Goal: Task Accomplishment & Management: Use online tool/utility

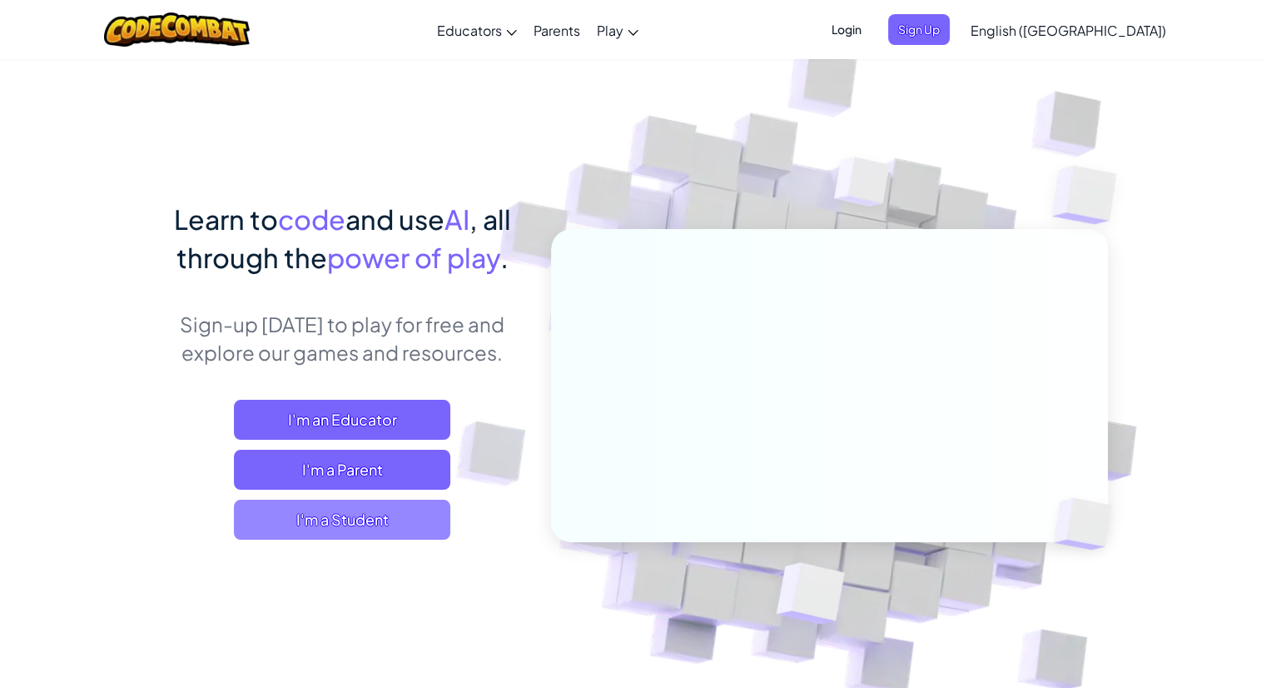
click at [356, 511] on span "I'm a Student" at bounding box center [342, 519] width 216 height 40
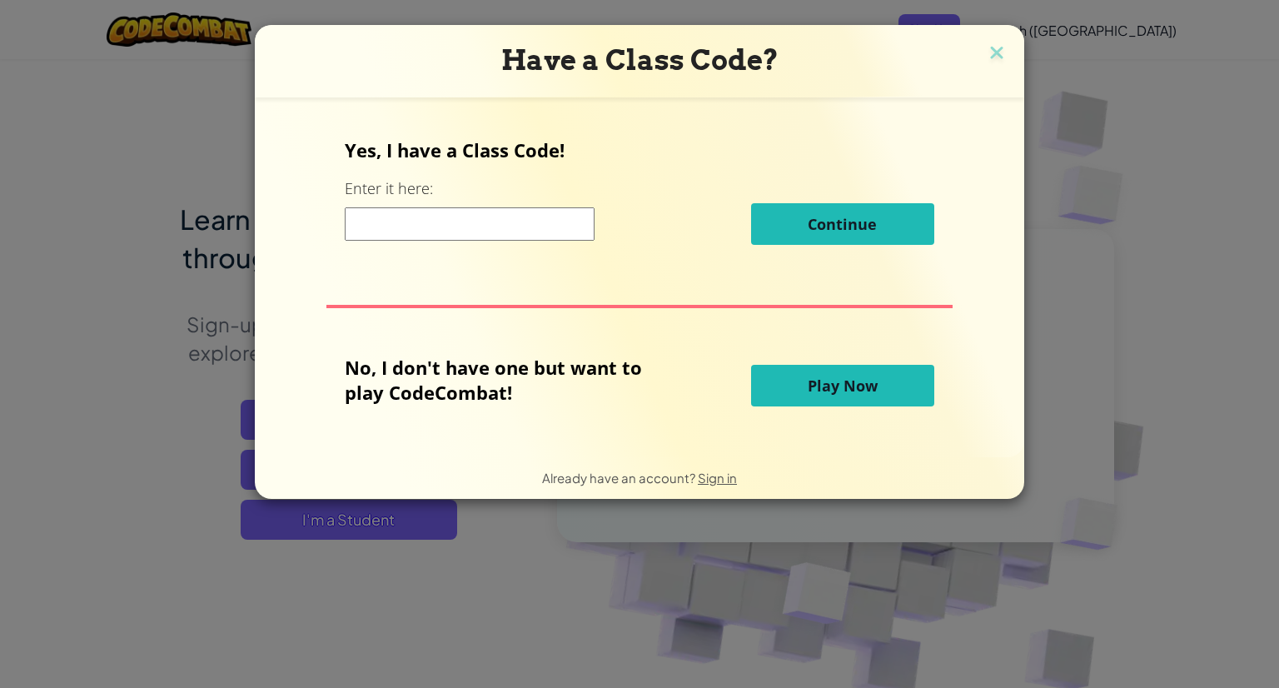
click at [802, 380] on button "Play Now" at bounding box center [842, 386] width 183 height 42
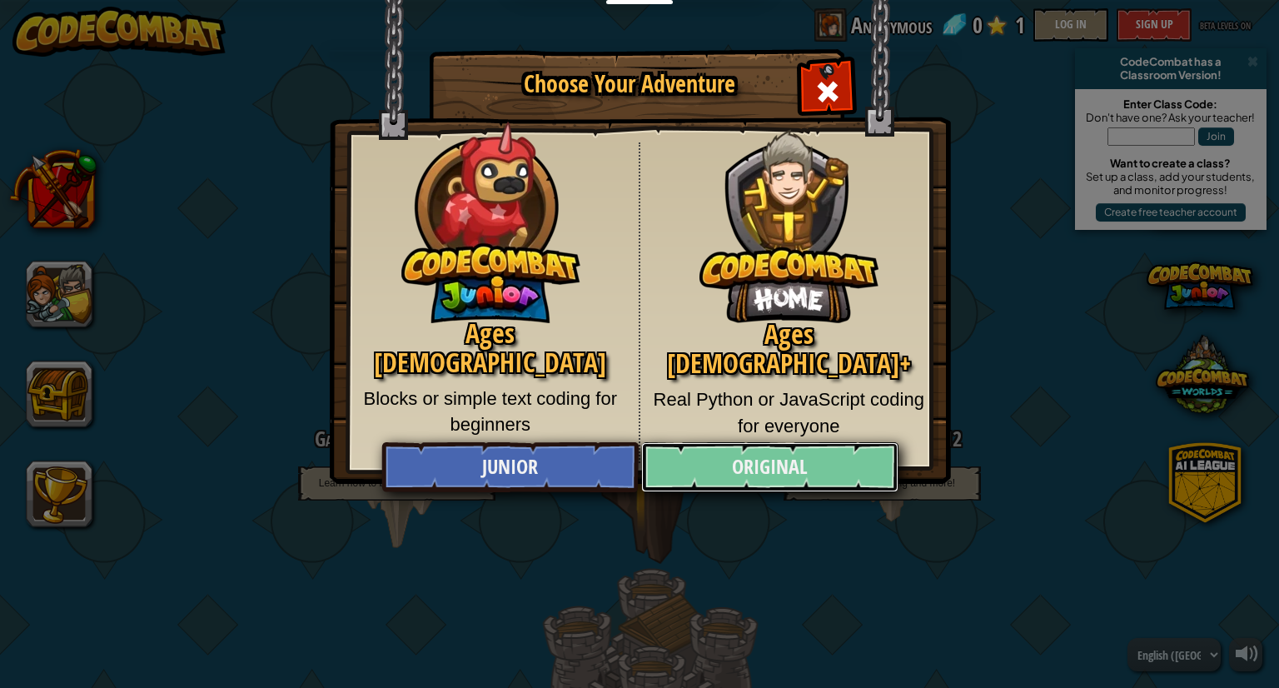
click at [738, 460] on link "Original" at bounding box center [769, 467] width 256 height 50
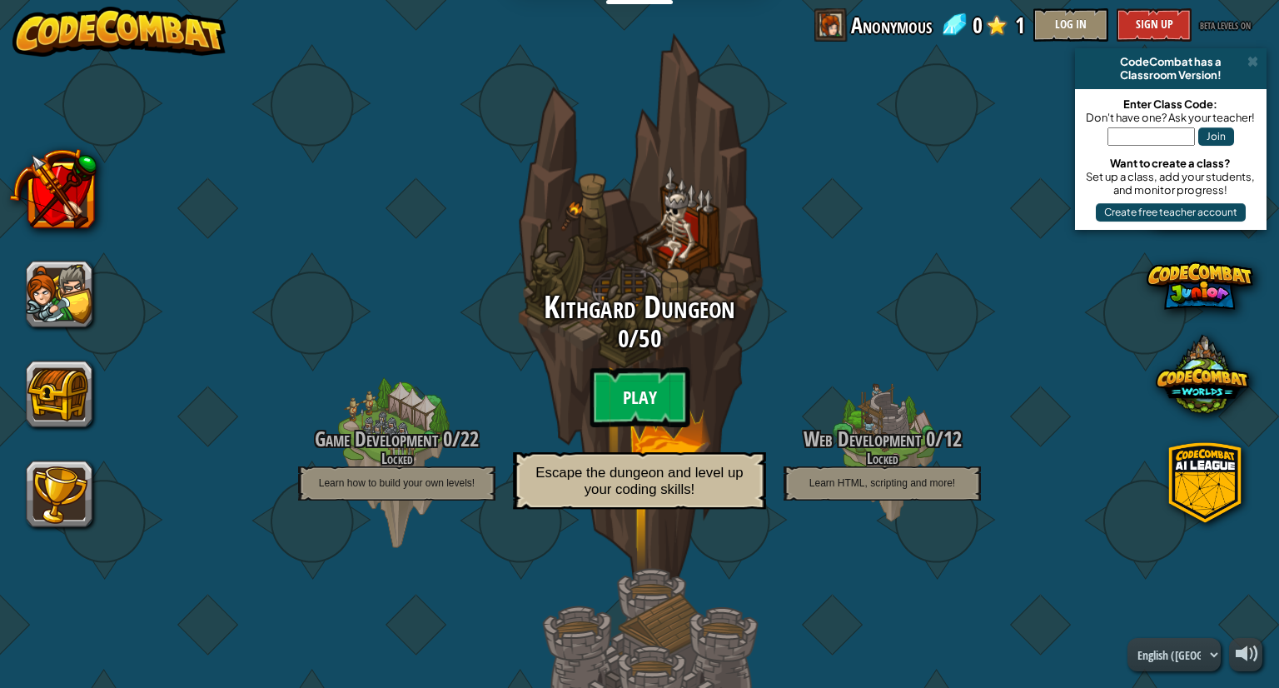
click at [617, 406] on btn "Play" at bounding box center [639, 397] width 100 height 60
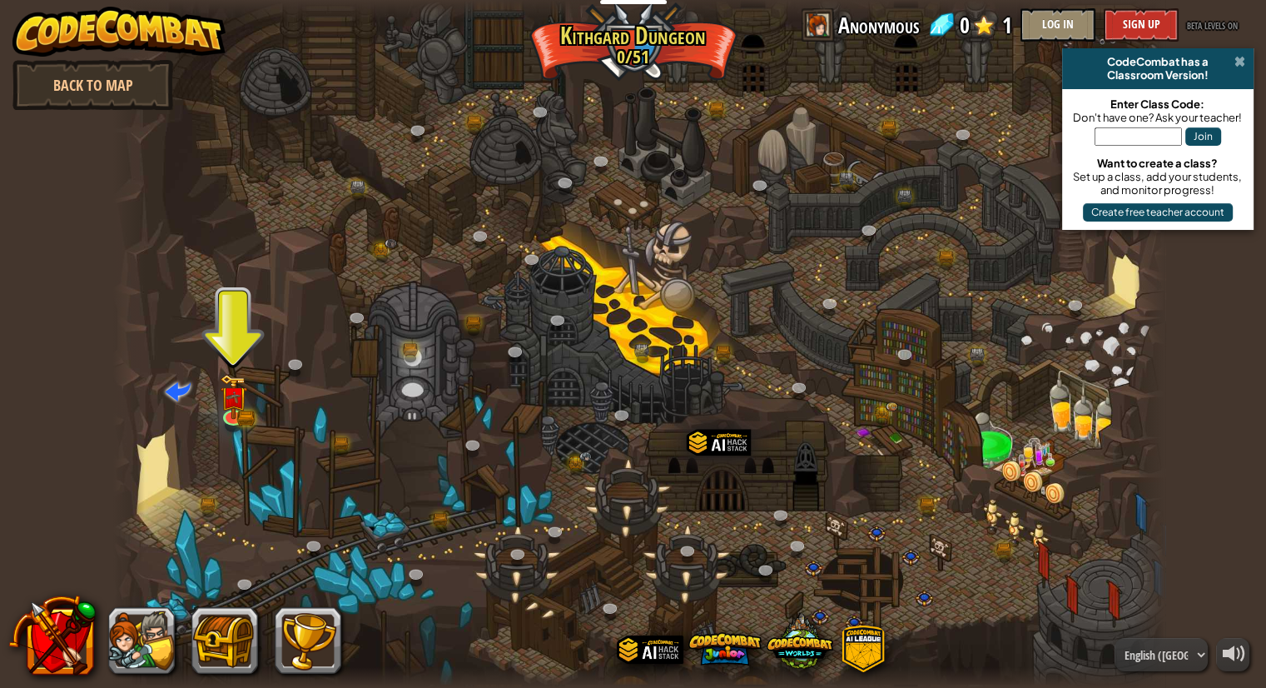
click at [1235, 65] on span at bounding box center [1240, 61] width 11 height 13
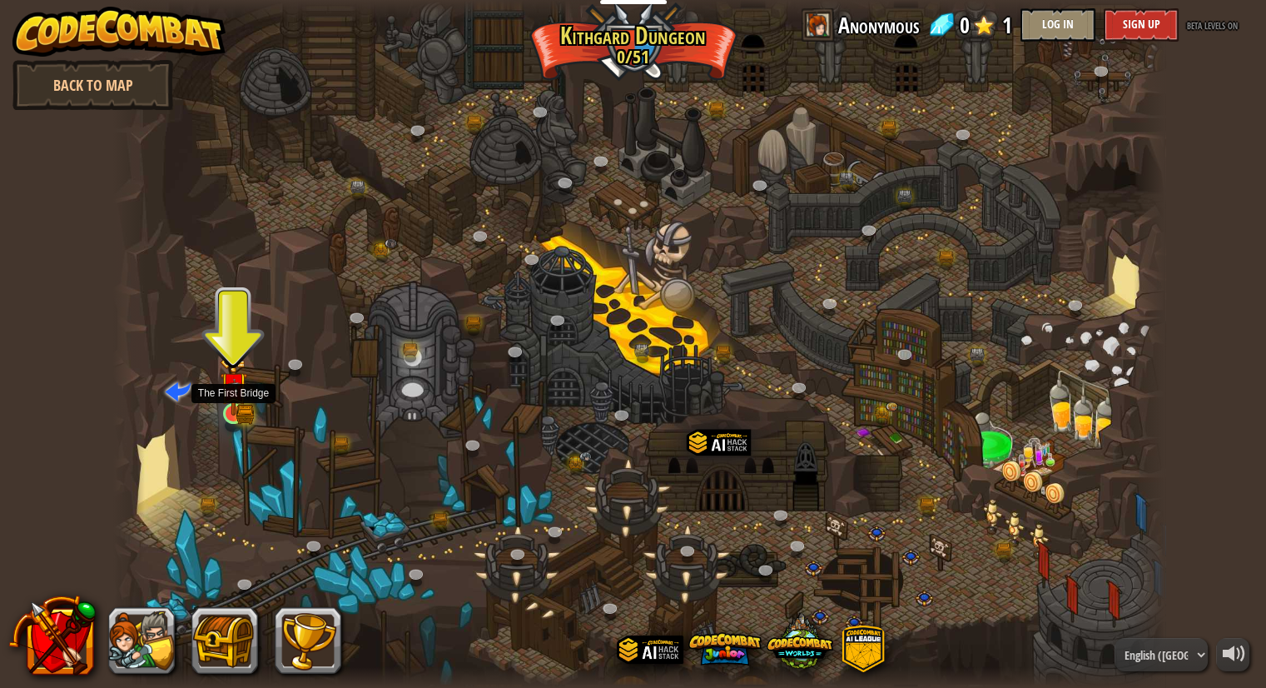
click at [233, 394] on img at bounding box center [234, 386] width 16 height 16
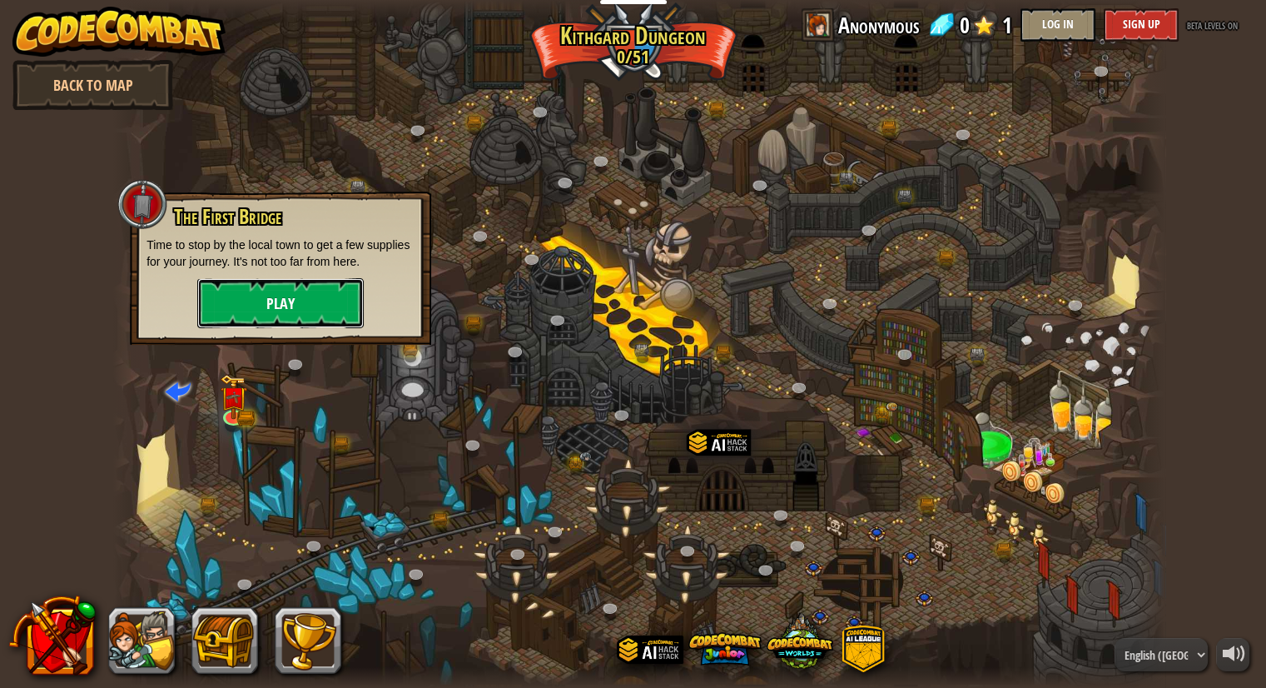
click at [263, 300] on button "Play" at bounding box center [280, 303] width 166 height 50
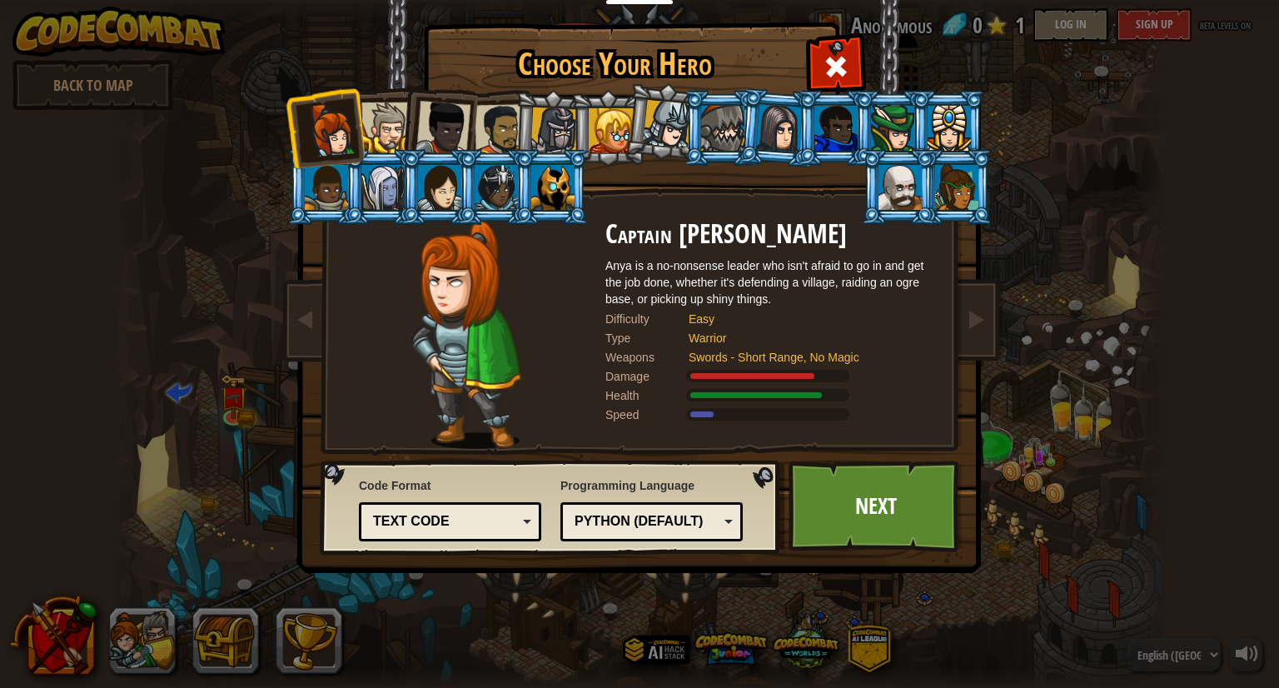
click at [378, 137] on div at bounding box center [386, 127] width 51 height 51
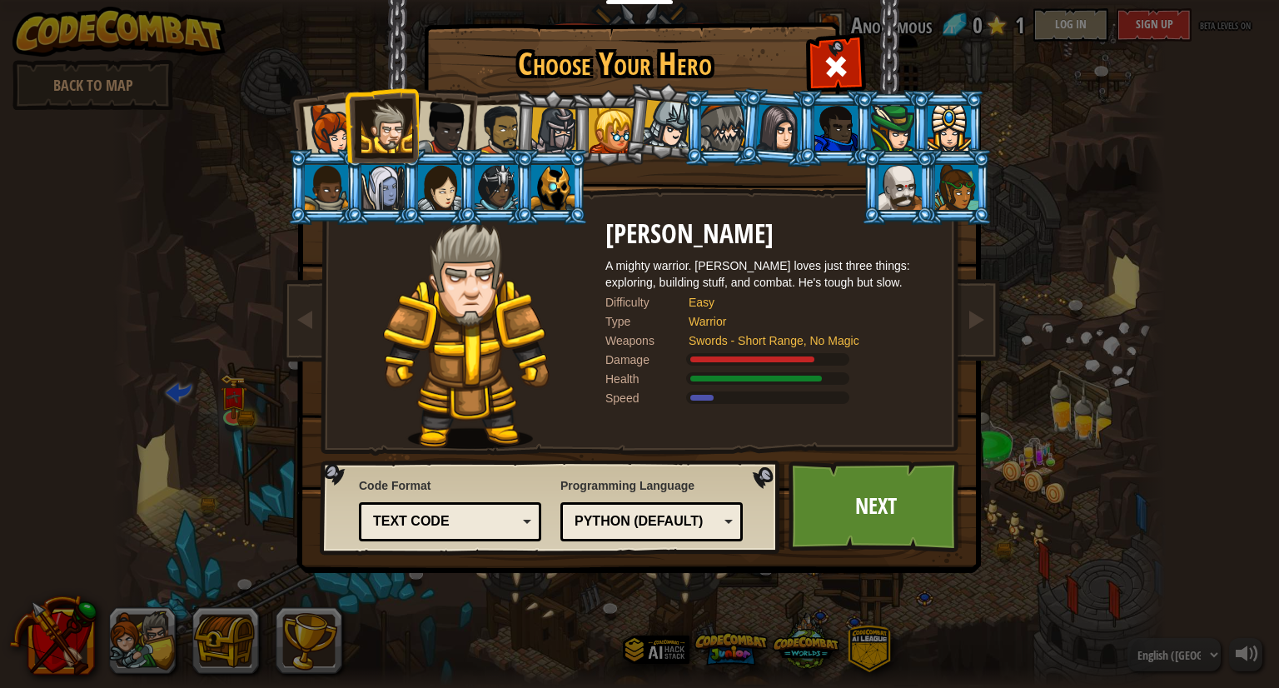
click at [302, 124] on li at bounding box center [325, 128] width 82 height 82
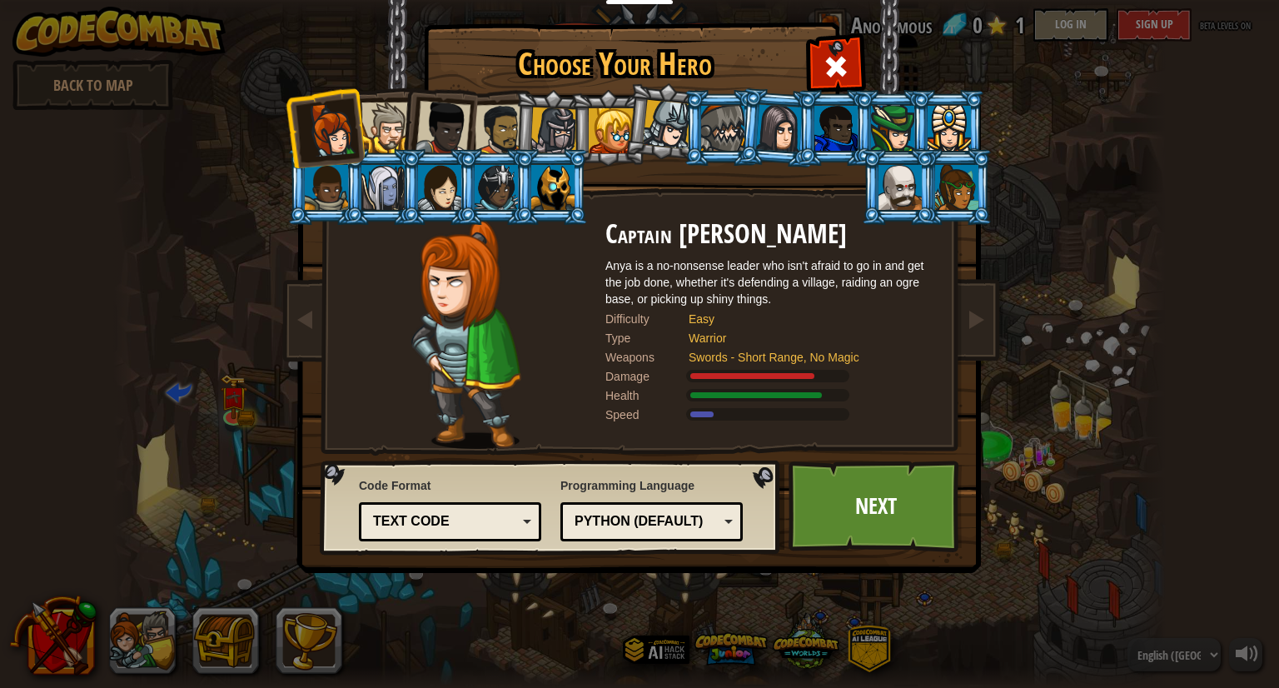
click at [382, 126] on div at bounding box center [386, 127] width 51 height 51
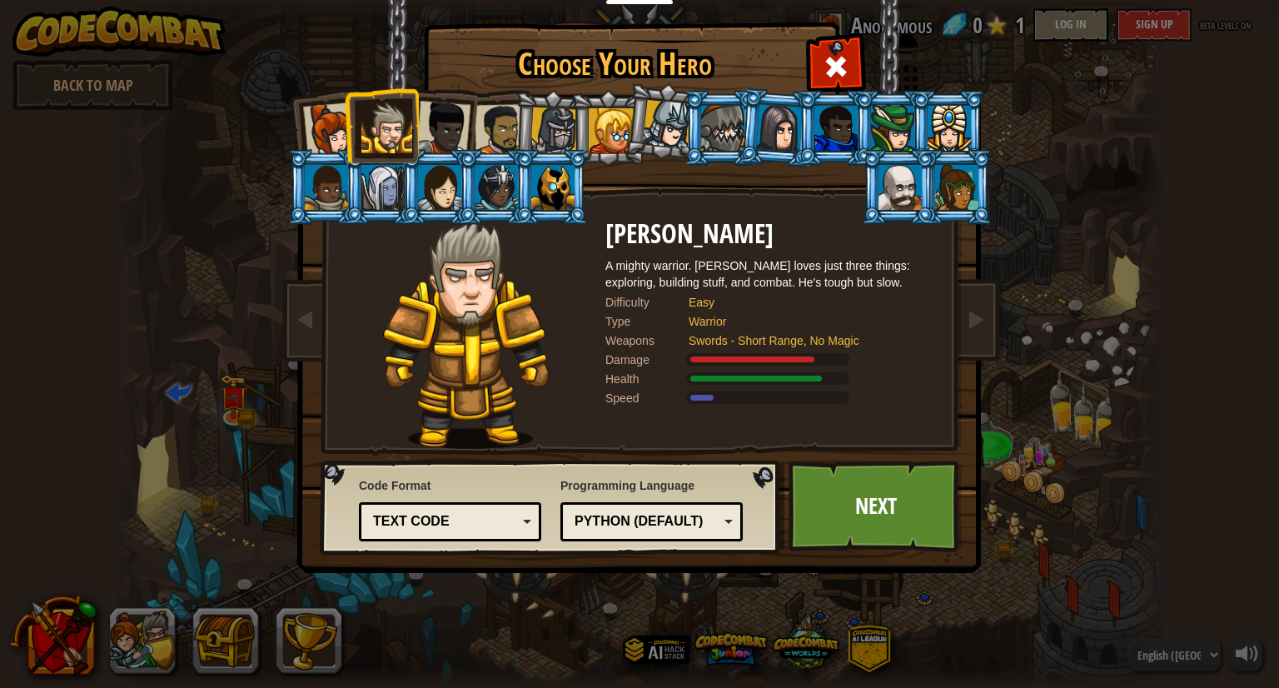
click at [445, 133] on div at bounding box center [442, 128] width 55 height 55
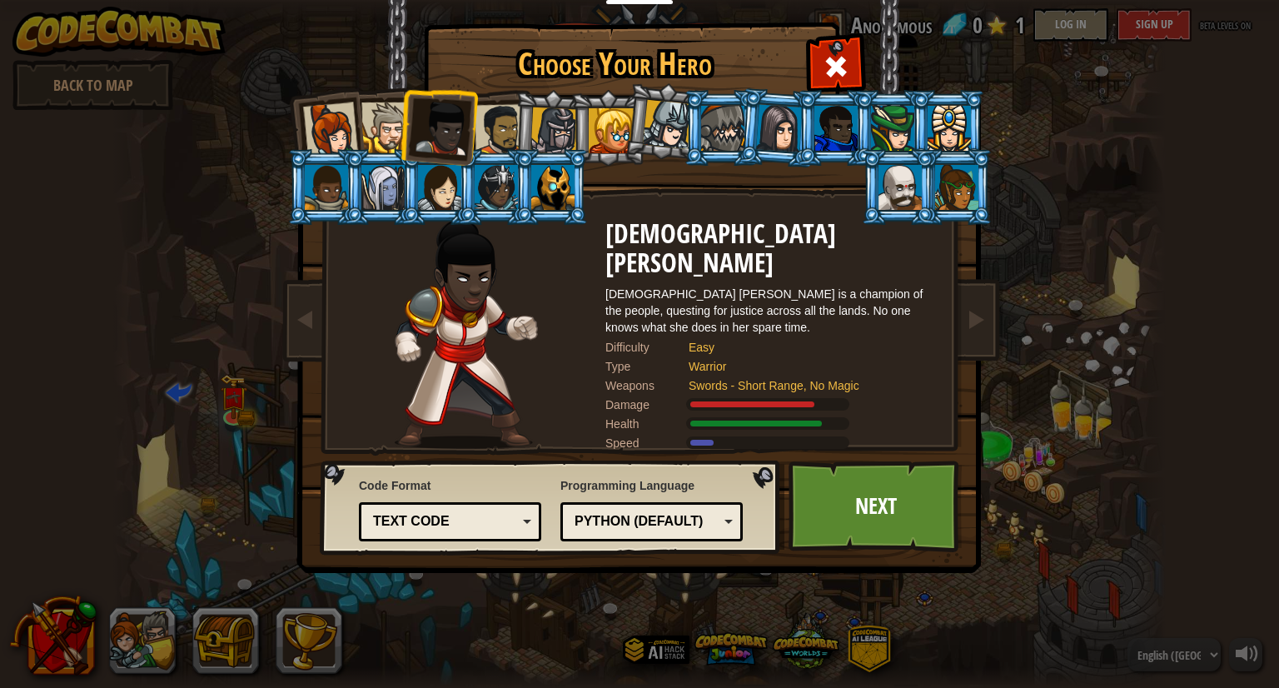
click at [507, 122] on div at bounding box center [501, 130] width 52 height 52
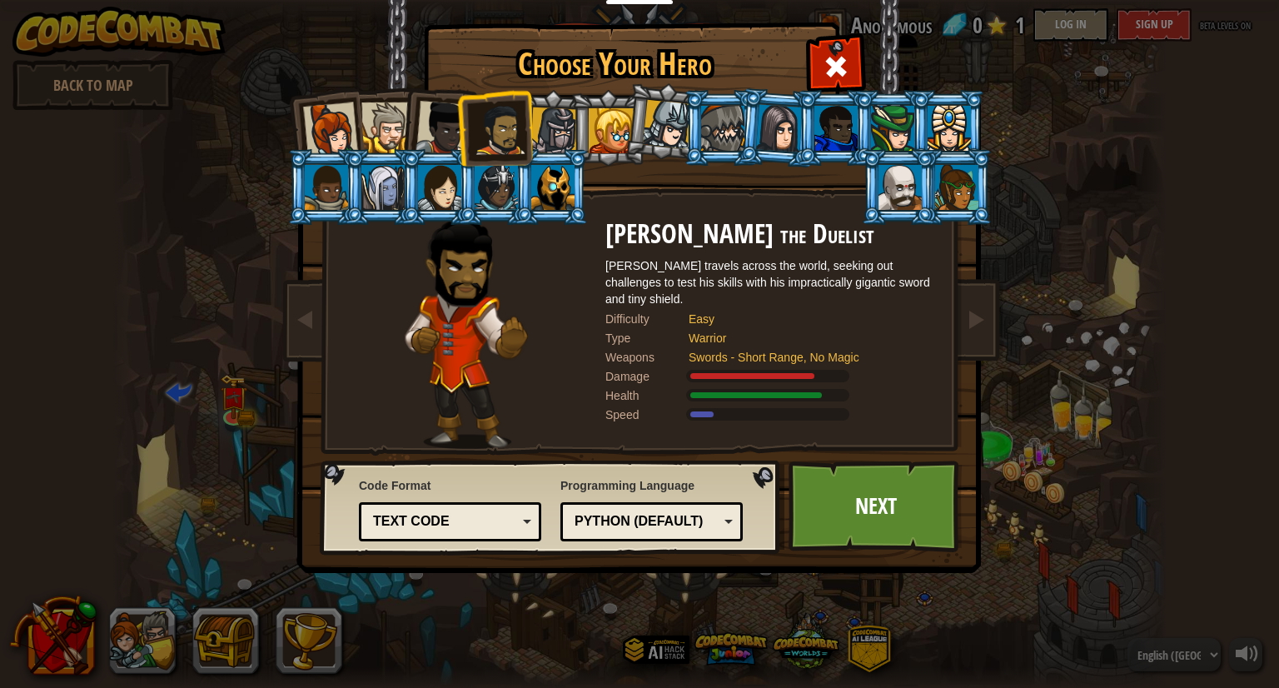
click at [510, 176] on div at bounding box center [496, 187] width 43 height 45
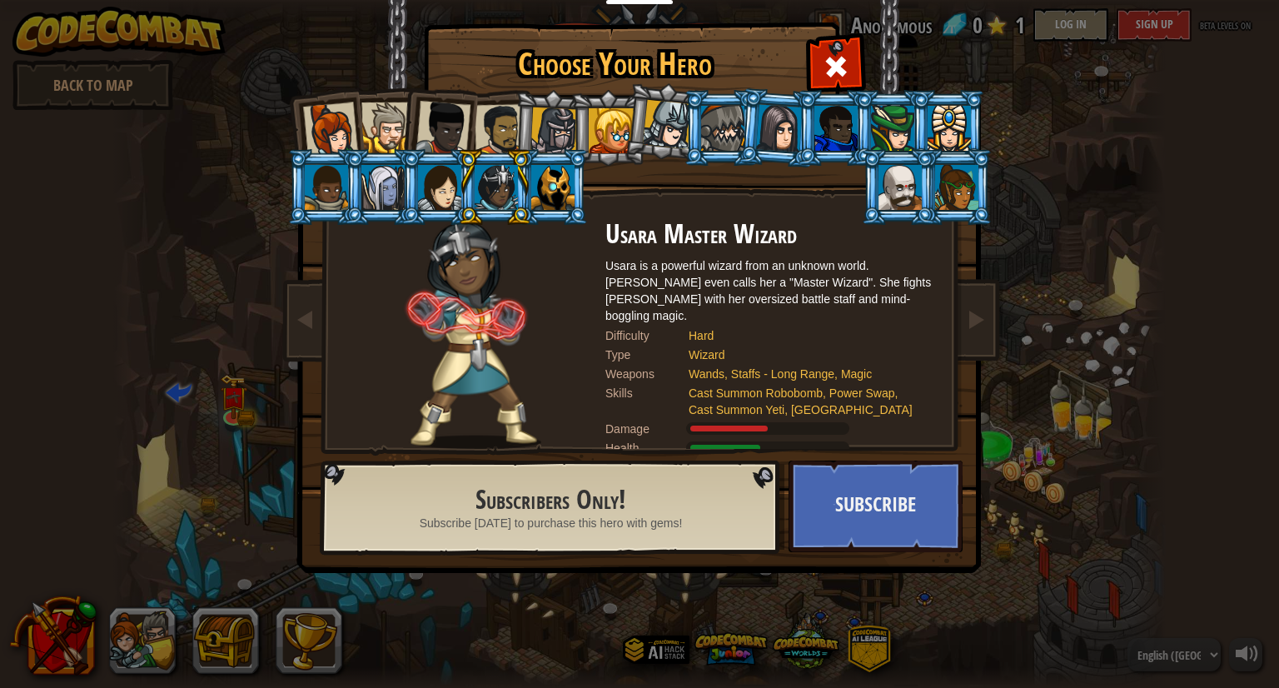
click at [613, 130] on div at bounding box center [611, 130] width 45 height 45
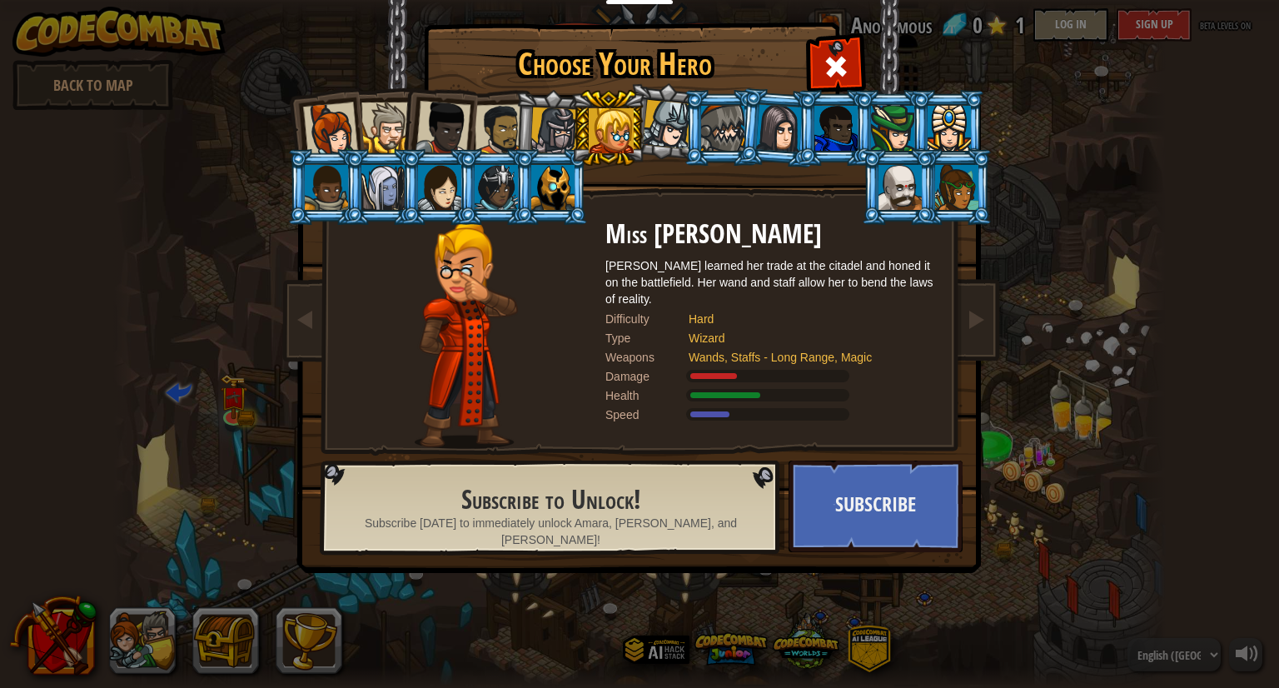
click at [573, 120] on li at bounding box center [607, 128] width 75 height 76
click at [558, 120] on div at bounding box center [553, 130] width 47 height 47
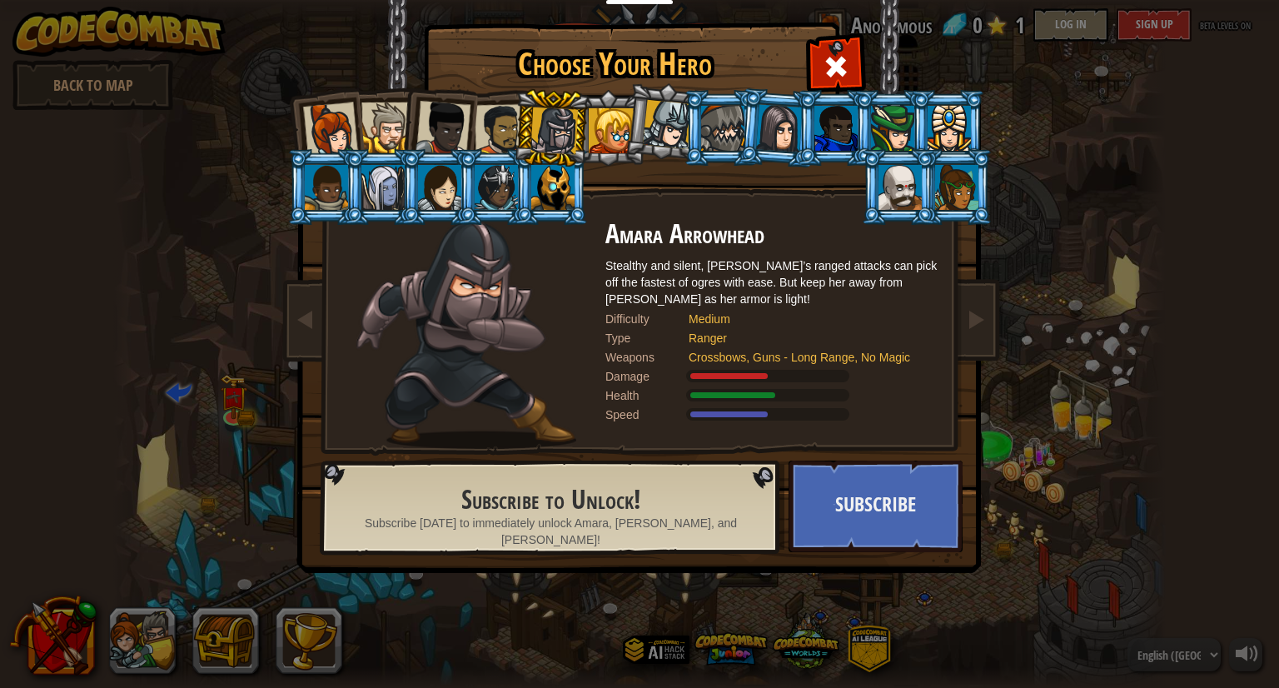
click at [509, 121] on div at bounding box center [501, 130] width 52 height 52
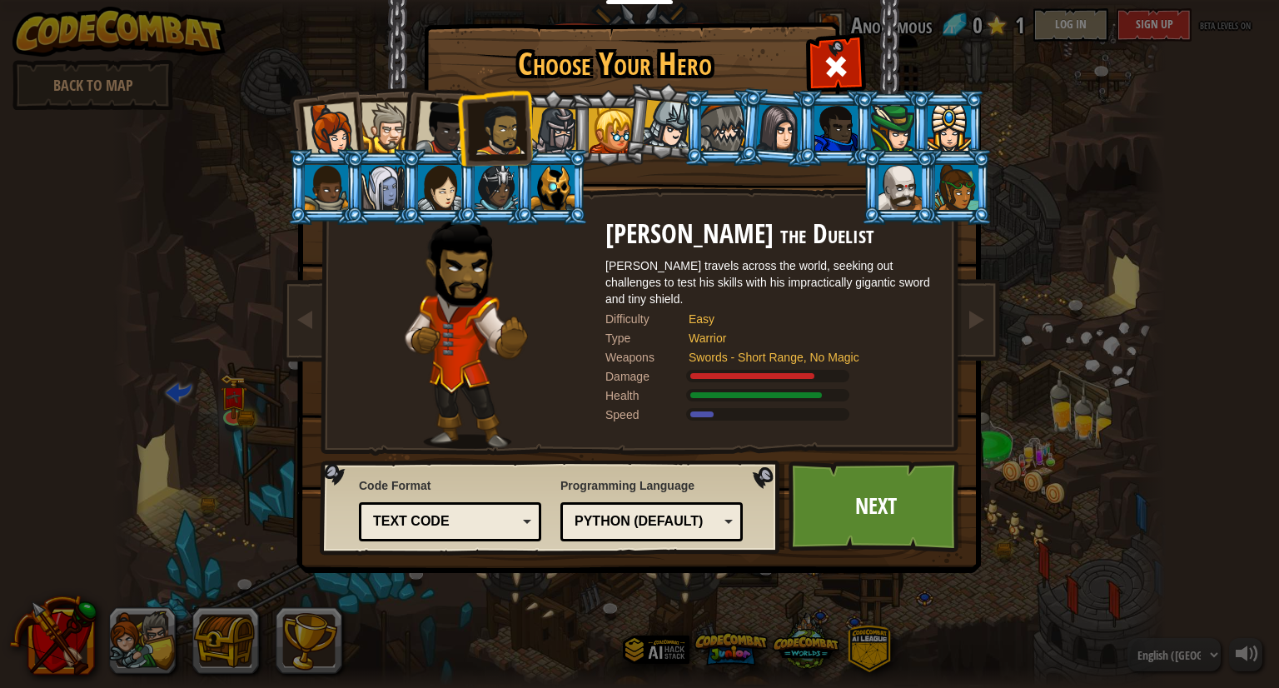
click at [432, 119] on div at bounding box center [442, 128] width 55 height 55
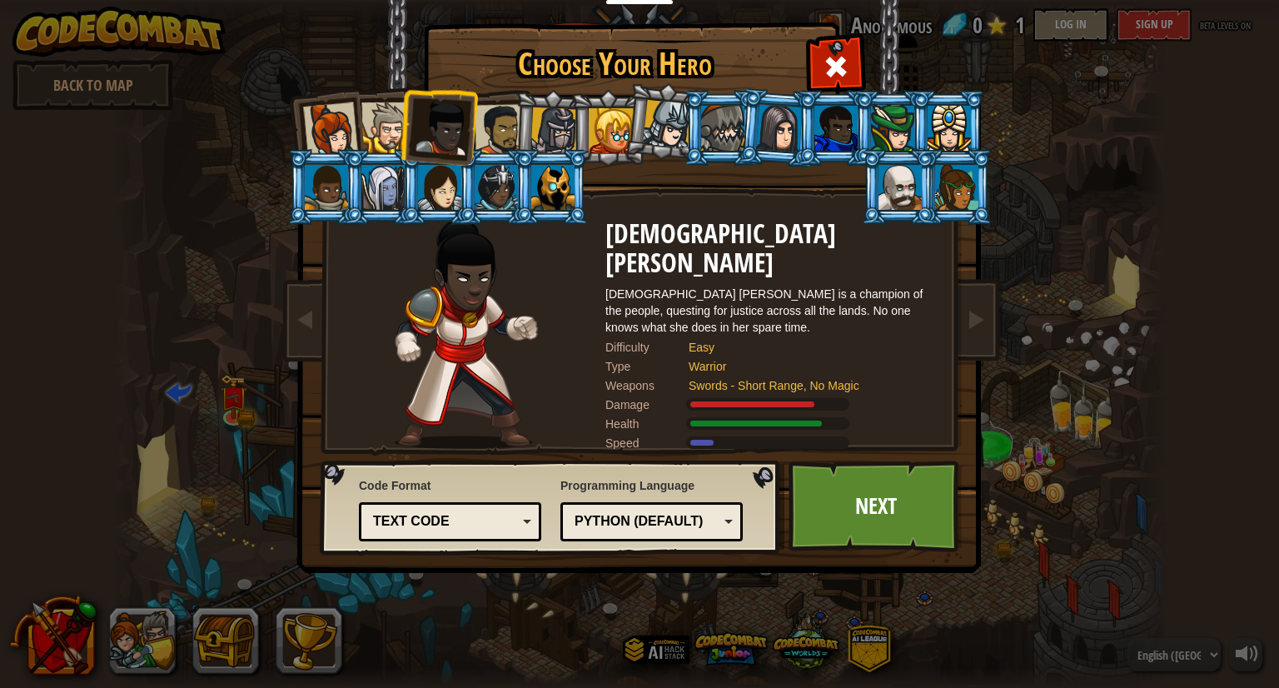
click at [908, 173] on div at bounding box center [899, 187] width 43 height 45
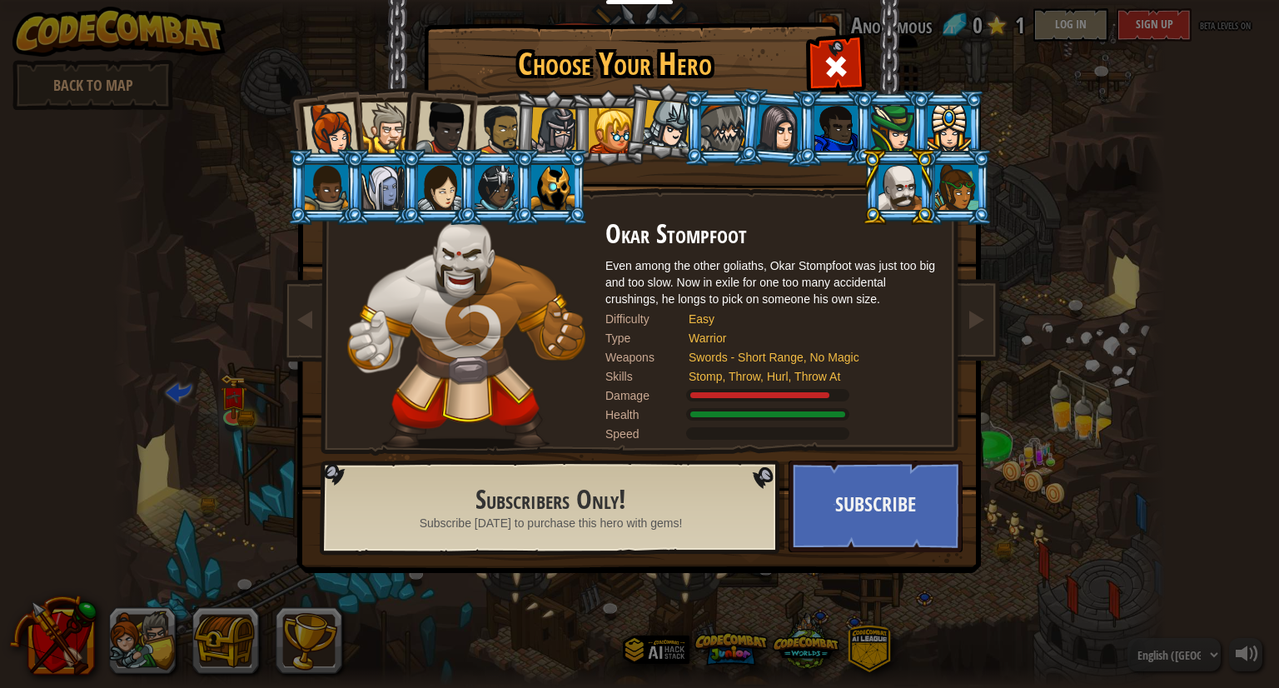
click at [947, 191] on div at bounding box center [956, 187] width 43 height 45
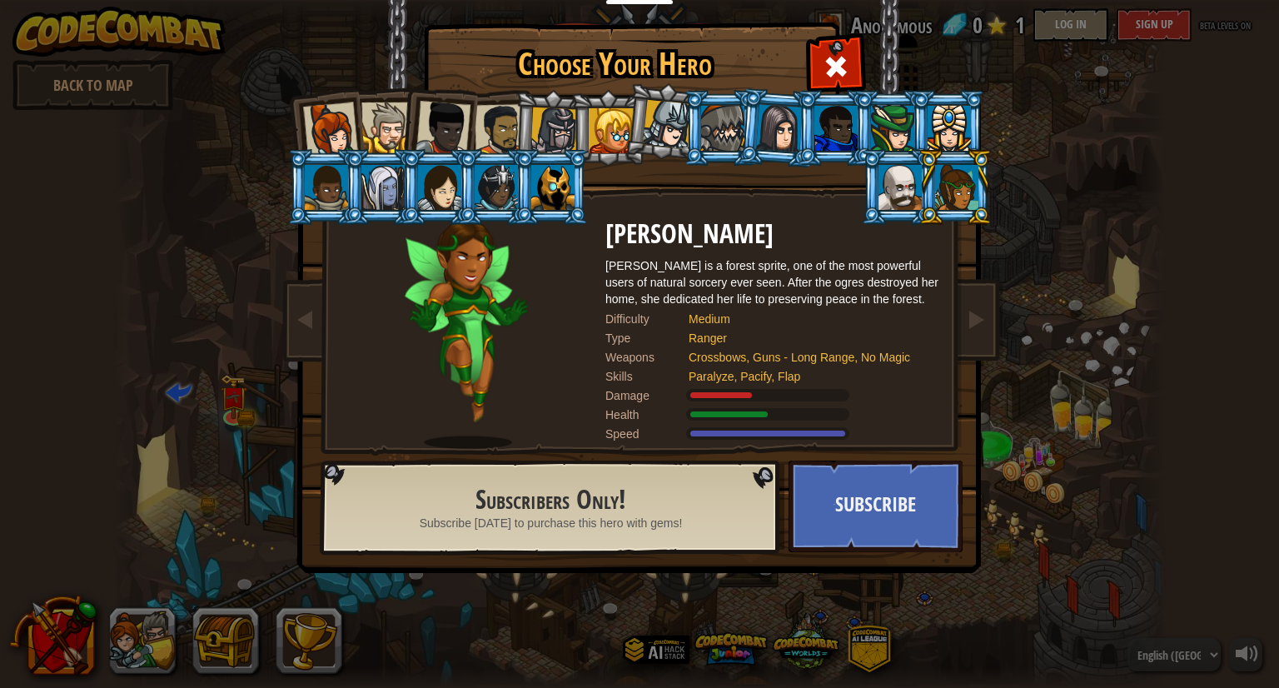
click at [952, 135] on div at bounding box center [948, 128] width 43 height 45
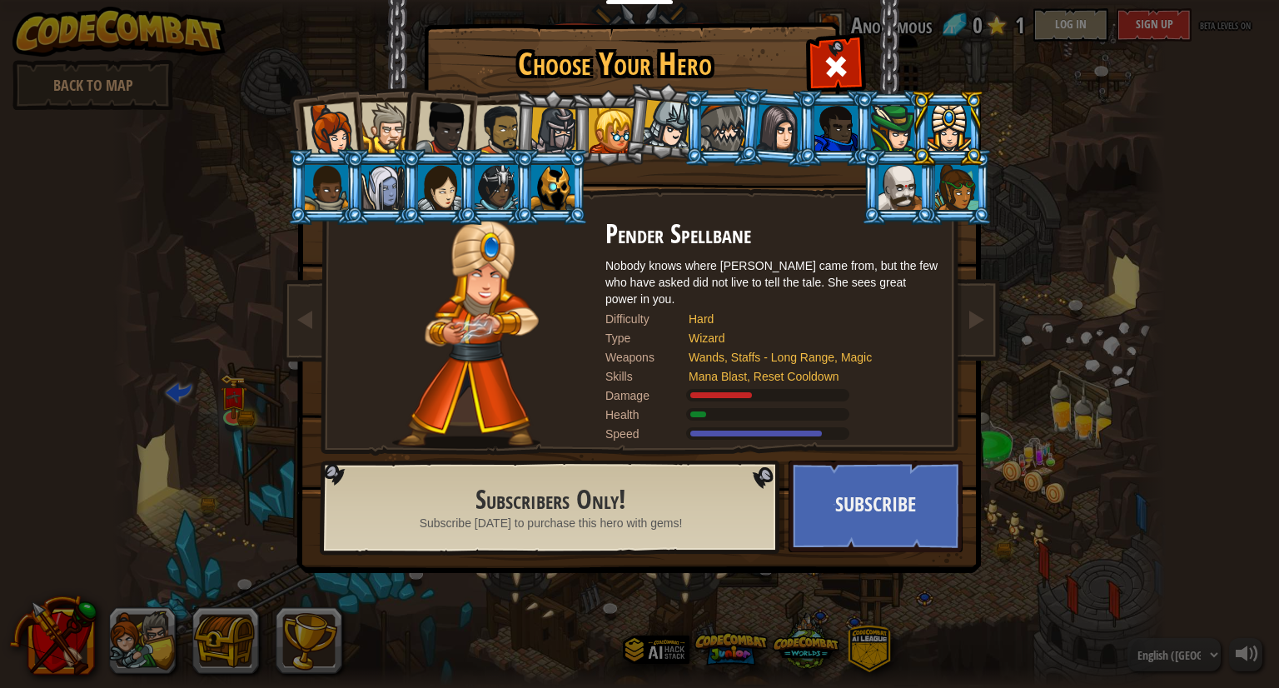
click at [882, 131] on div at bounding box center [892, 128] width 43 height 45
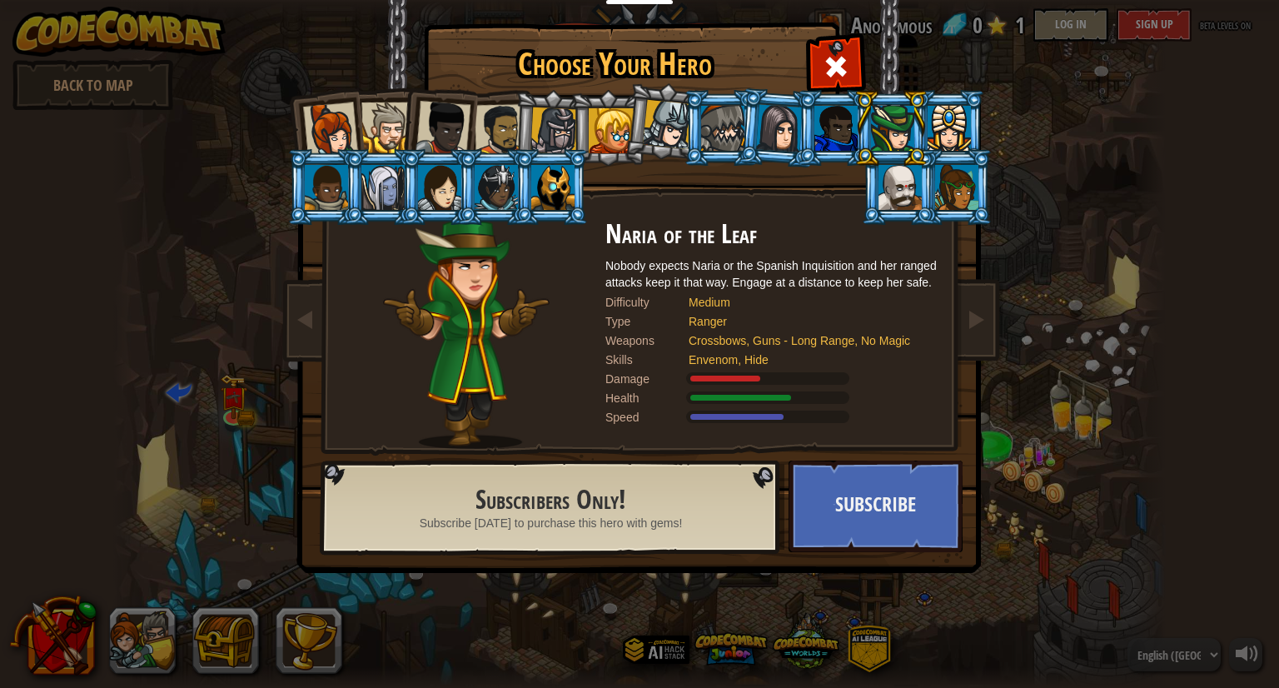
click at [829, 117] on div at bounding box center [835, 128] width 43 height 45
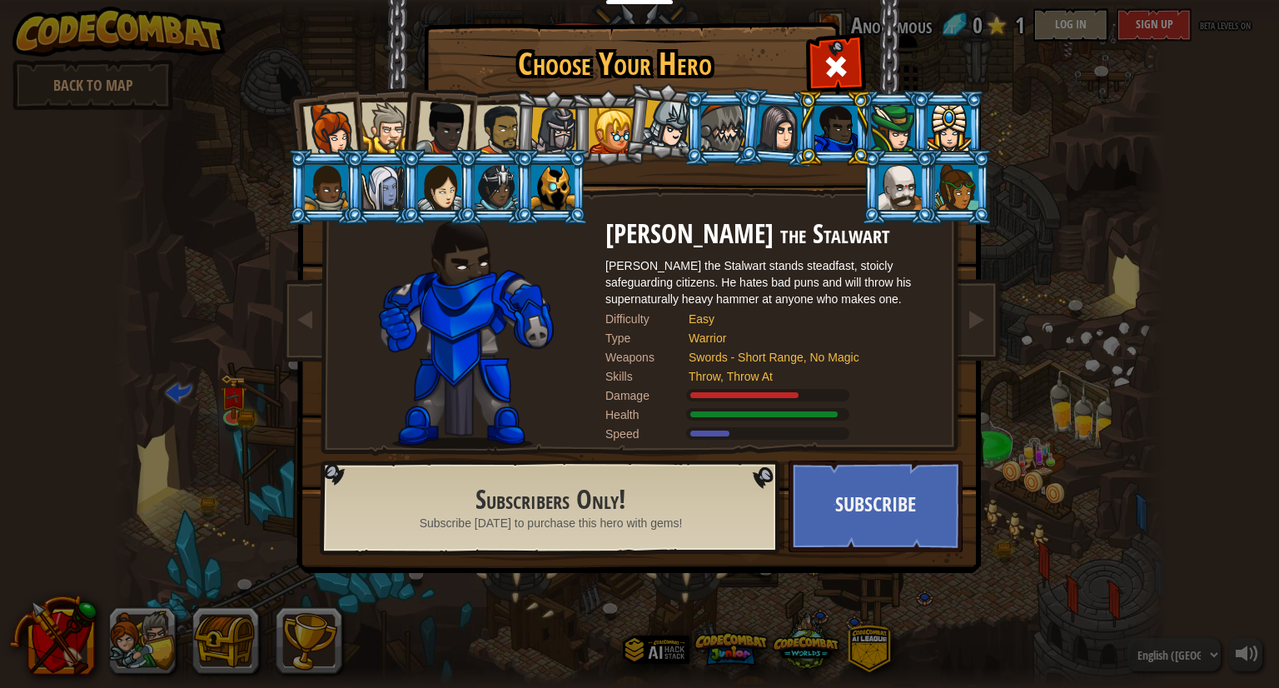
click at [789, 117] on div at bounding box center [779, 127] width 47 height 47
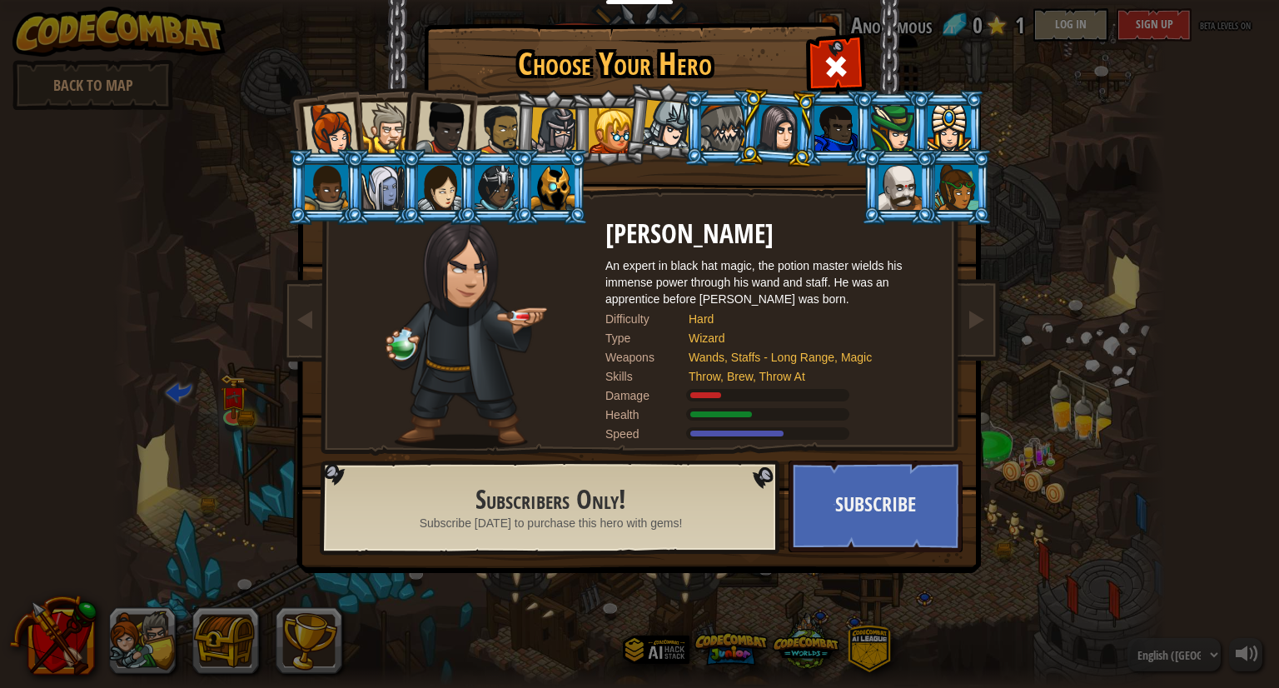
click at [728, 139] on div at bounding box center [722, 128] width 43 height 45
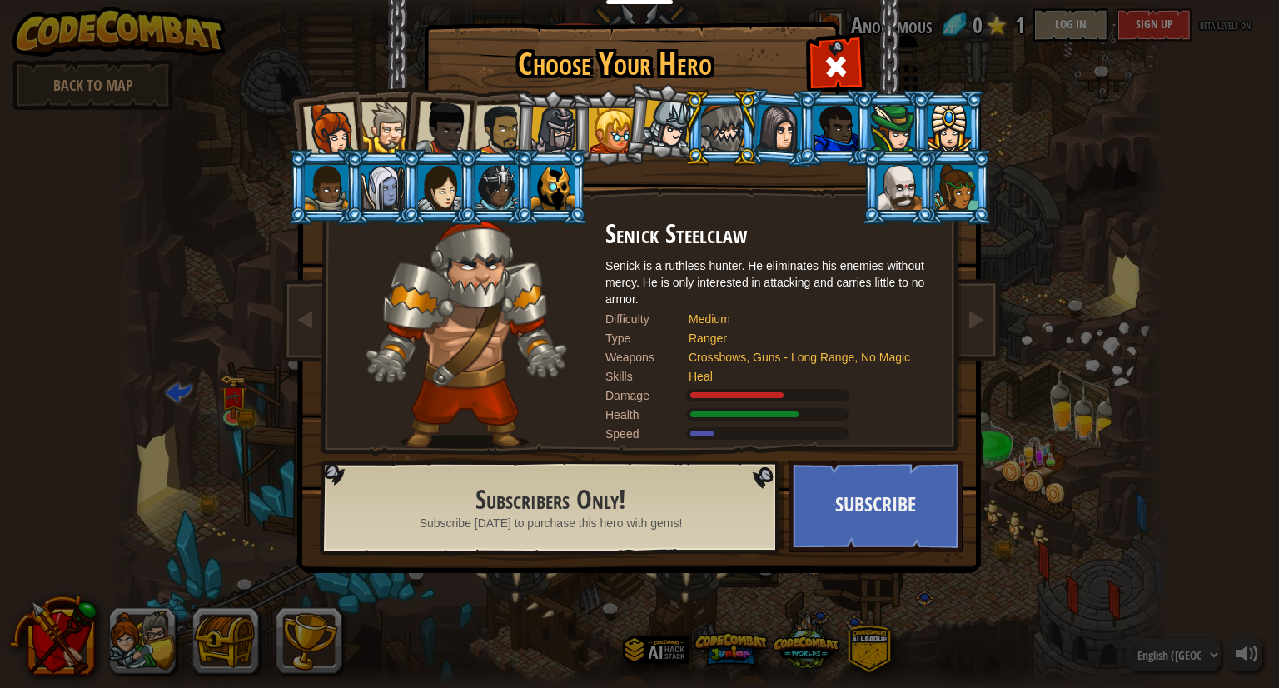
click at [666, 128] on div at bounding box center [667, 124] width 49 height 49
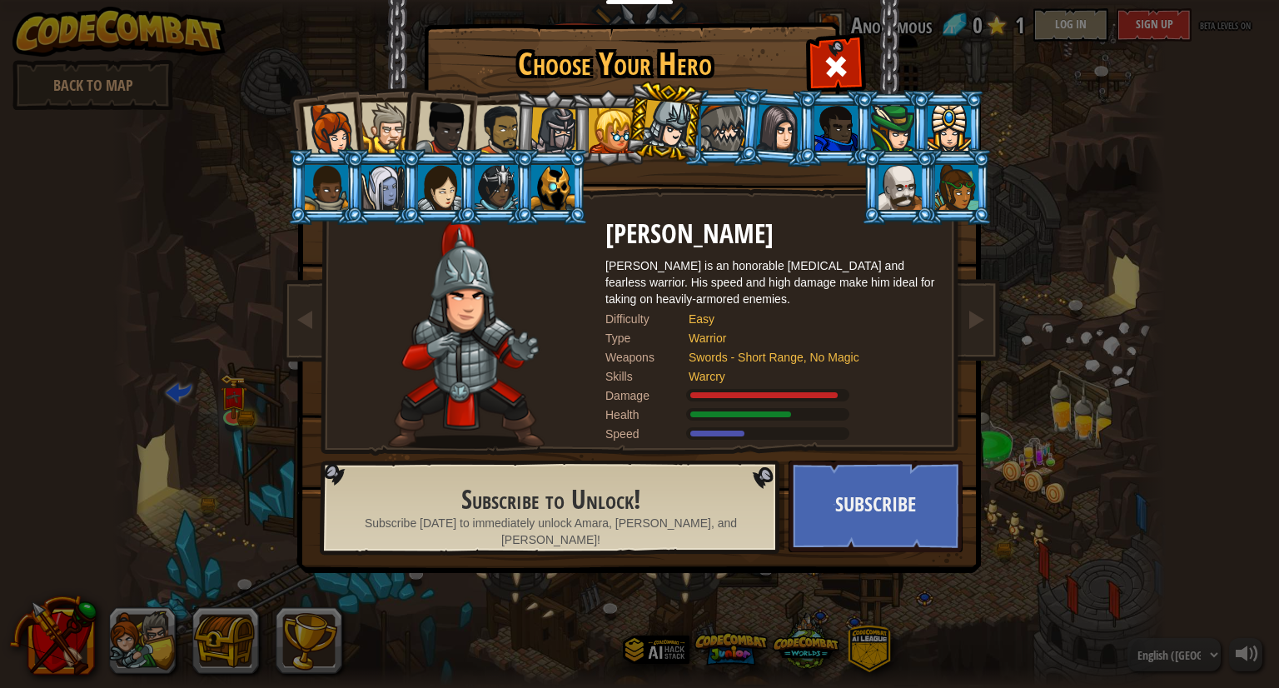
click at [952, 207] on div at bounding box center [956, 187] width 43 height 45
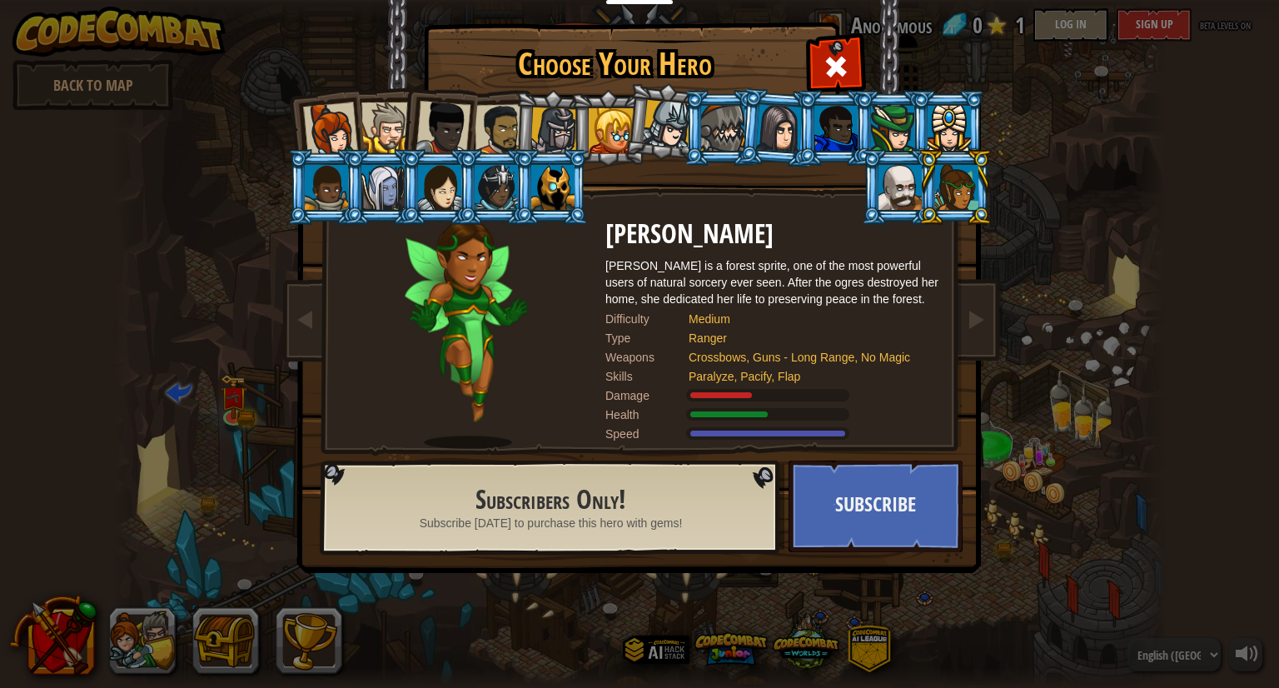
click at [474, 121] on li at bounding box center [438, 125] width 82 height 82
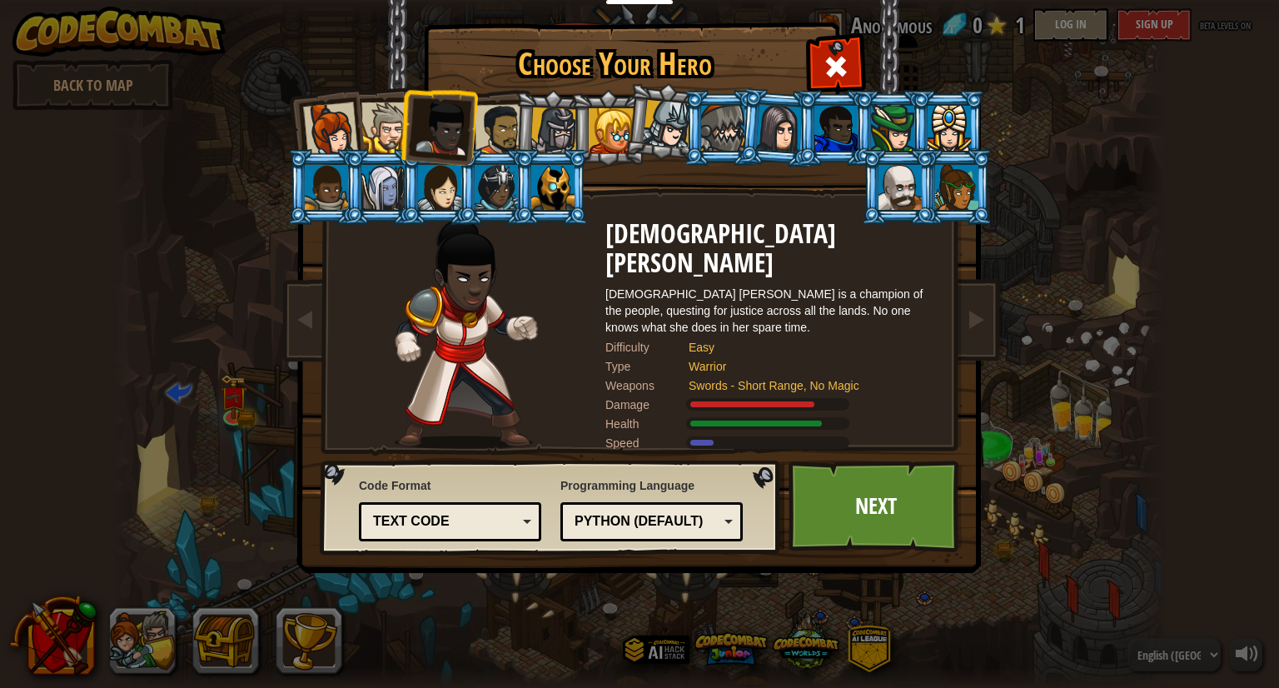
click at [614, 126] on div at bounding box center [611, 130] width 45 height 45
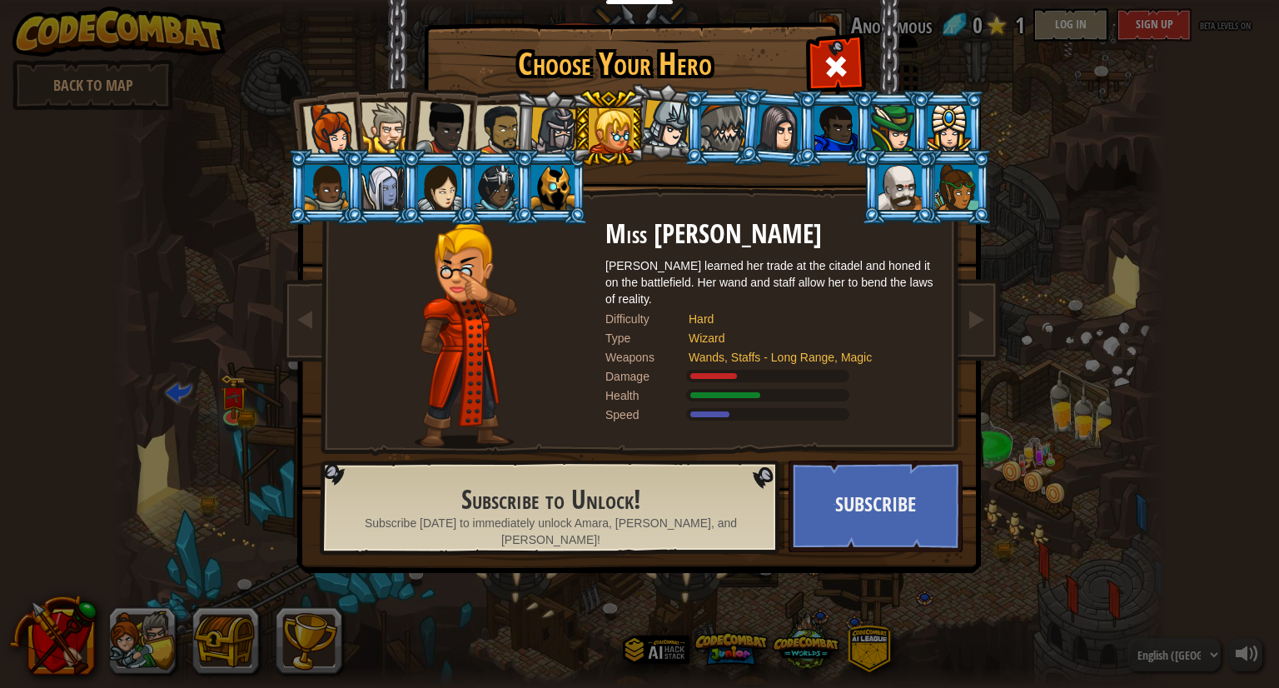
click at [559, 193] on div at bounding box center [552, 187] width 43 height 45
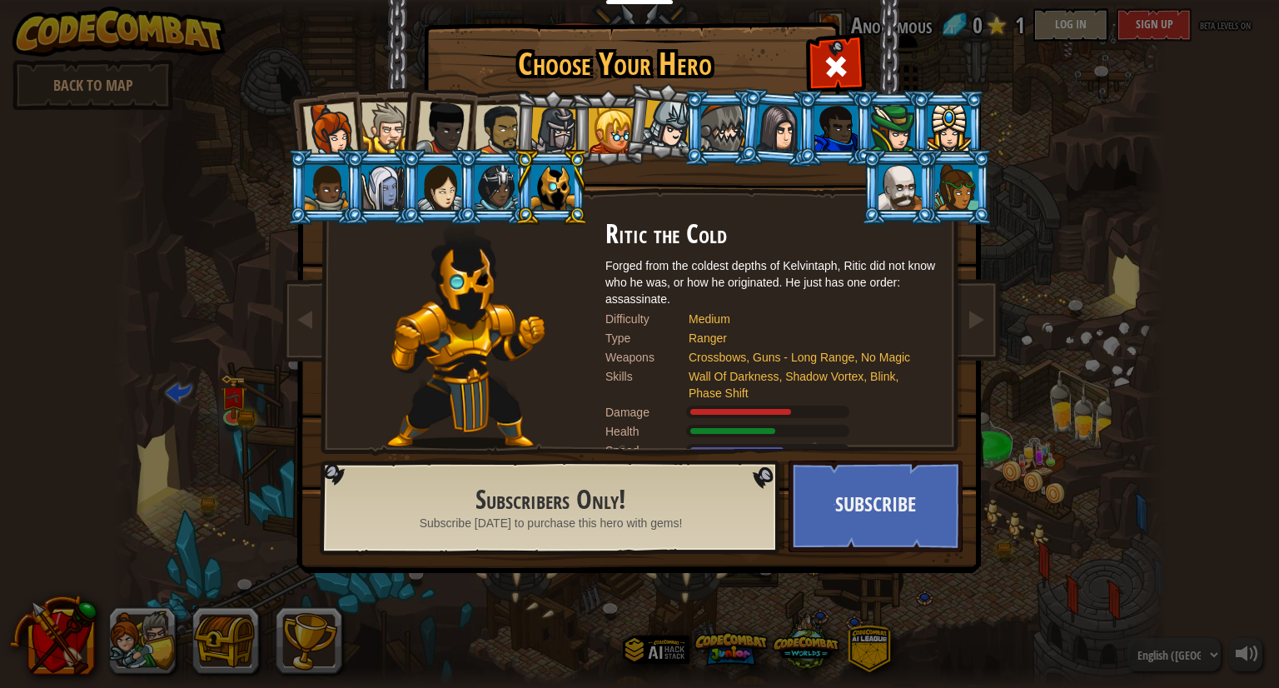
click at [560, 142] on div at bounding box center [553, 130] width 47 height 47
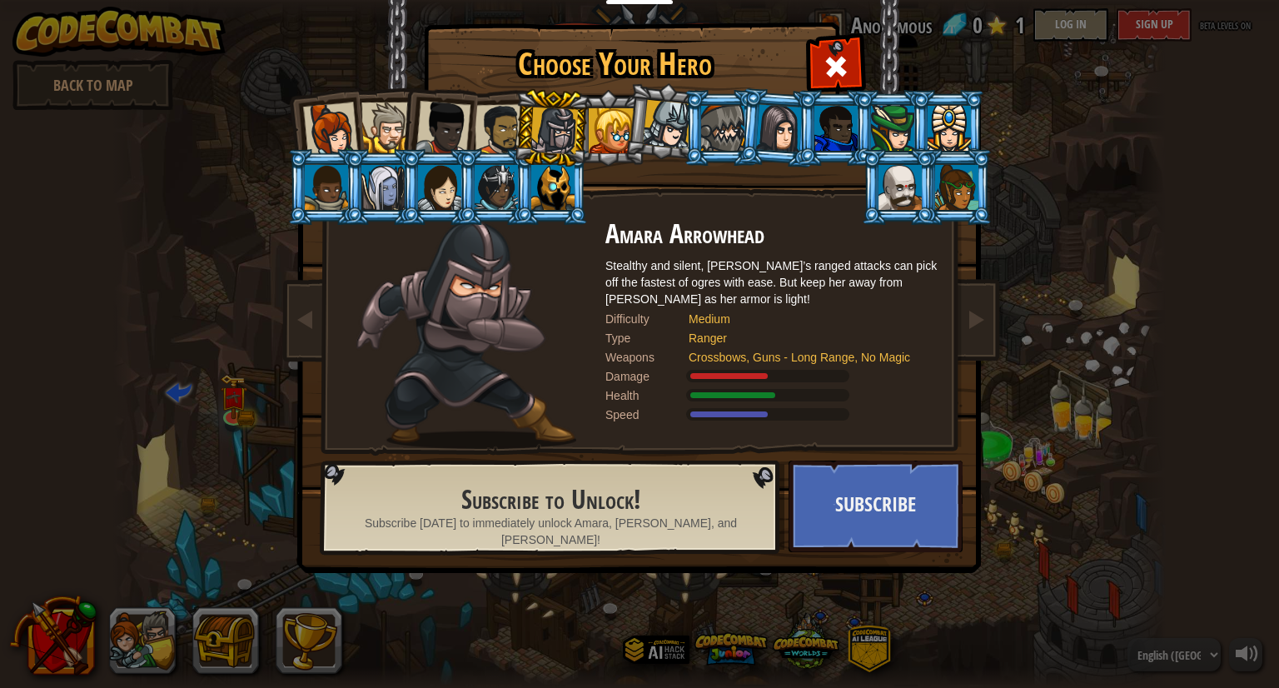
click at [504, 129] on div at bounding box center [501, 130] width 52 height 52
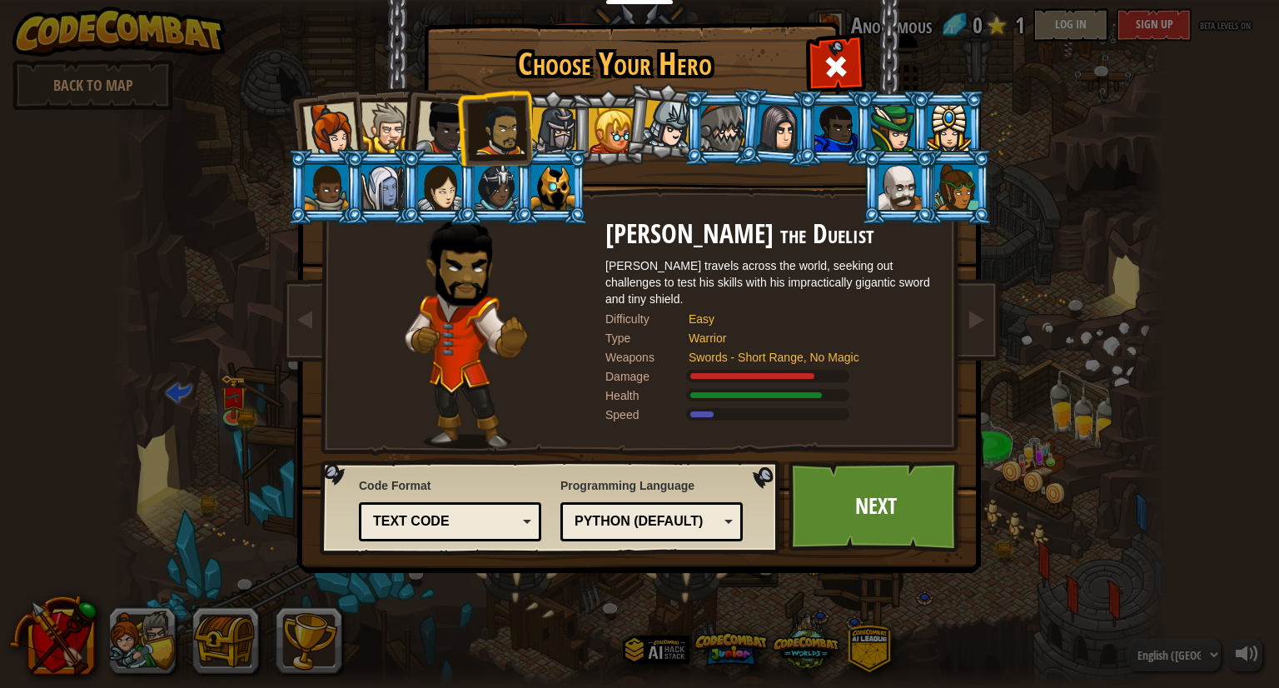
click at [375, 124] on div at bounding box center [386, 127] width 51 height 51
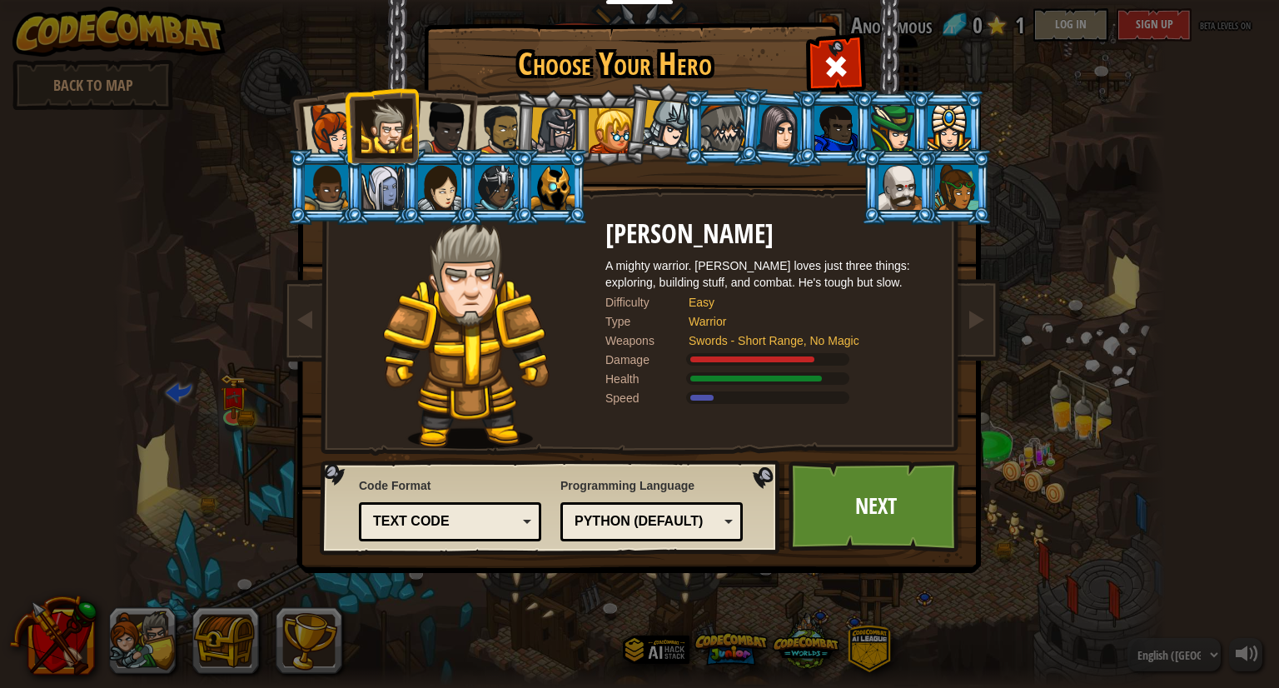
click at [339, 120] on div at bounding box center [330, 129] width 55 height 55
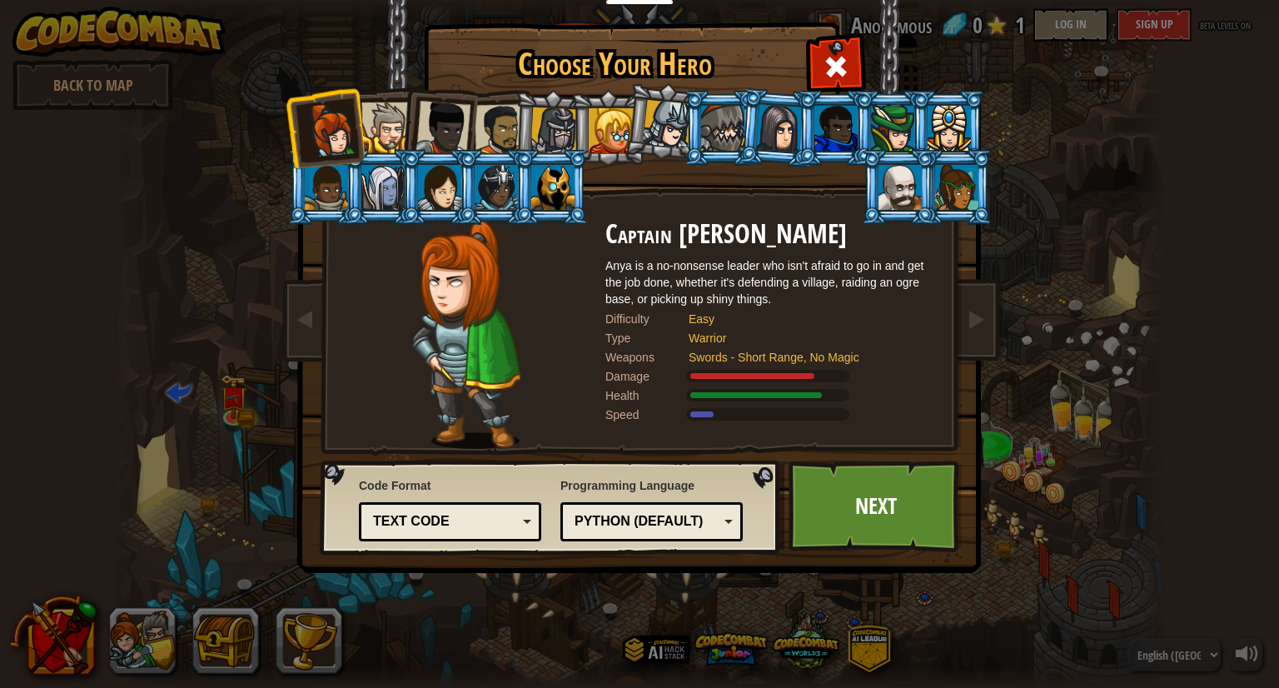
click at [623, 513] on div "Python (Default)" at bounding box center [646, 521] width 144 height 19
click at [462, 505] on div "Text code Blocks and code Blocks Blocks (Icons) Text code" at bounding box center [450, 521] width 182 height 39
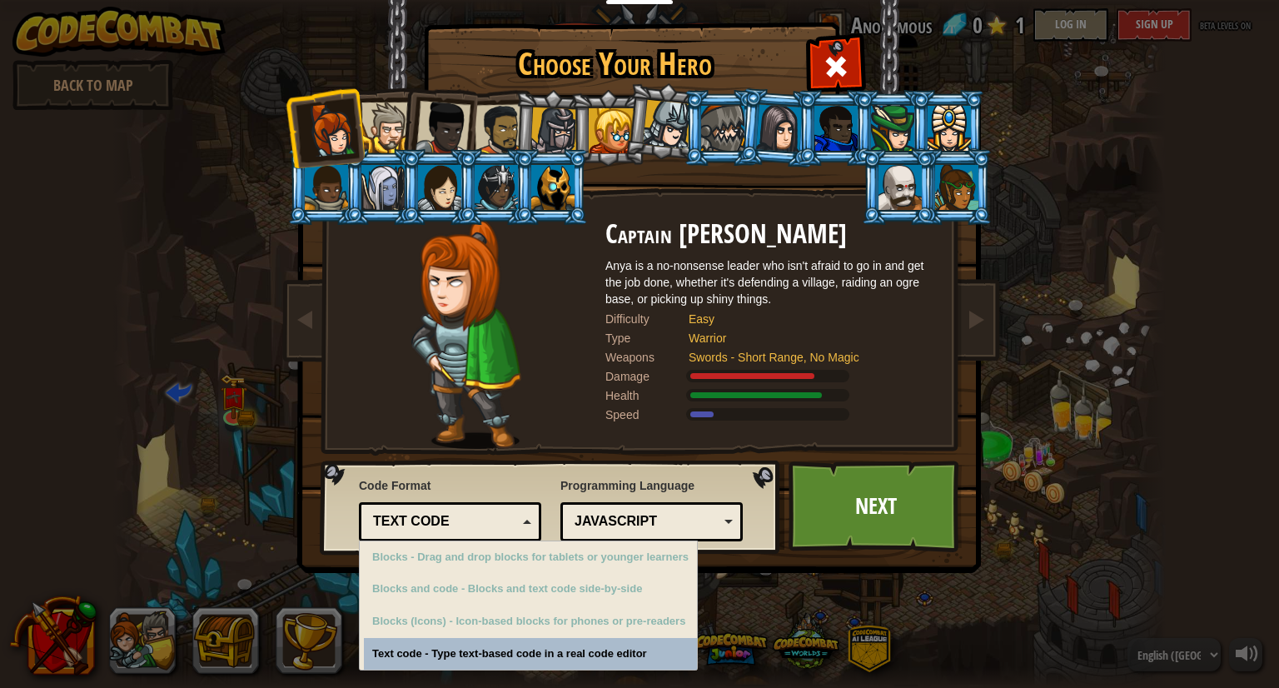
click at [462, 505] on div "Text code Blocks and code Blocks Blocks (Icons) Text code" at bounding box center [450, 521] width 182 height 39
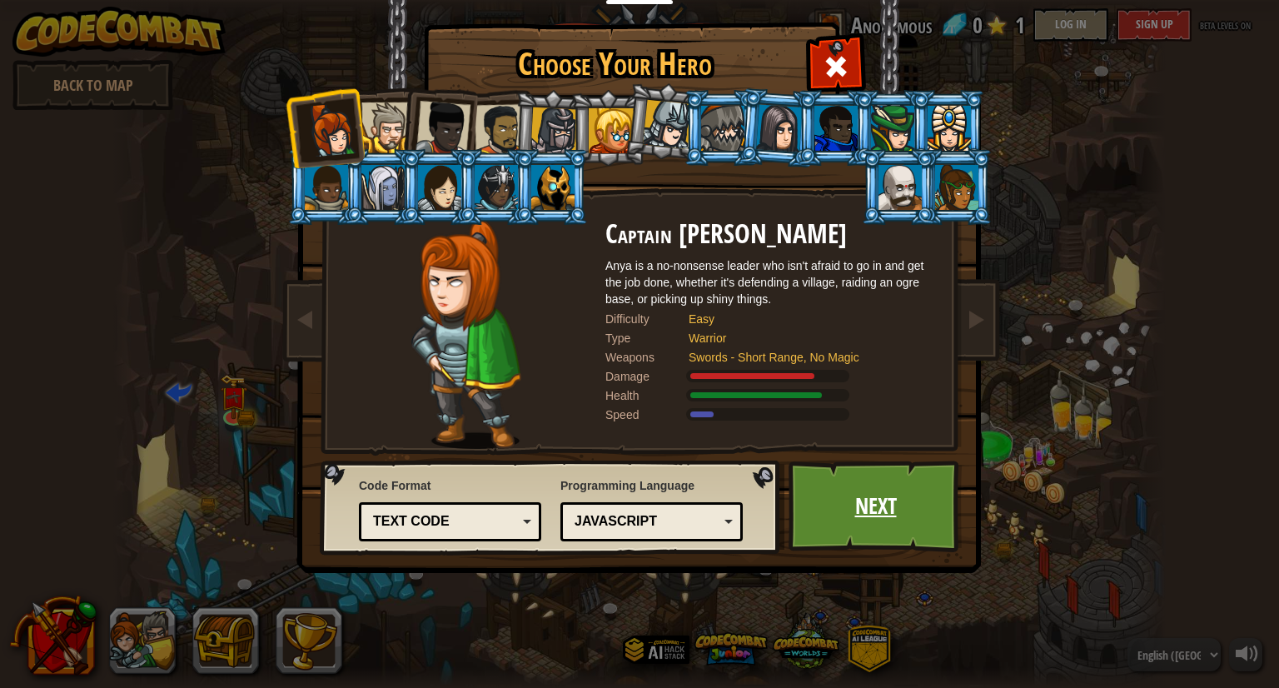
click at [813, 528] on link "Next" at bounding box center [875, 506] width 174 height 92
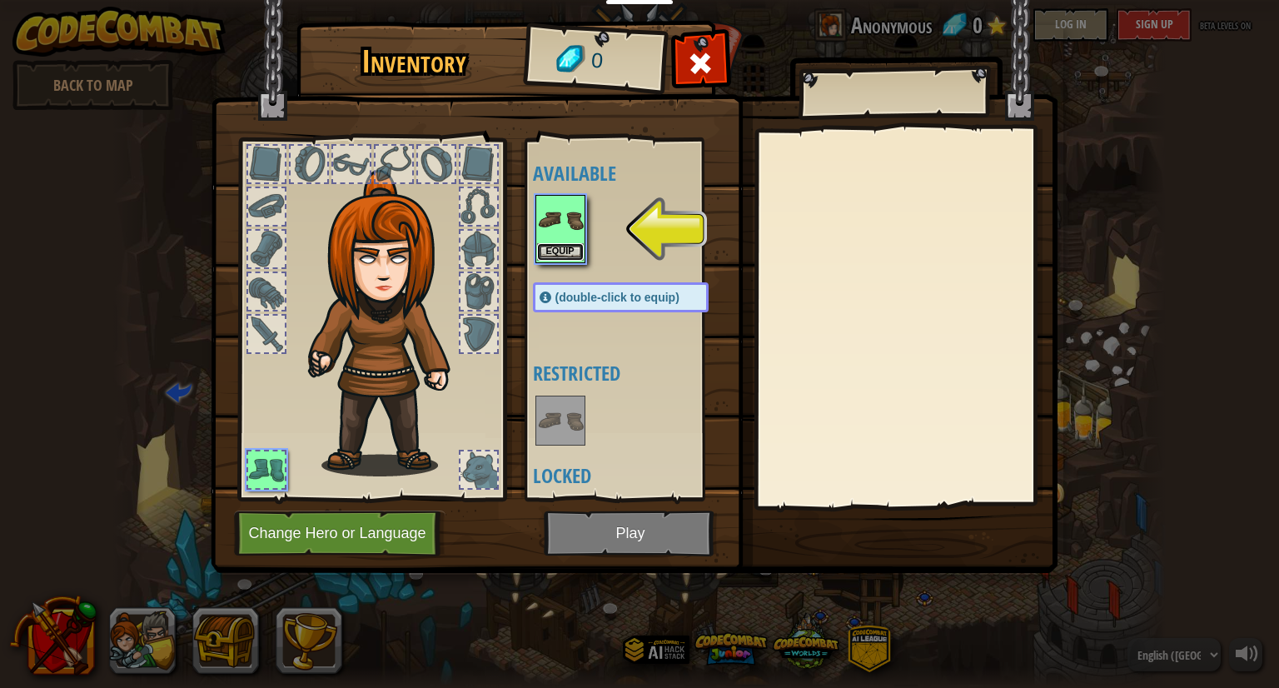
click at [569, 249] on button "Equip" at bounding box center [560, 251] width 47 height 17
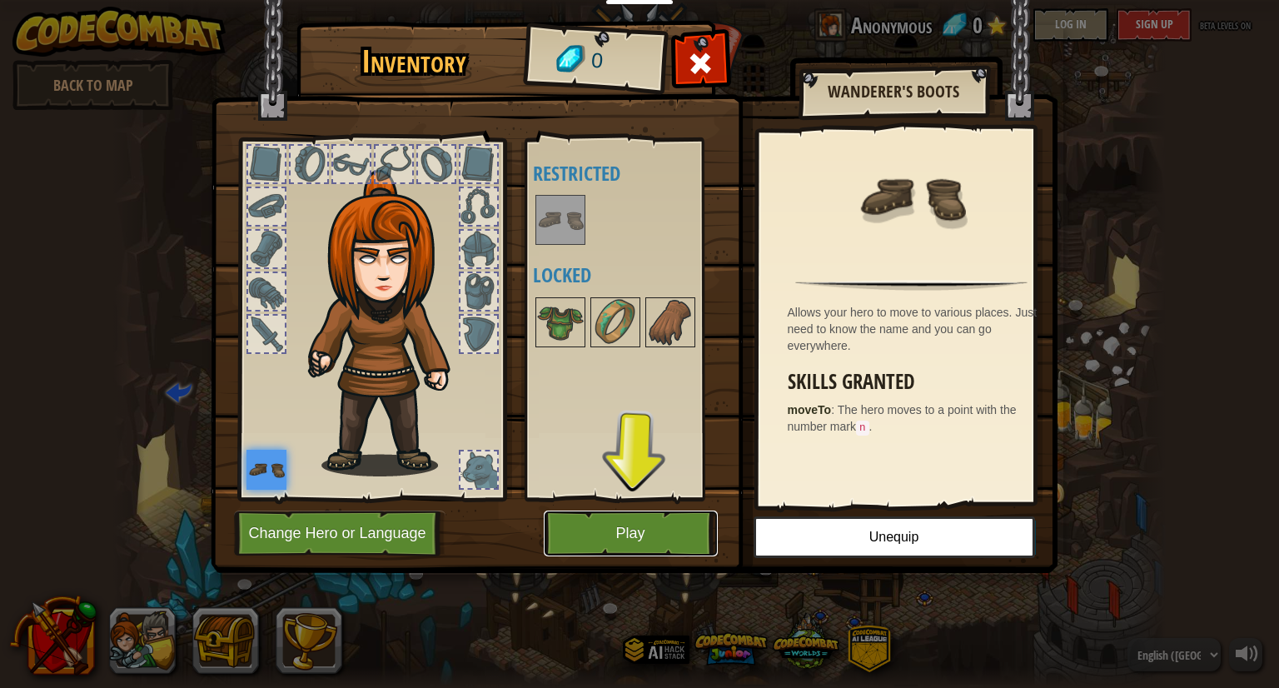
click at [610, 542] on button "Play" at bounding box center [631, 533] width 174 height 46
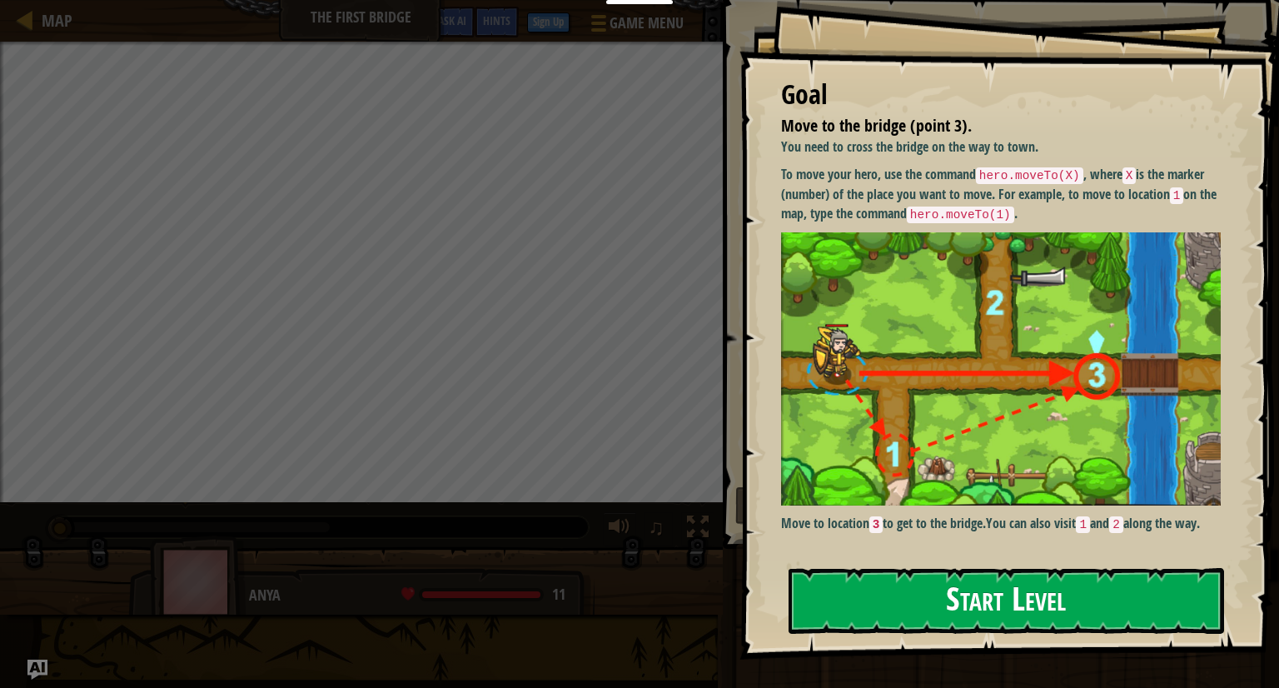
click at [878, 594] on button "Start Level" at bounding box center [1005, 601] width 435 height 66
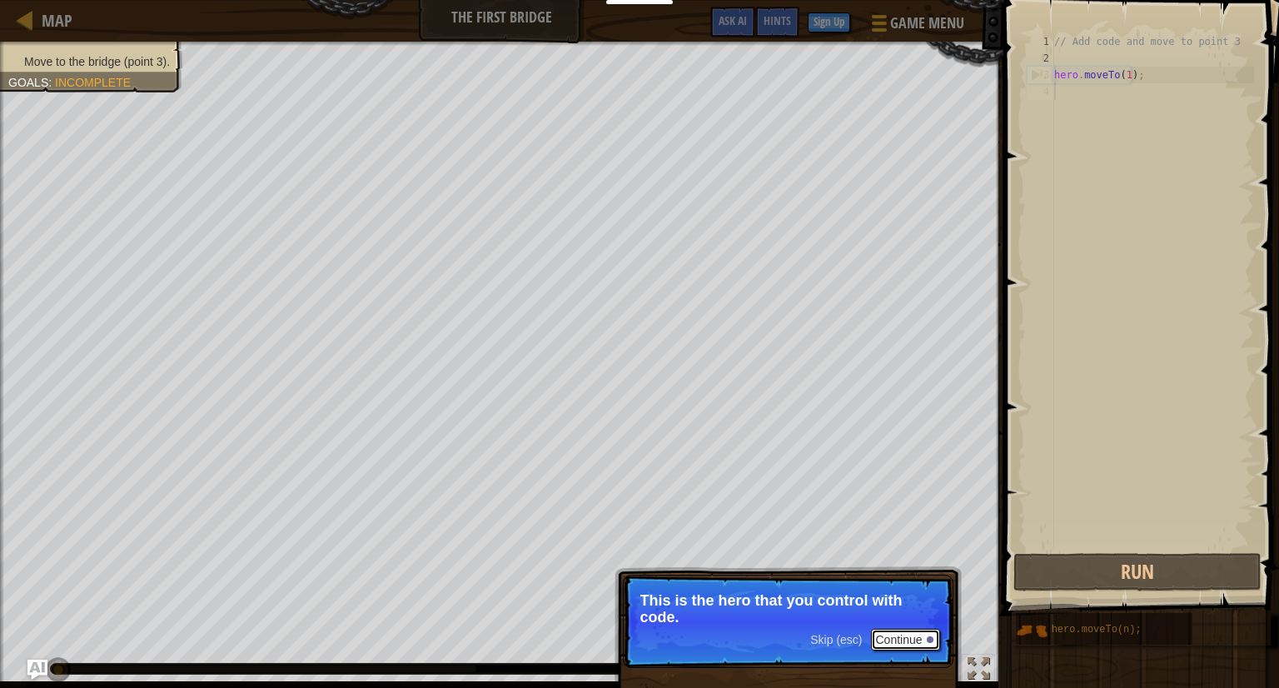
click at [882, 639] on button "Continue" at bounding box center [905, 640] width 69 height 22
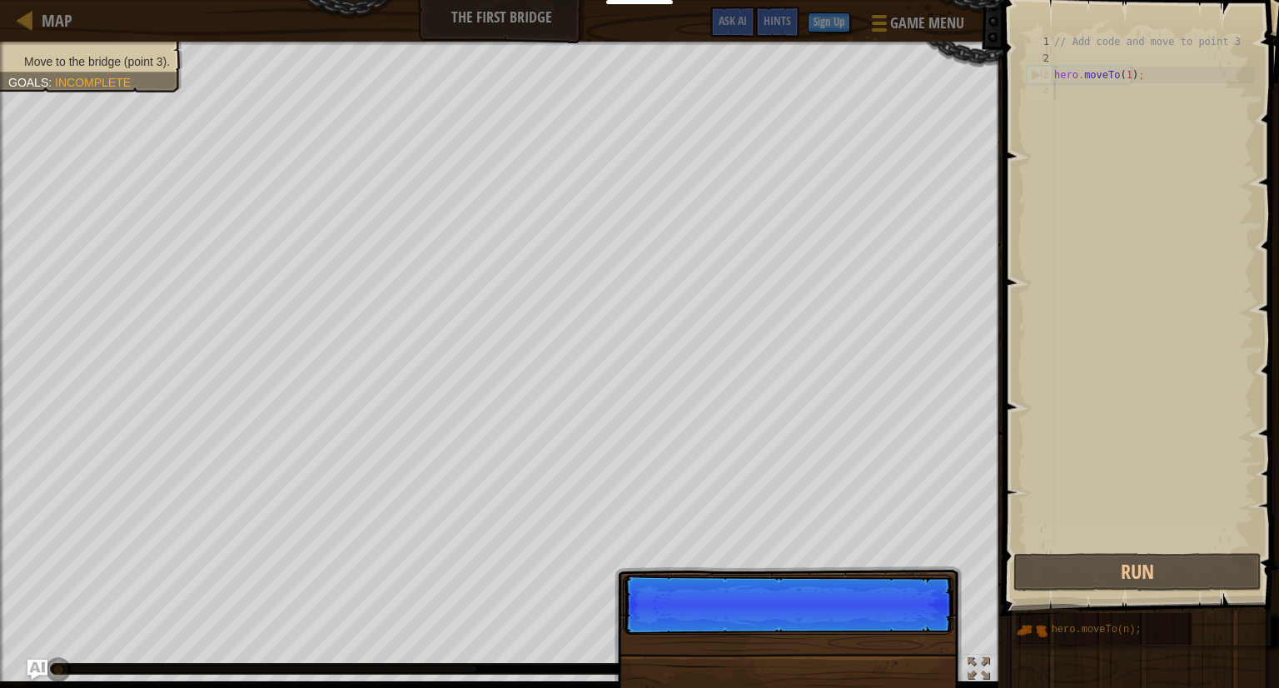
scroll to position [7, 0]
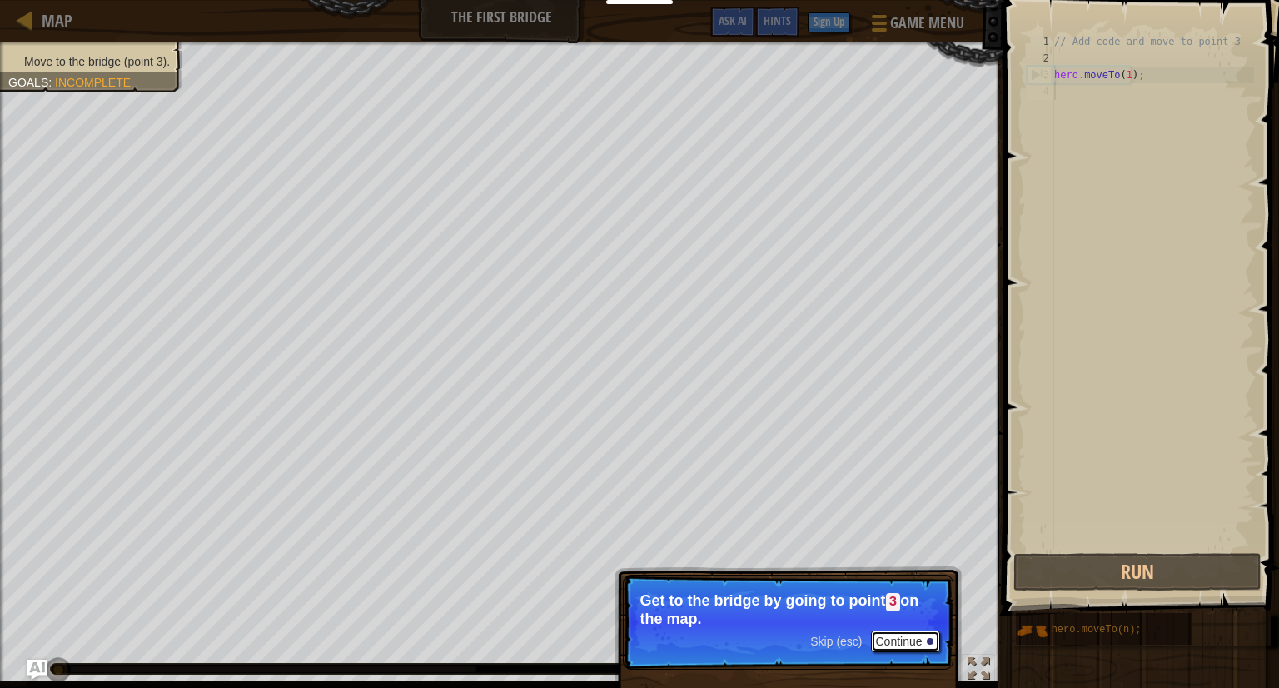
click at [897, 639] on button "Continue" at bounding box center [905, 641] width 69 height 22
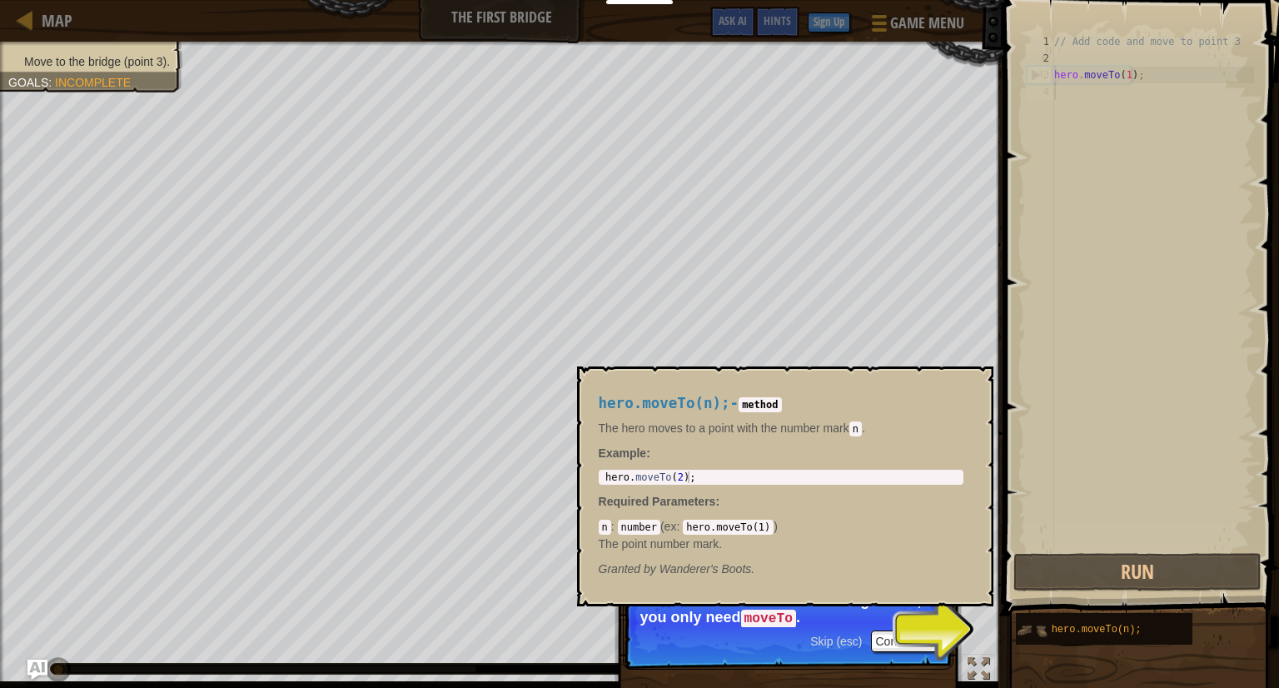
click at [1026, 628] on img at bounding box center [1032, 630] width 32 height 32
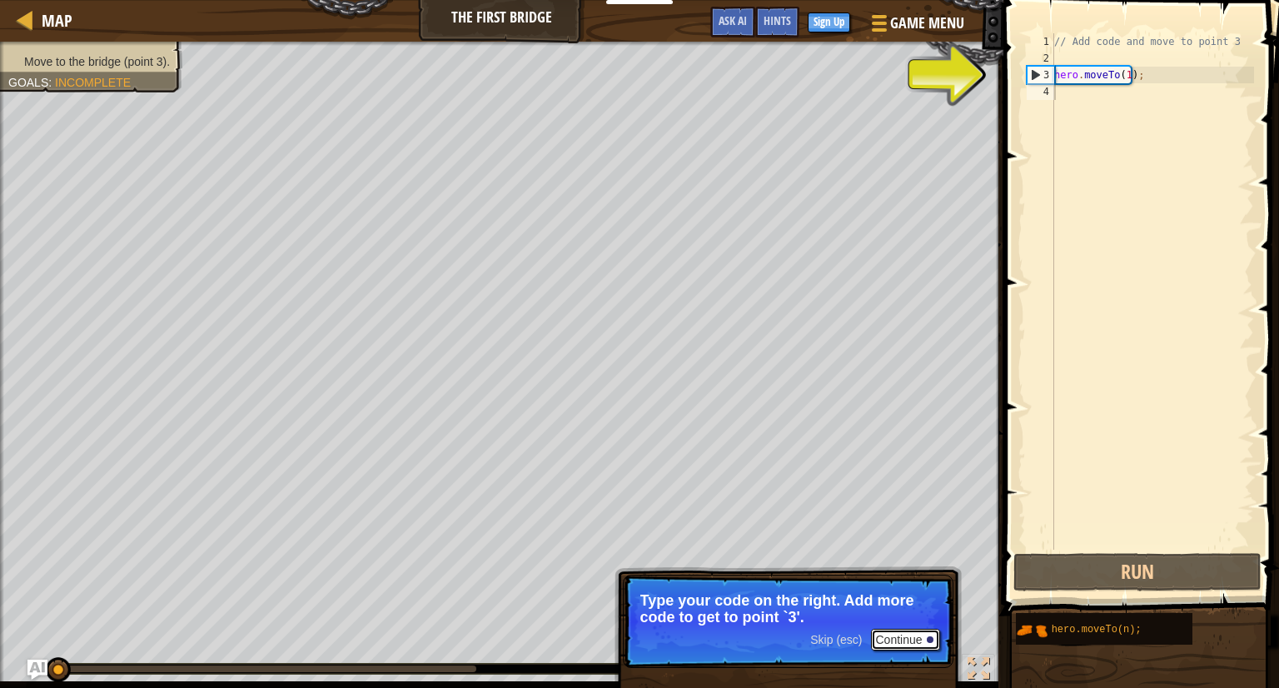
click at [910, 634] on button "Continue" at bounding box center [905, 640] width 69 height 22
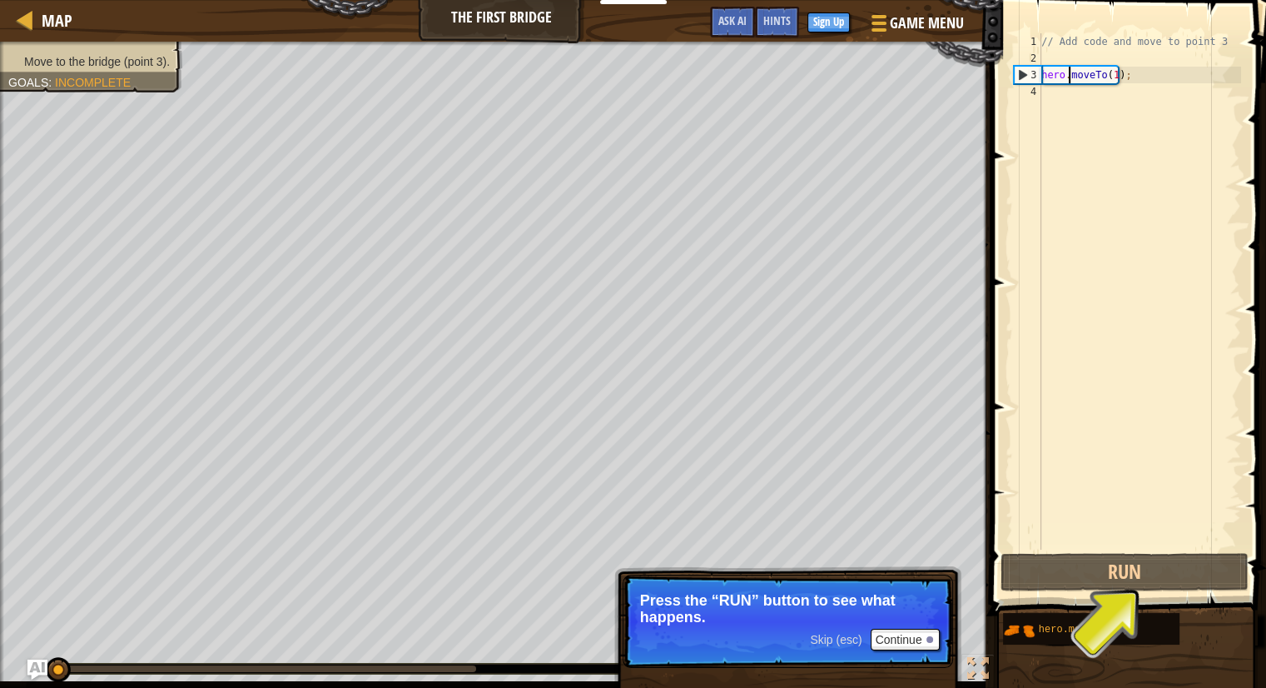
click at [1066, 72] on div "// Add code and move to point 3 hero . moveTo ( 1 ) ;" at bounding box center [1139, 307] width 203 height 549
type textarea "hero.moveTo(1);"
click at [1069, 92] on div "// Add code and move to point 3 hero . moveTo ( 1 ) ;" at bounding box center [1139, 307] width 203 height 549
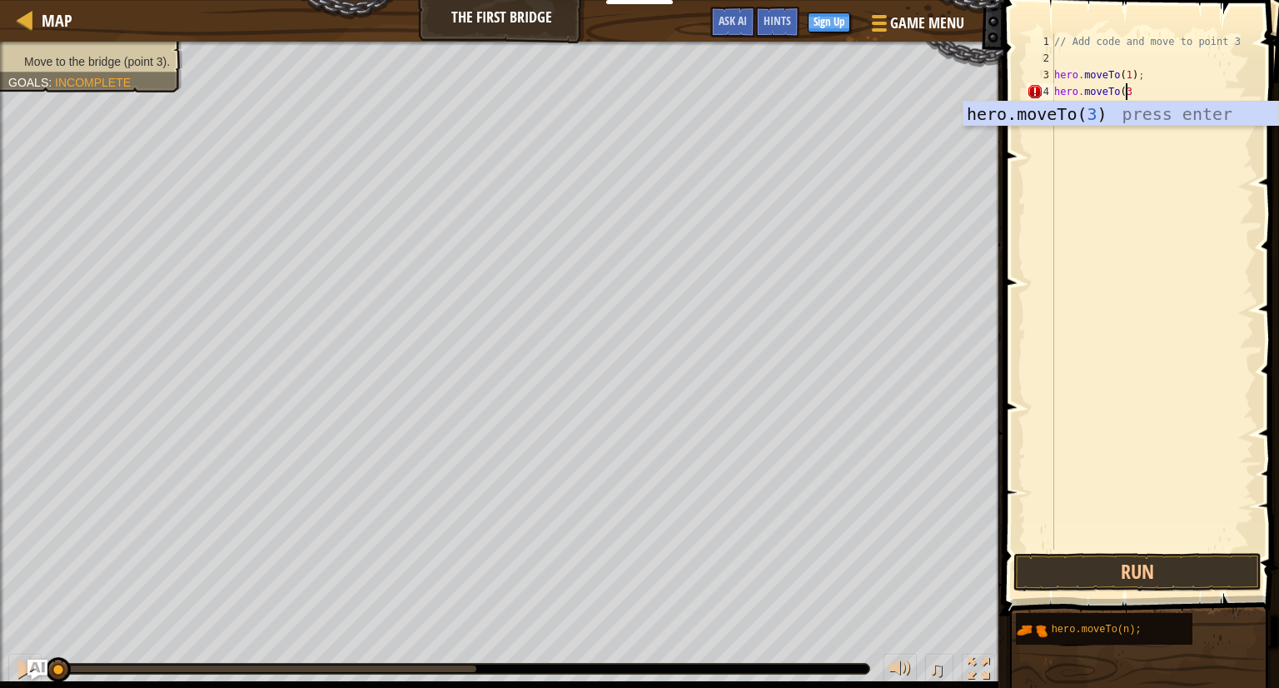
scroll to position [7, 5]
type textarea "hero.moveTo(3)"
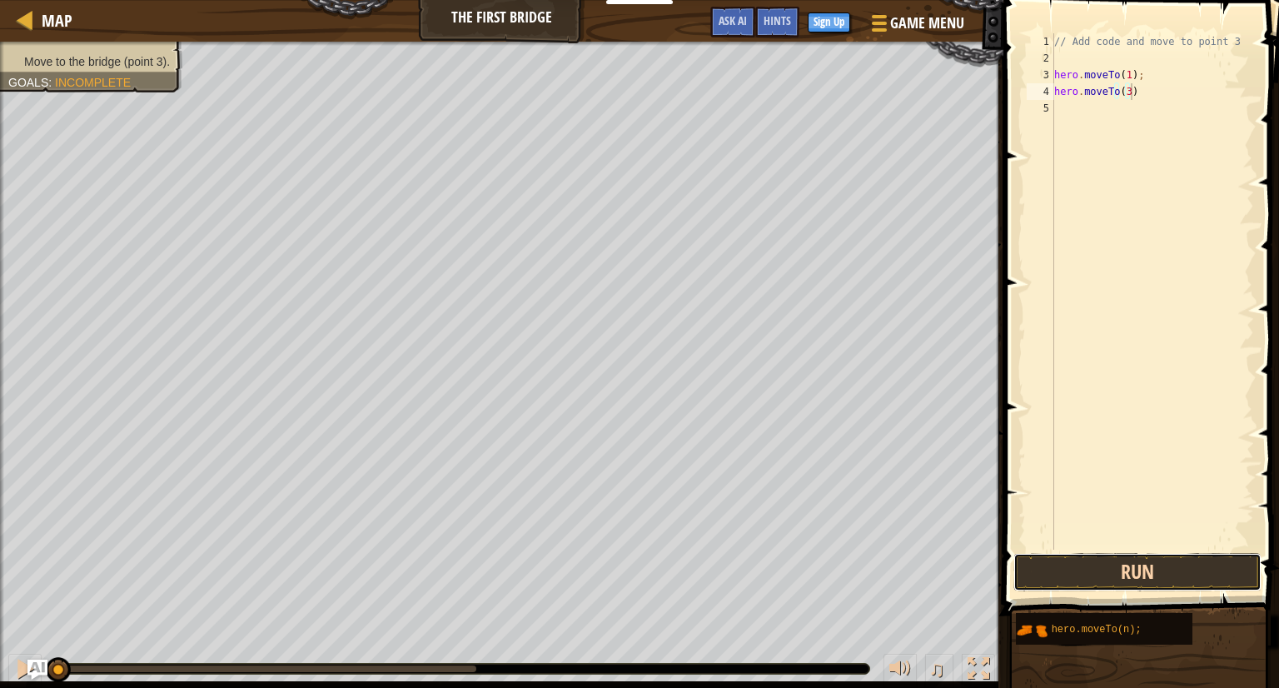
click at [1076, 574] on button "Run" at bounding box center [1137, 572] width 248 height 38
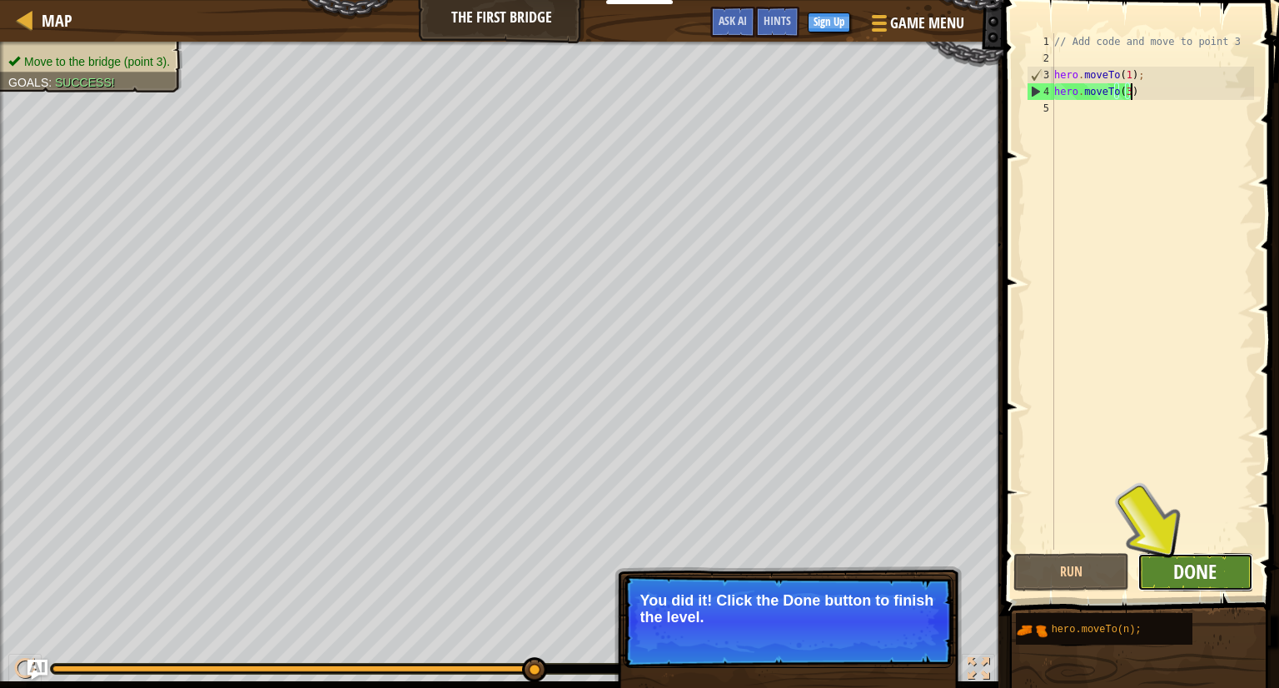
click at [1184, 573] on span "Done" at bounding box center [1194, 571] width 43 height 27
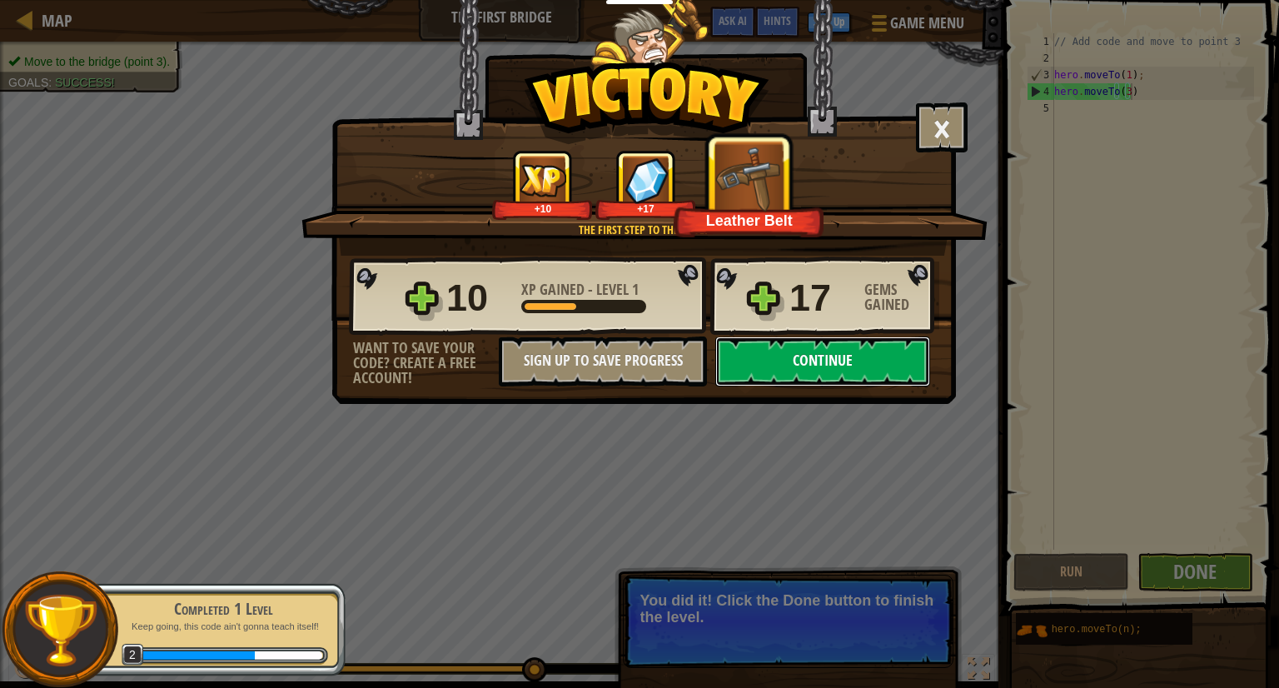
click at [811, 352] on button "Continue" at bounding box center [822, 361] width 215 height 50
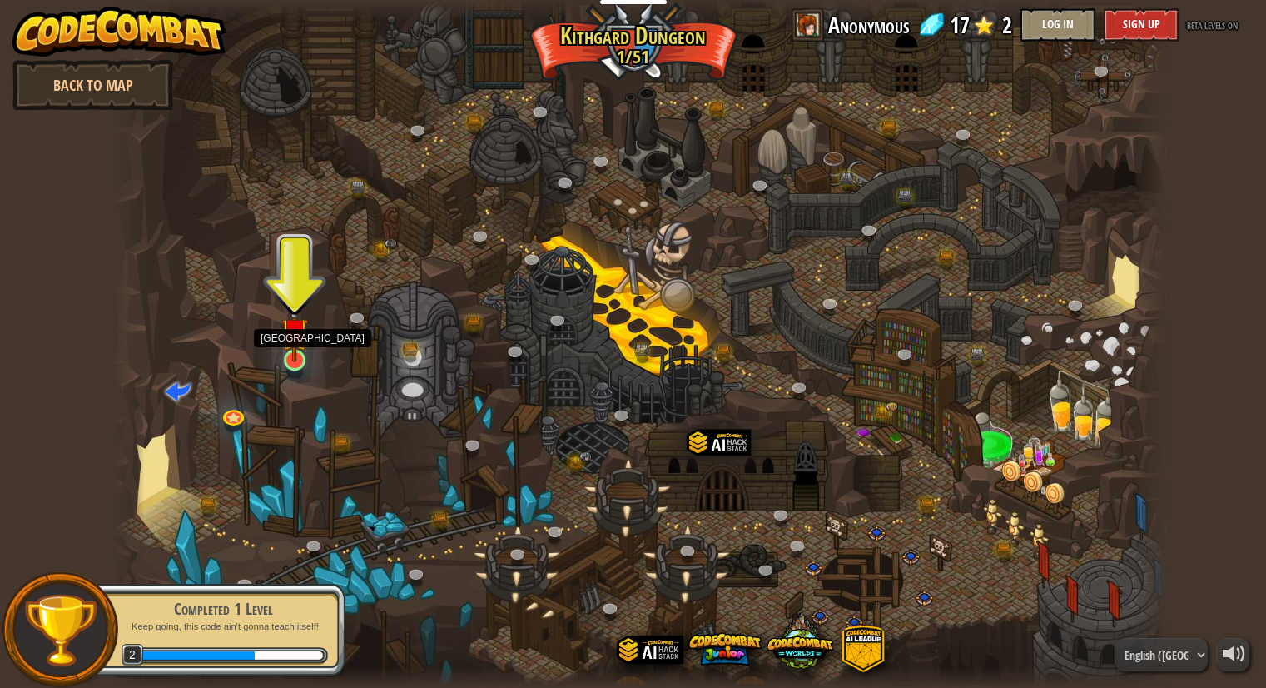
click at [290, 347] on img at bounding box center [294, 331] width 27 height 62
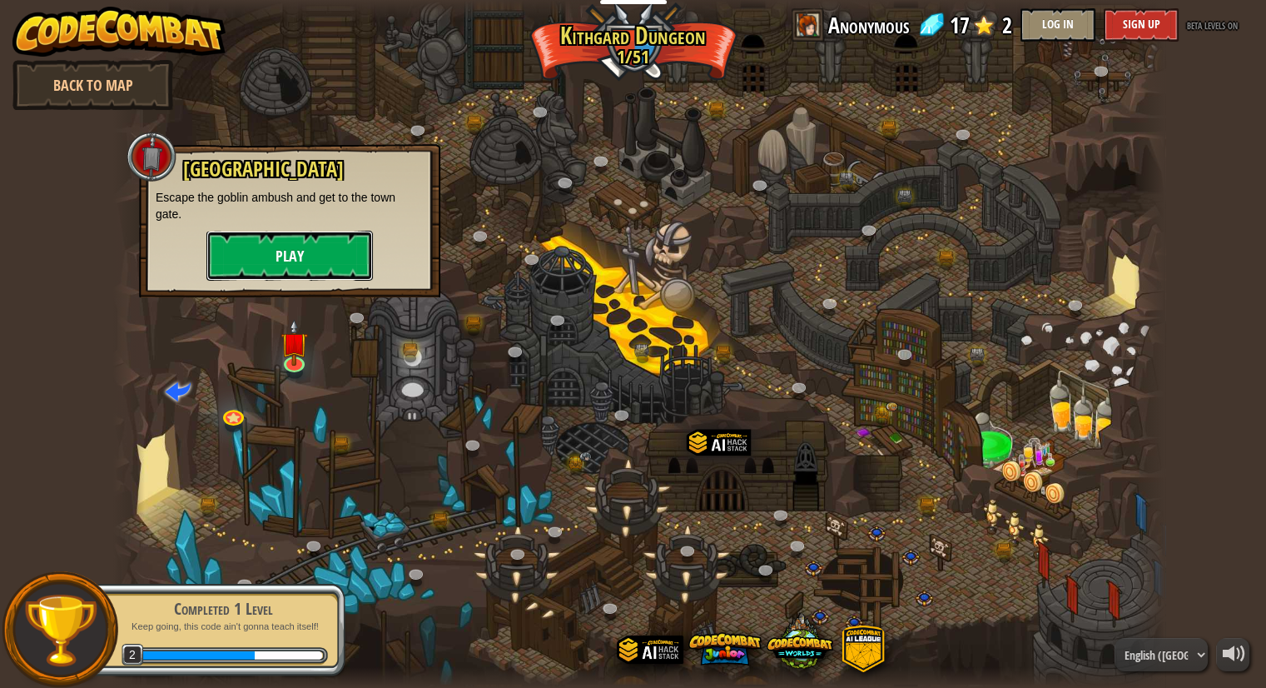
click at [286, 250] on button "Play" at bounding box center [289, 256] width 166 height 50
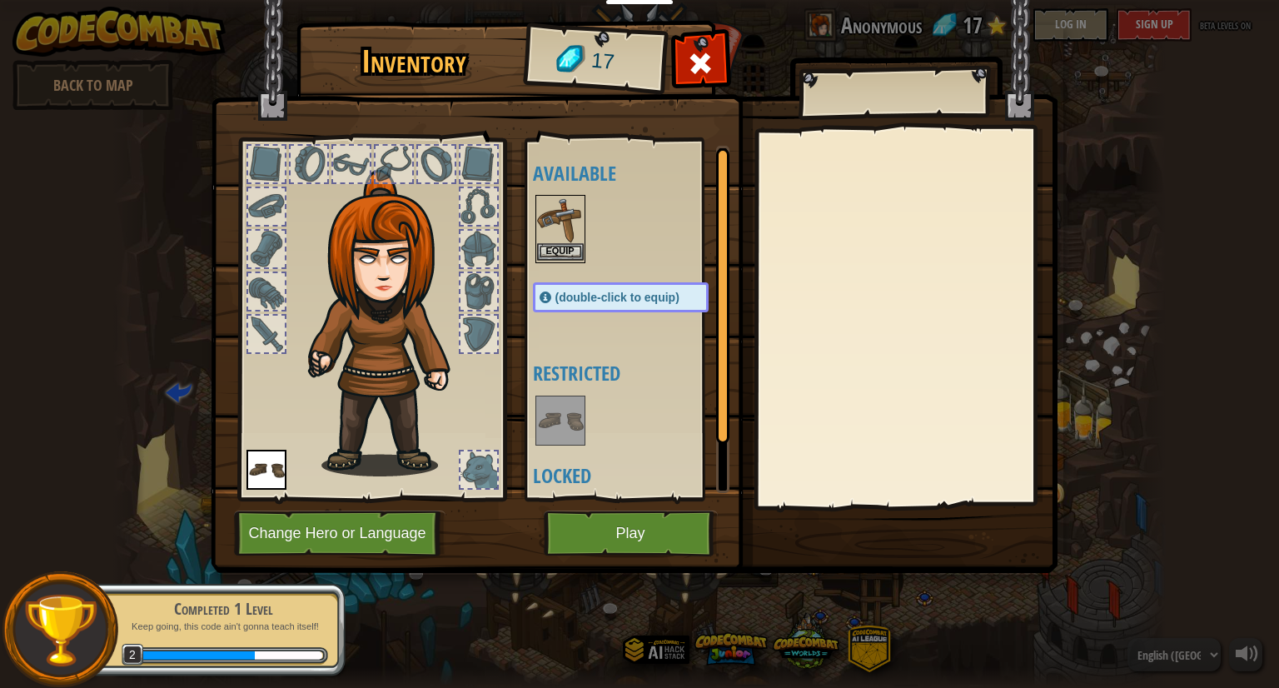
click at [548, 231] on img at bounding box center [560, 219] width 47 height 47
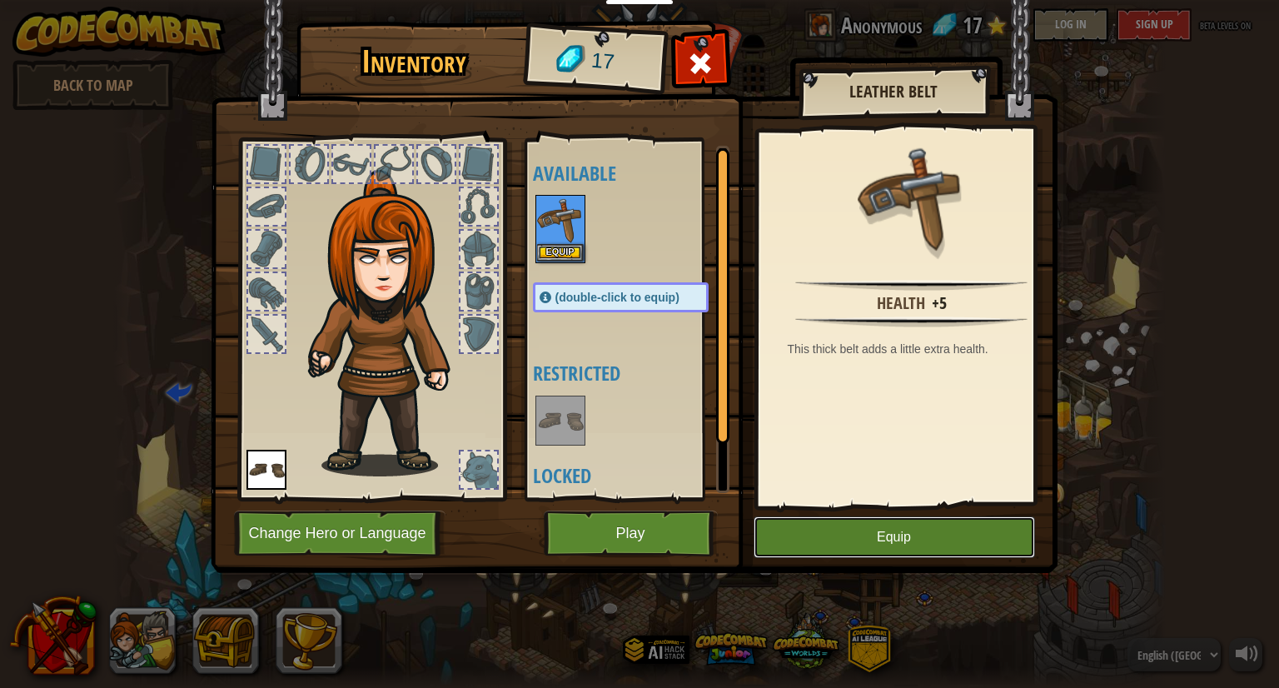
click at [808, 554] on button "Equip" at bounding box center [893, 537] width 281 height 42
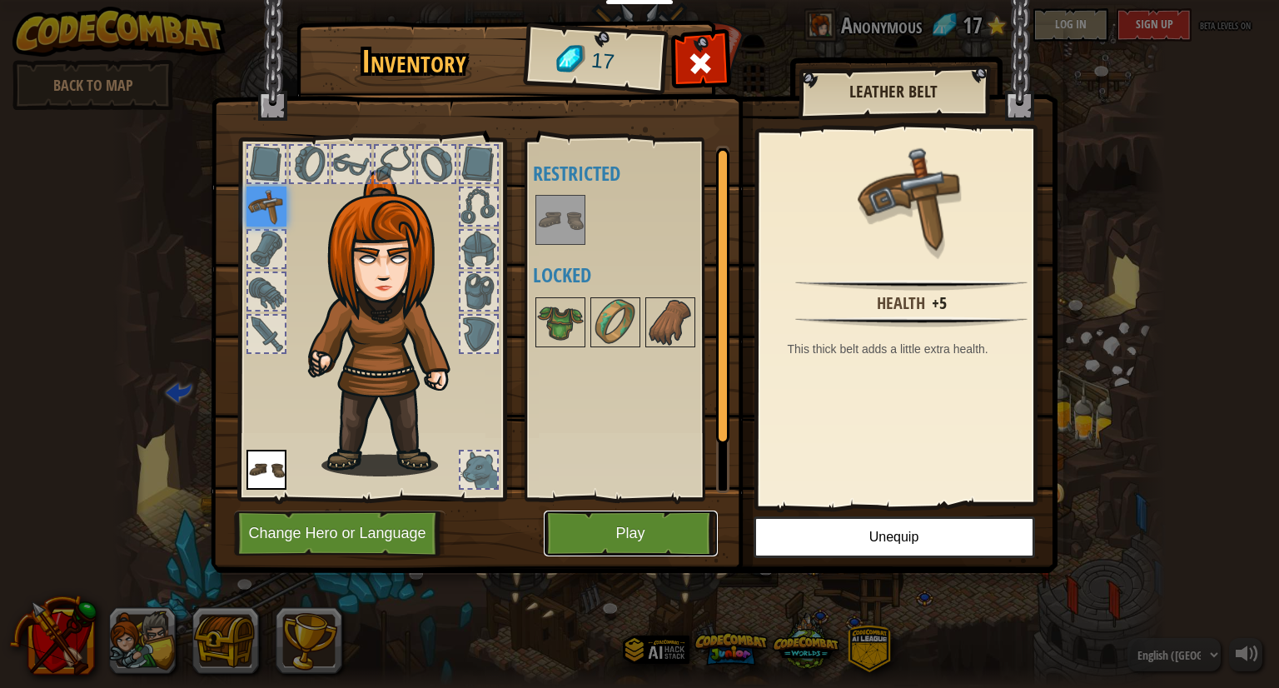
click at [626, 510] on button "Play" at bounding box center [631, 533] width 174 height 46
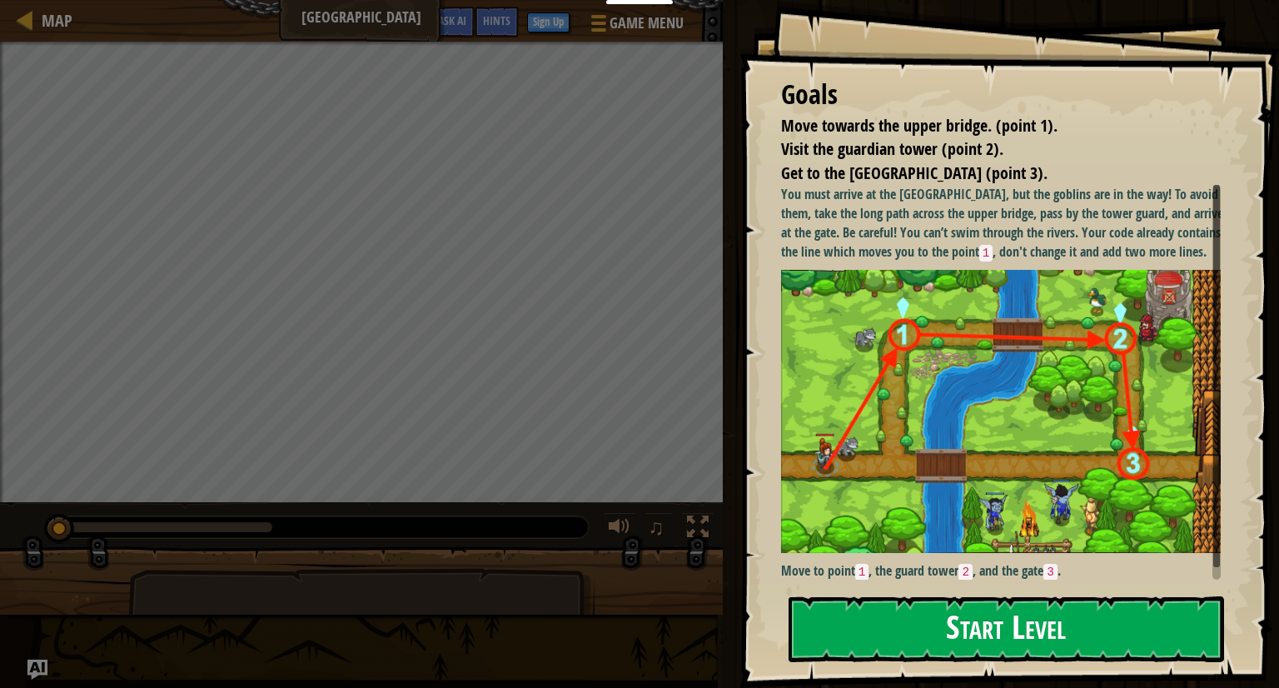
click at [896, 365] on img at bounding box center [1007, 411] width 452 height 283
click at [967, 640] on button "Start Level" at bounding box center [1005, 629] width 435 height 66
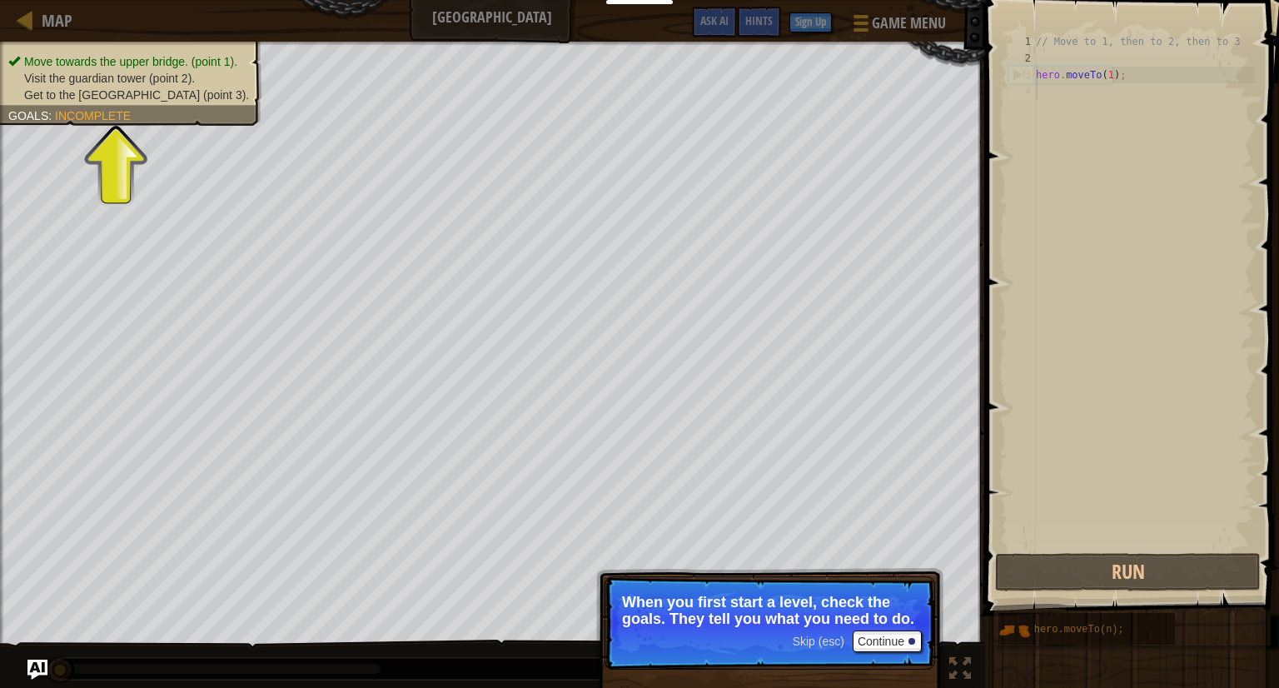
click at [127, 109] on span "Incomplete" at bounding box center [93, 115] width 76 height 13
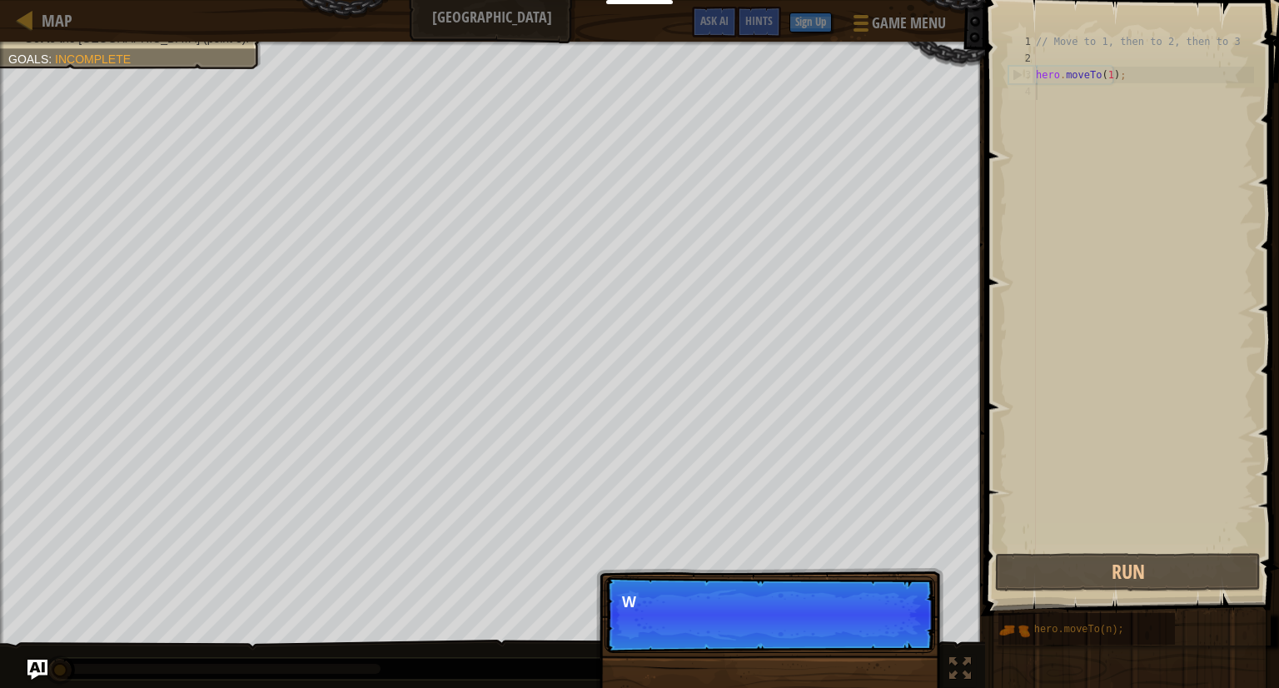
scroll to position [7, 0]
click at [872, 620] on button "Continue" at bounding box center [886, 625] width 69 height 22
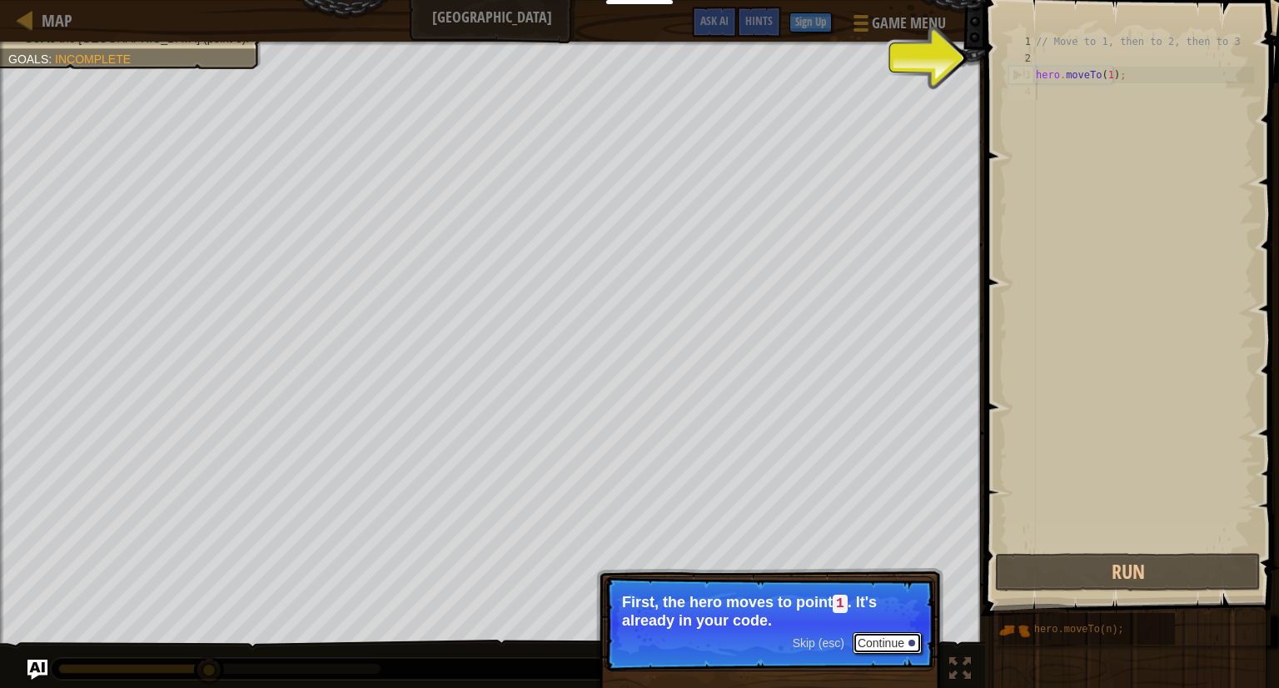
click at [862, 638] on button "Continue" at bounding box center [886, 643] width 69 height 22
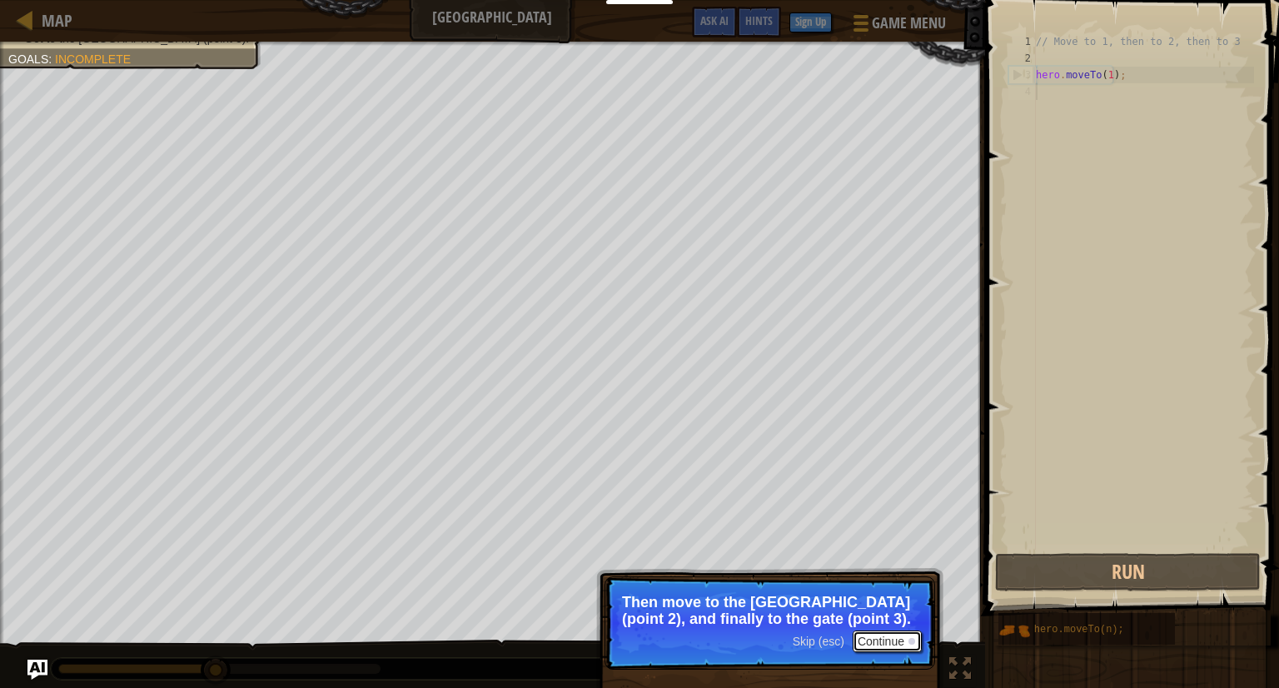
click at [874, 646] on button "Continue" at bounding box center [886, 641] width 69 height 22
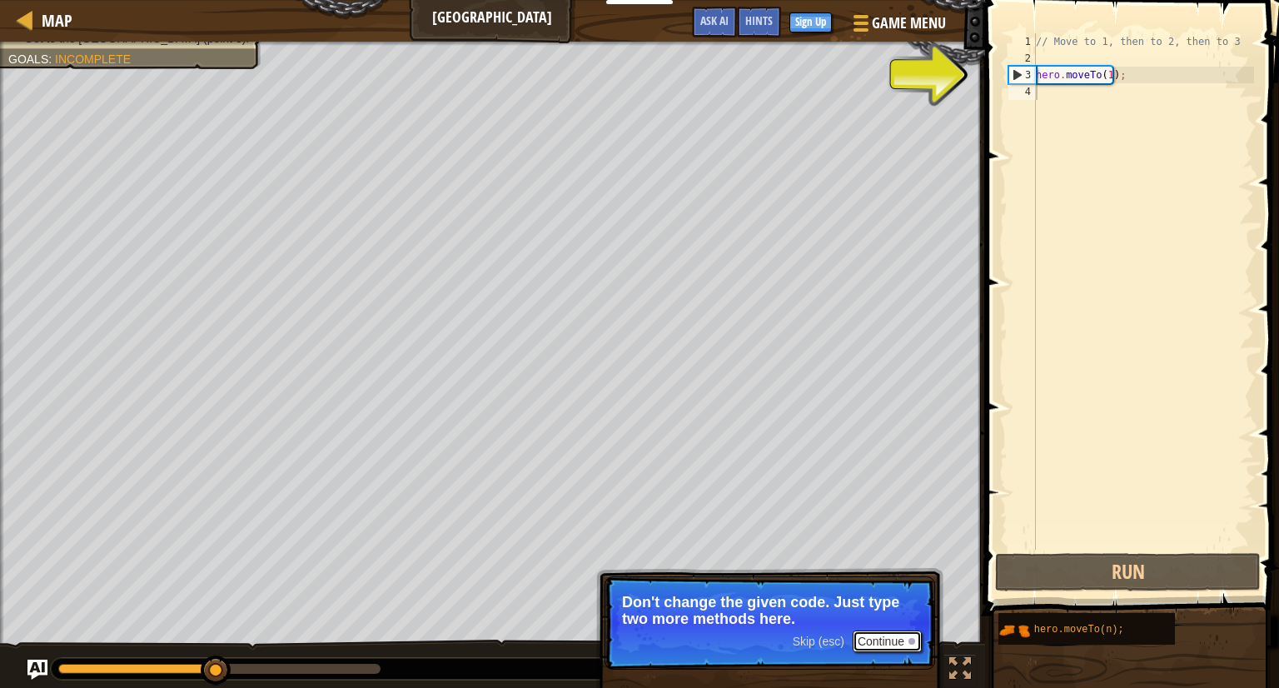
click at [891, 649] on button "Continue" at bounding box center [886, 641] width 69 height 22
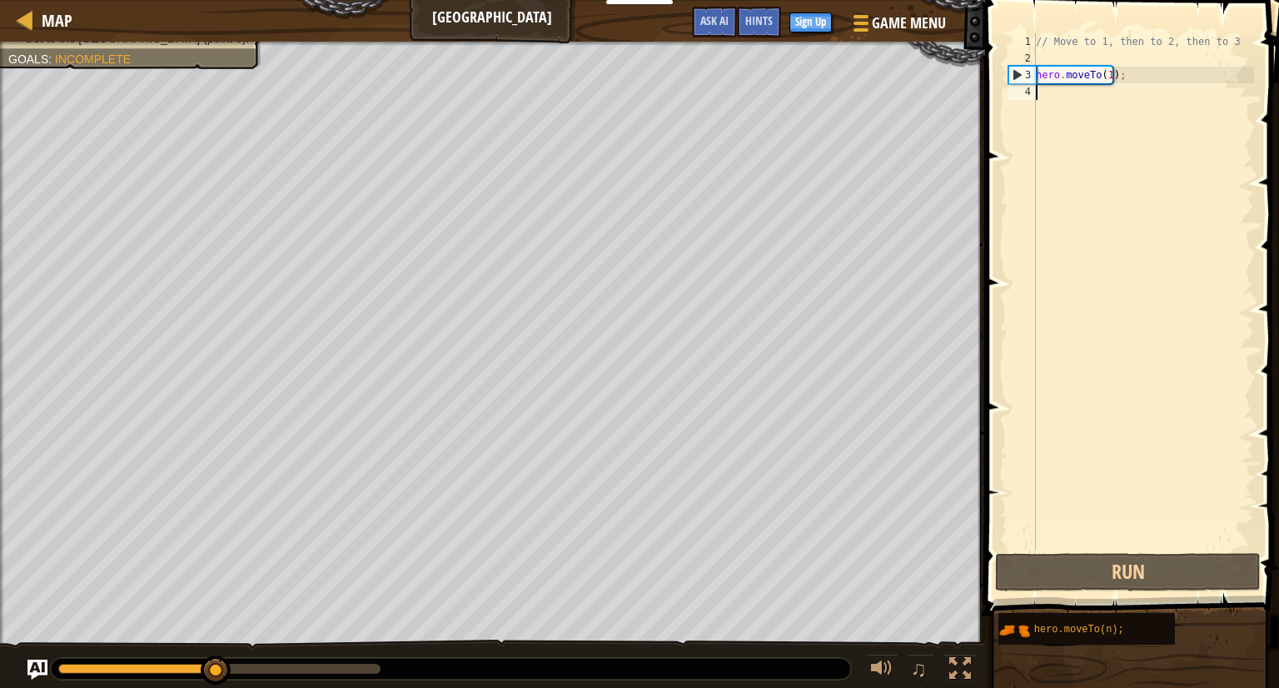
click at [1056, 98] on div "// Move to 1, then to 2, then to 3 hero . moveTo ( 1 ) ;" at bounding box center [1142, 307] width 221 height 549
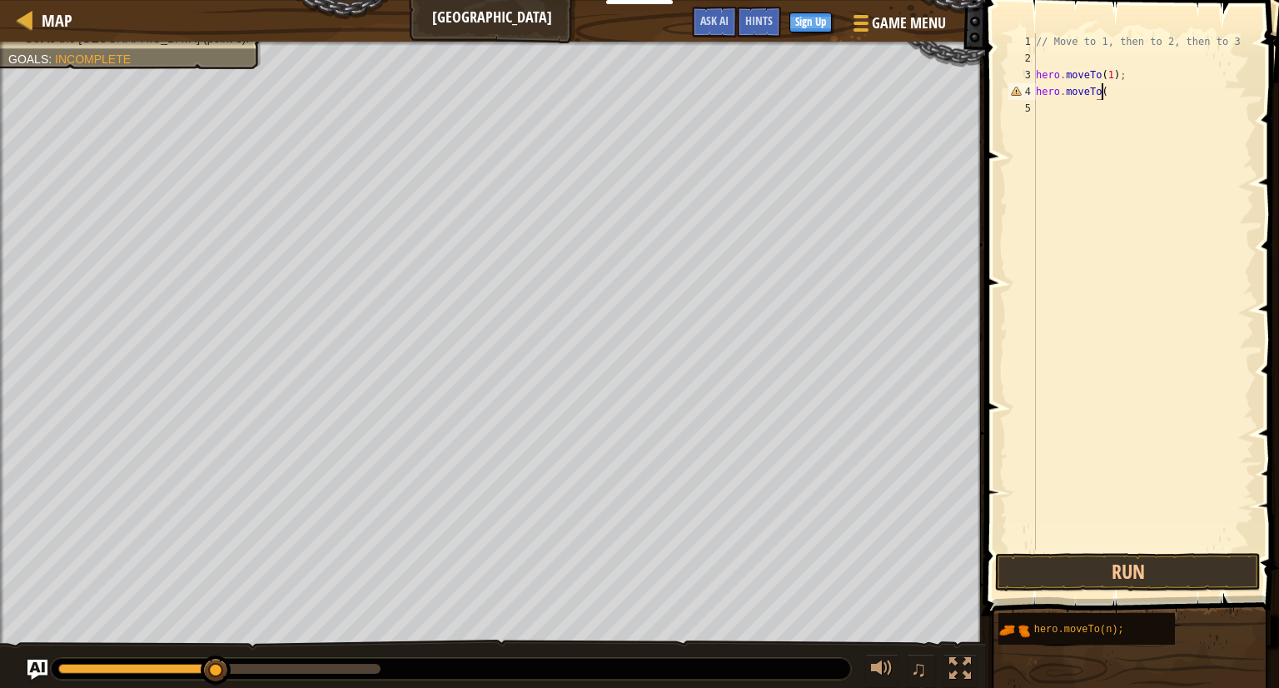
scroll to position [7, 4]
type textarea "hero.moveTo(2)"
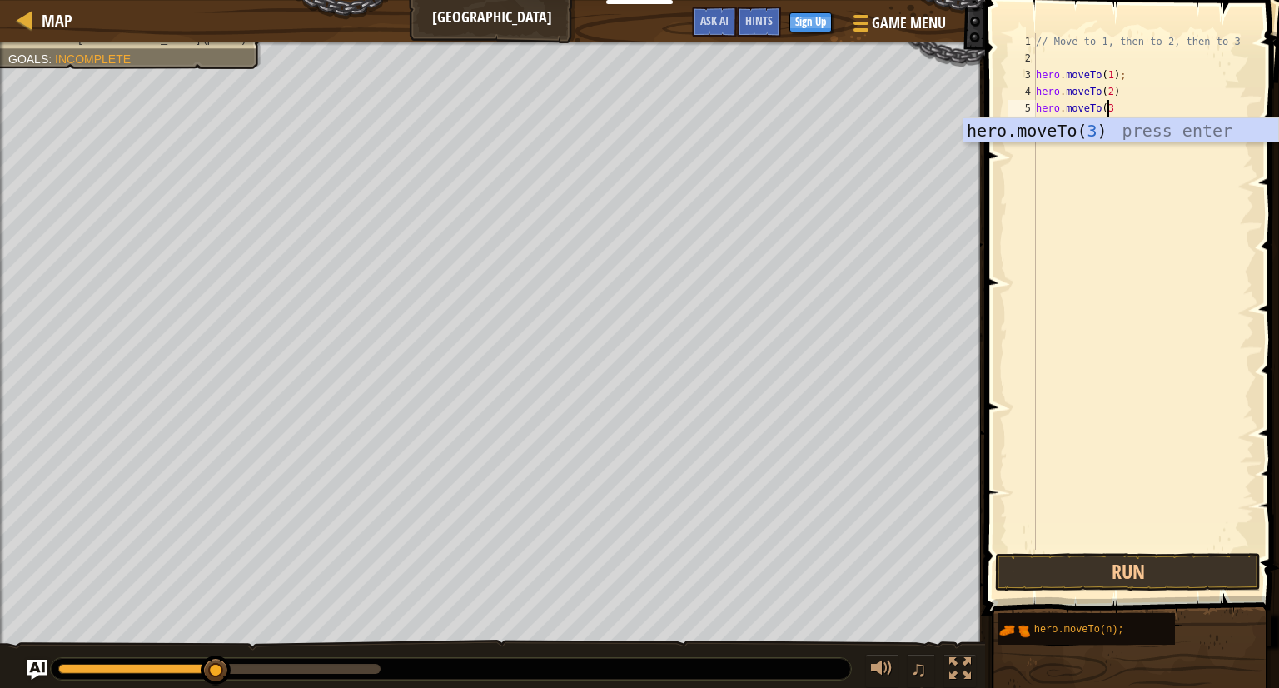
scroll to position [7, 5]
type textarea "hero.moveTo(3)"
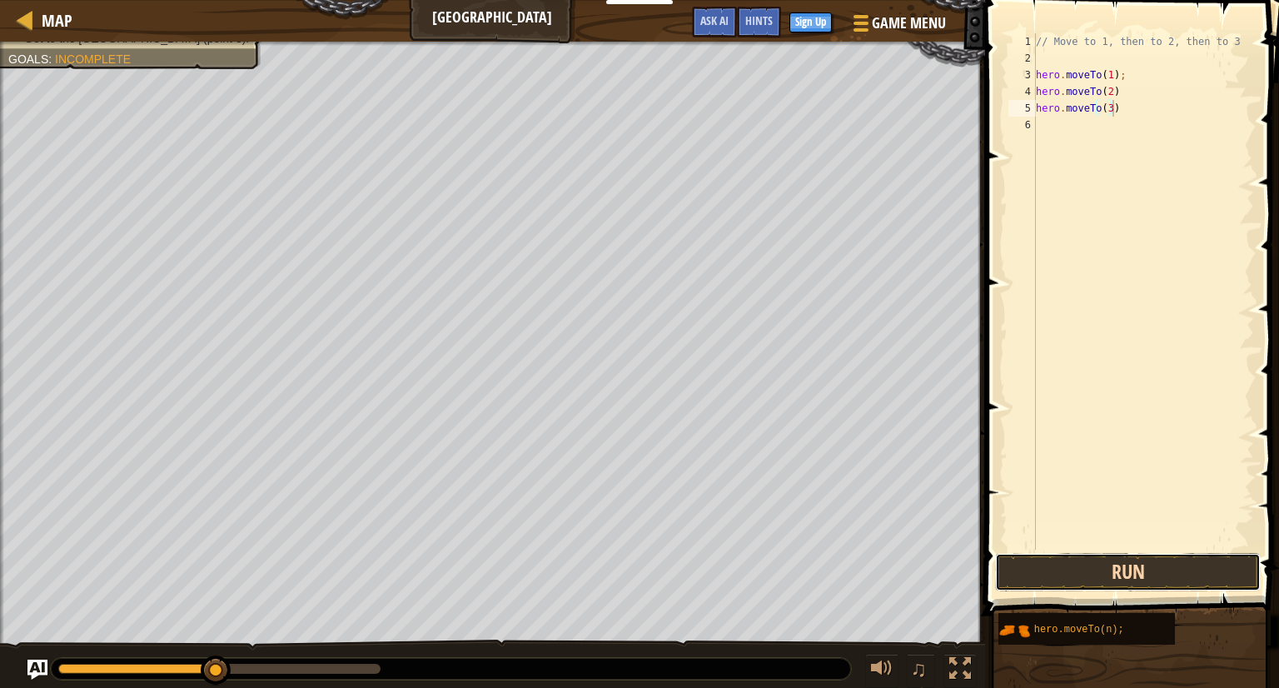
click at [1103, 569] on button "Run" at bounding box center [1128, 572] width 266 height 38
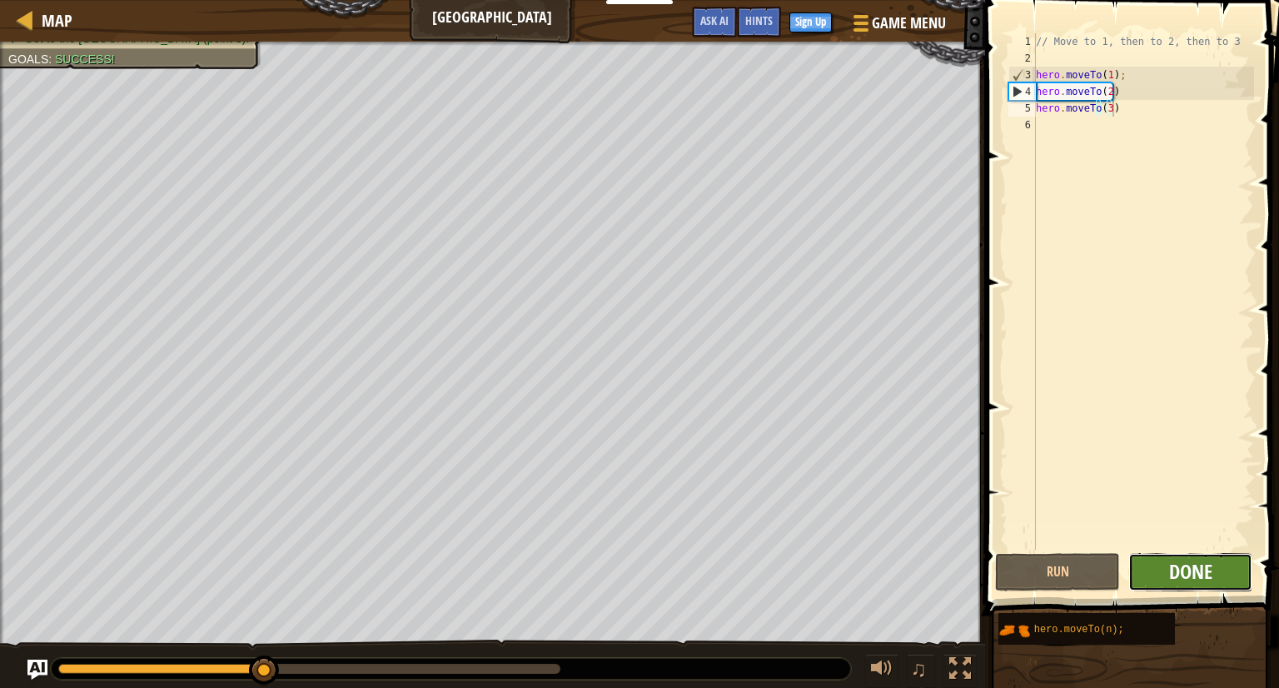
click at [1195, 569] on span "Done" at bounding box center [1190, 571] width 43 height 27
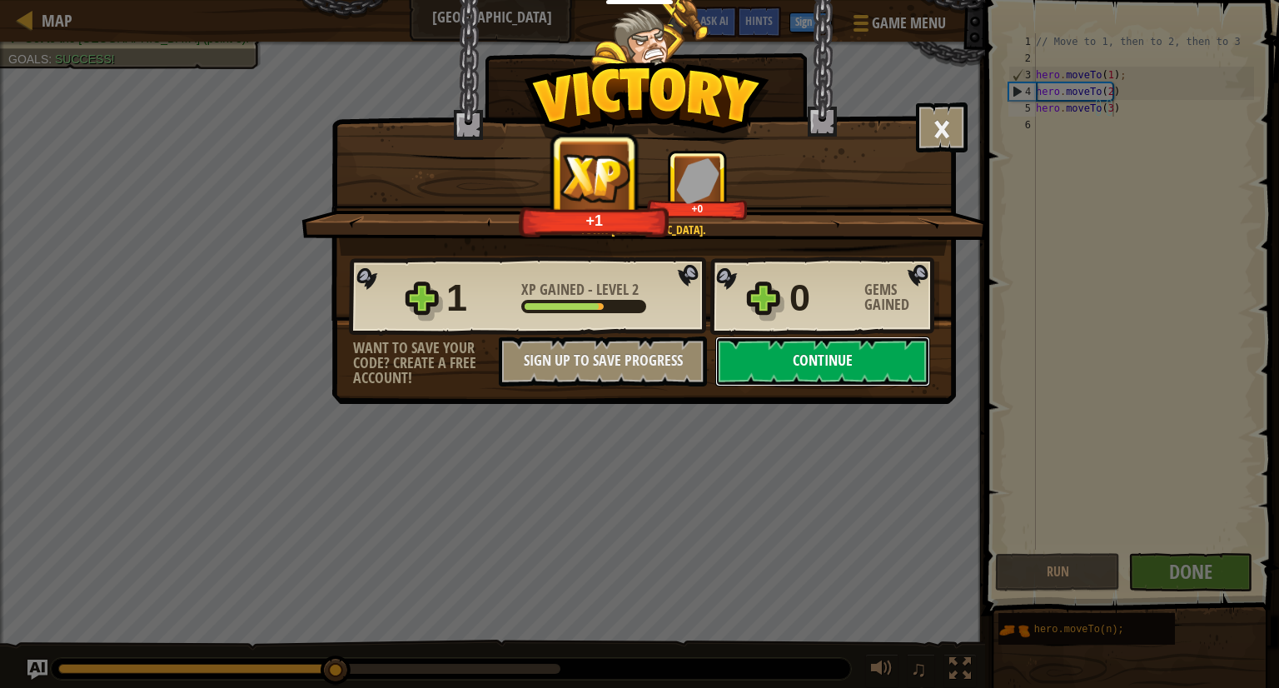
click at [843, 347] on button "Continue" at bounding box center [822, 361] width 215 height 50
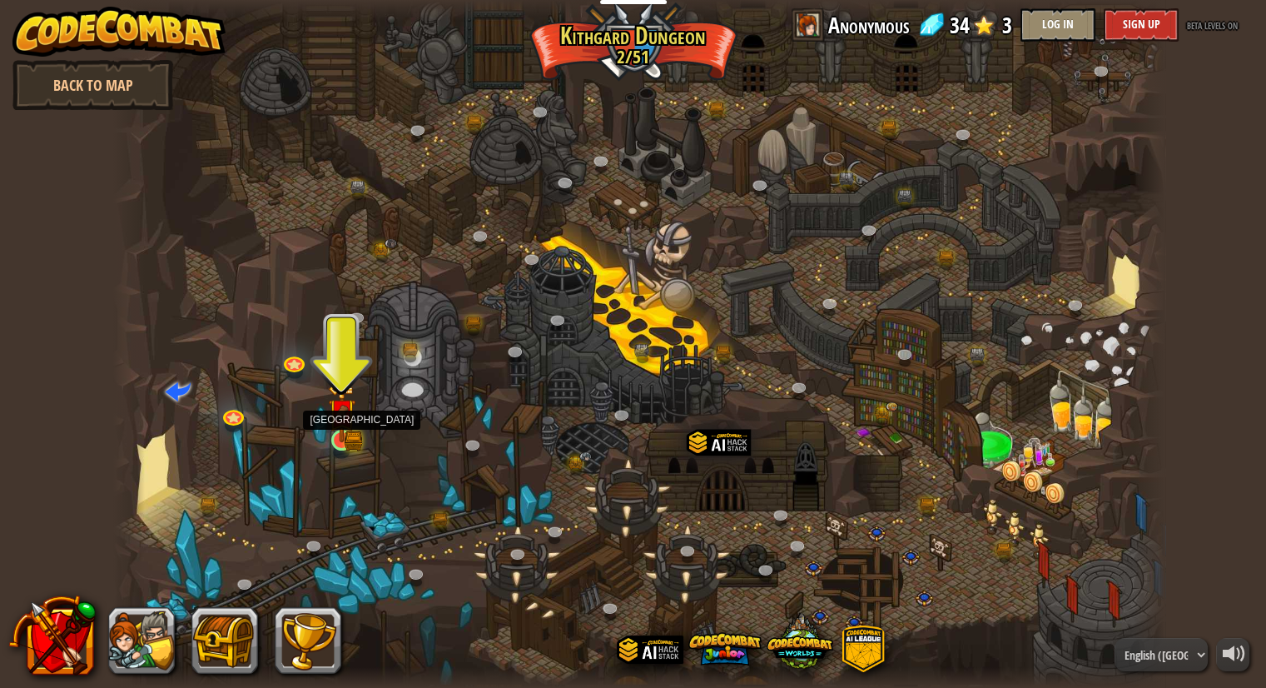
click at [342, 419] on img at bounding box center [342, 413] width 16 height 16
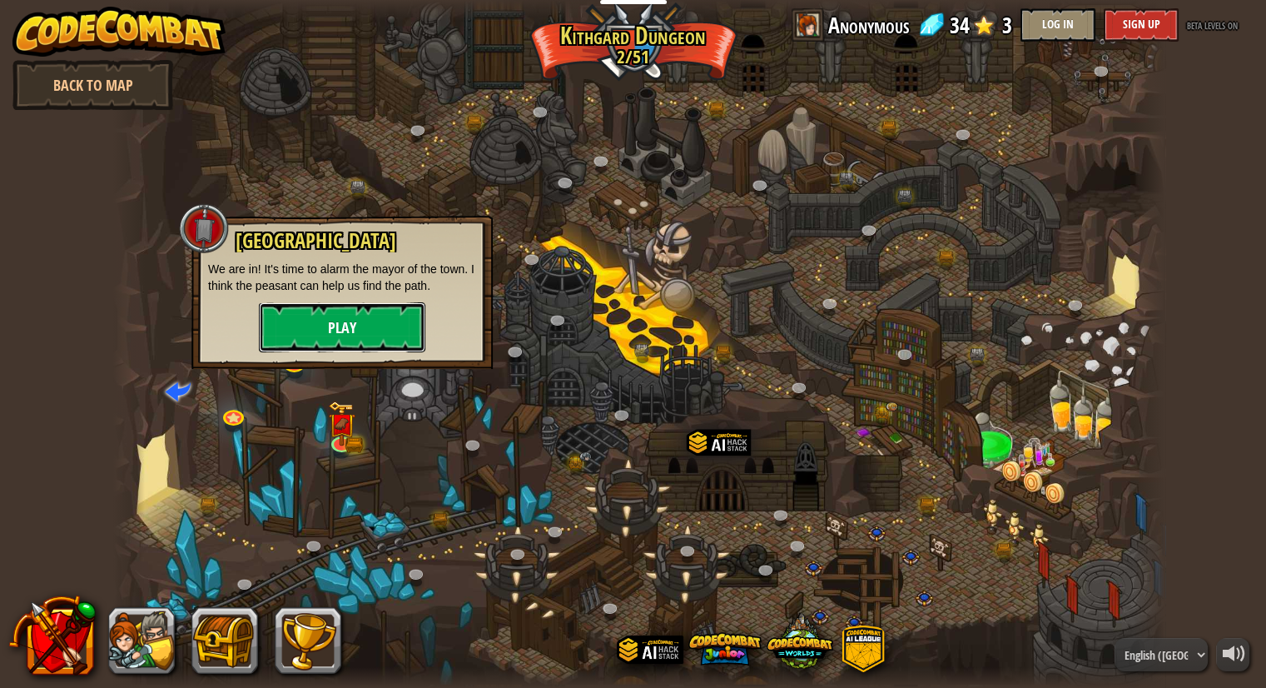
click at [346, 313] on button "Play" at bounding box center [342, 327] width 166 height 50
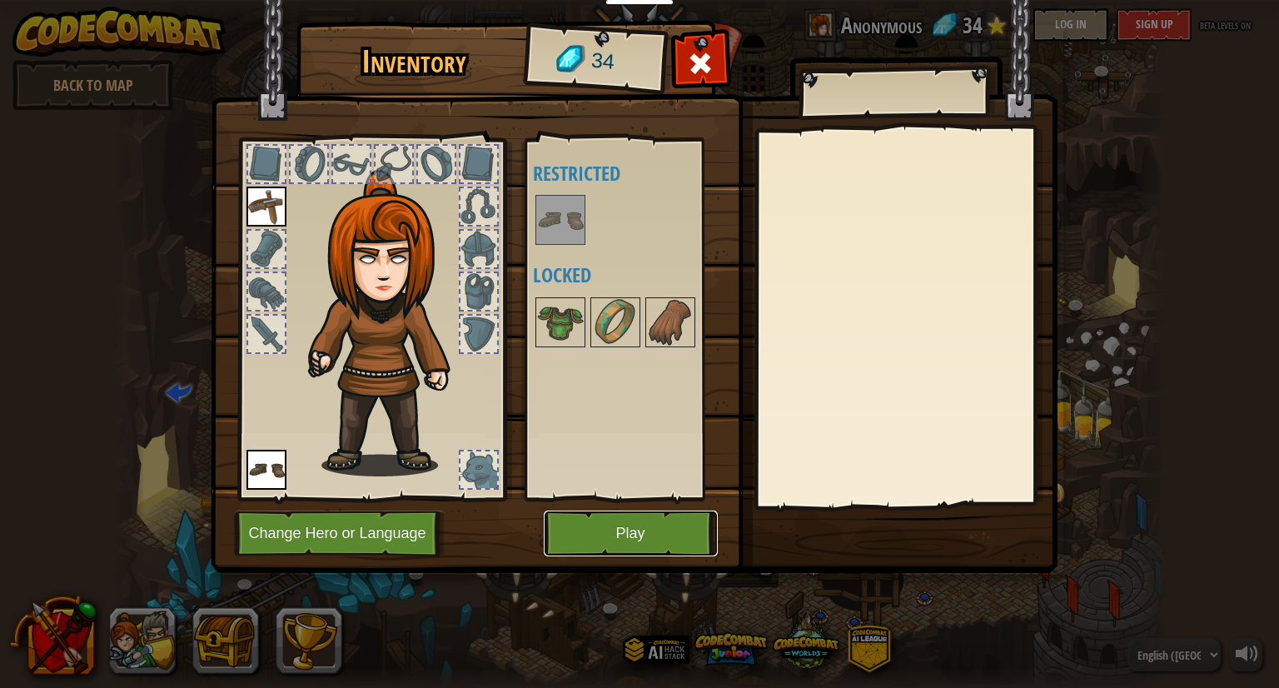
click at [608, 524] on button "Play" at bounding box center [631, 533] width 174 height 46
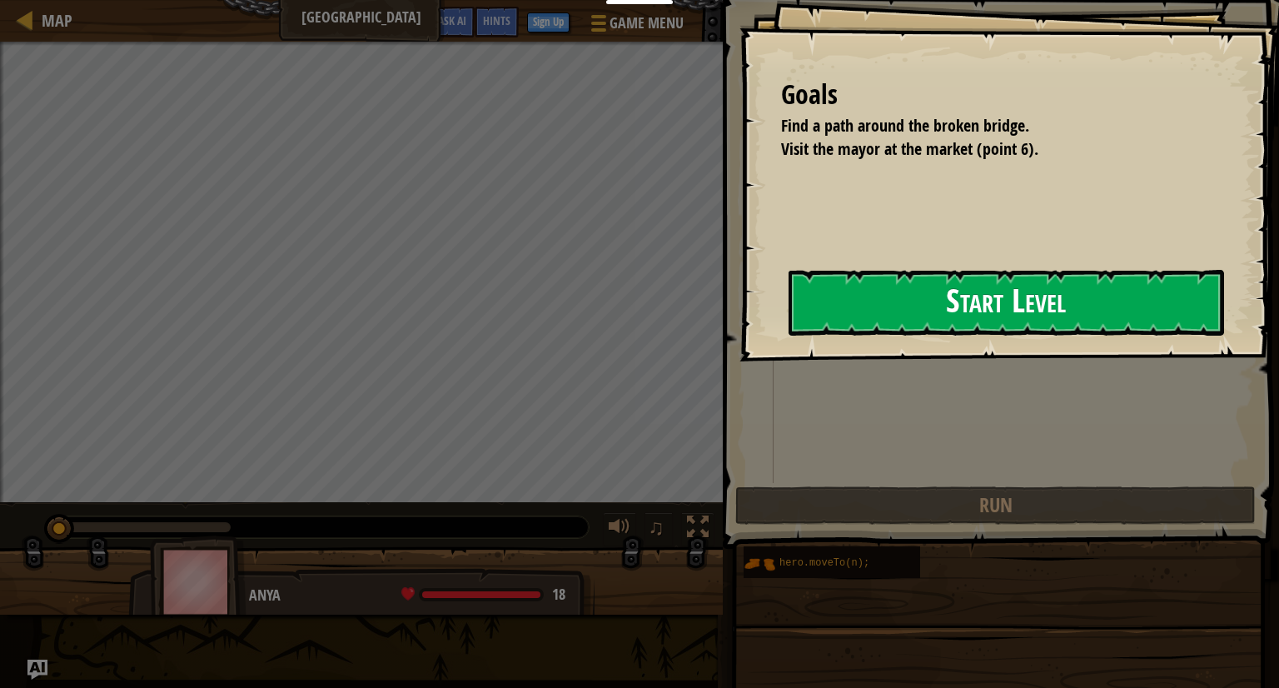
click at [865, 303] on button "Start Level" at bounding box center [1005, 303] width 435 height 66
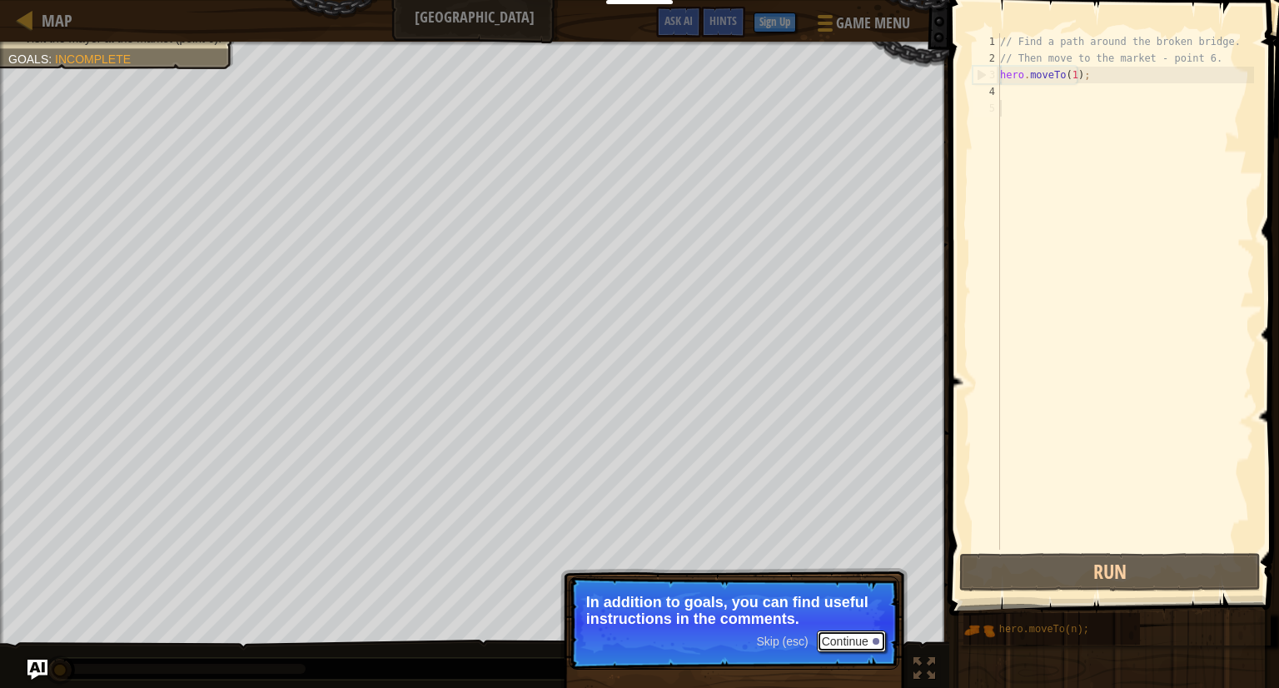
click at [828, 638] on button "Continue" at bounding box center [851, 641] width 69 height 22
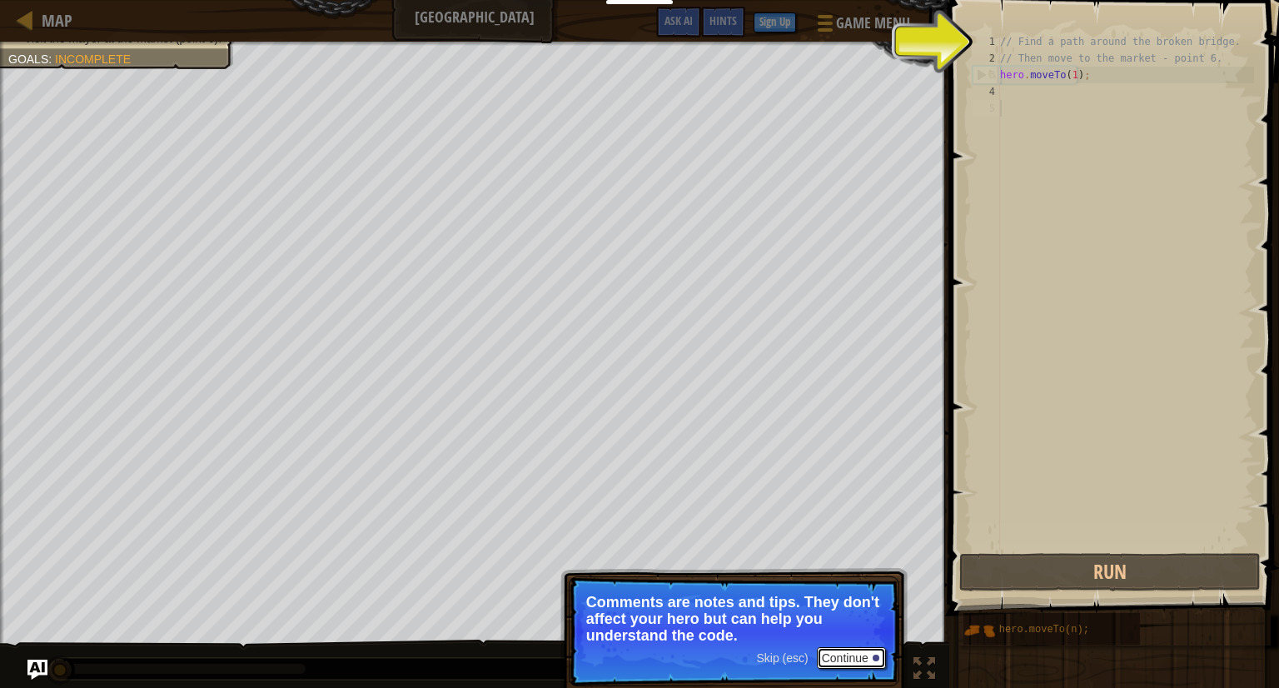
click at [836, 667] on button "Continue" at bounding box center [851, 658] width 69 height 22
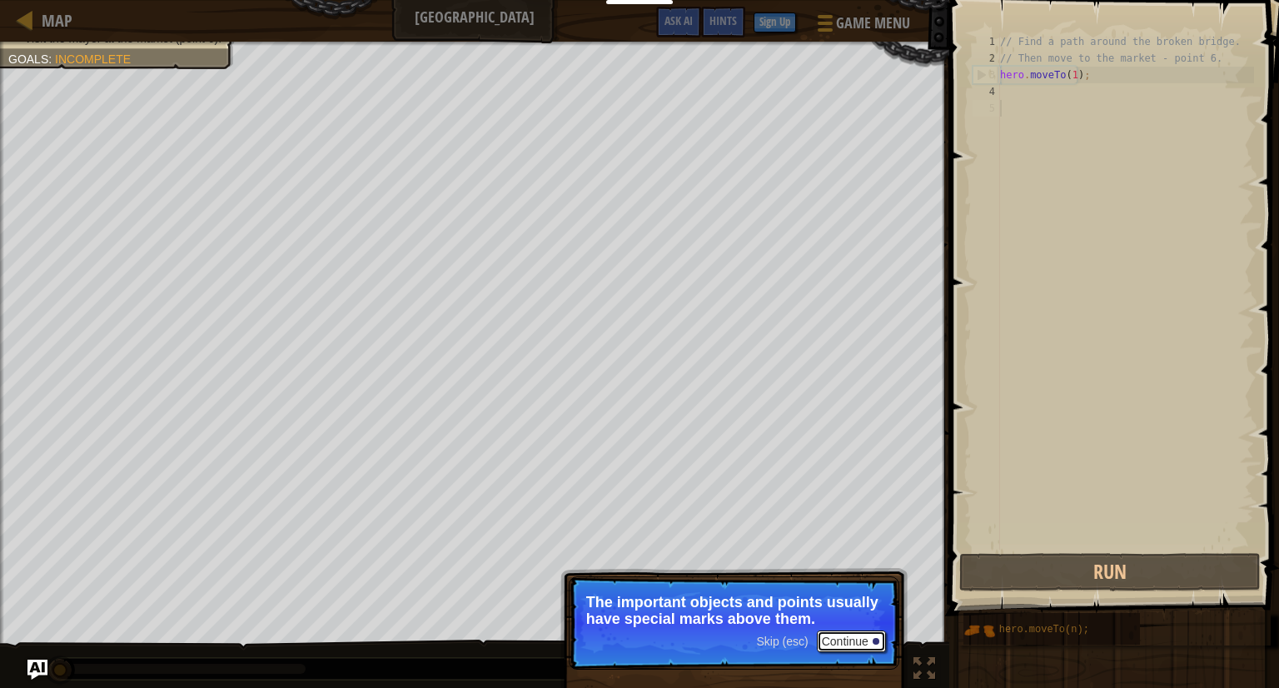
click at [852, 644] on button "Continue" at bounding box center [851, 641] width 69 height 22
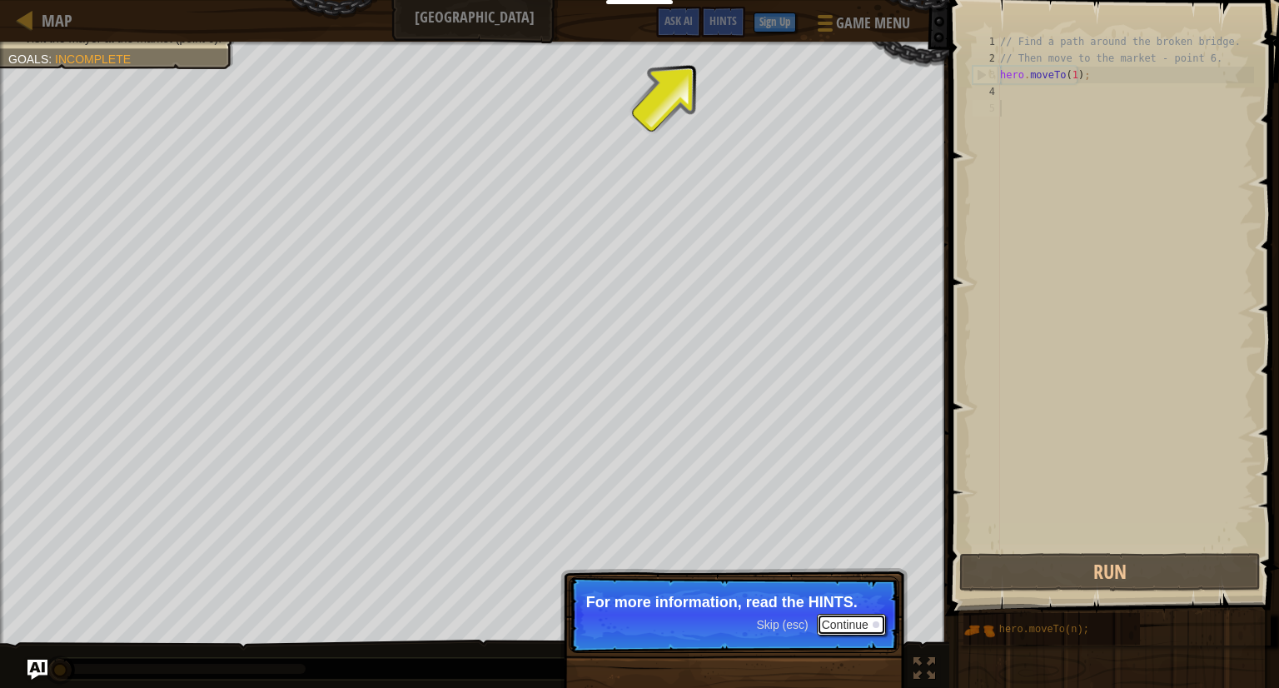
click at [835, 615] on button "Continue" at bounding box center [851, 625] width 69 height 22
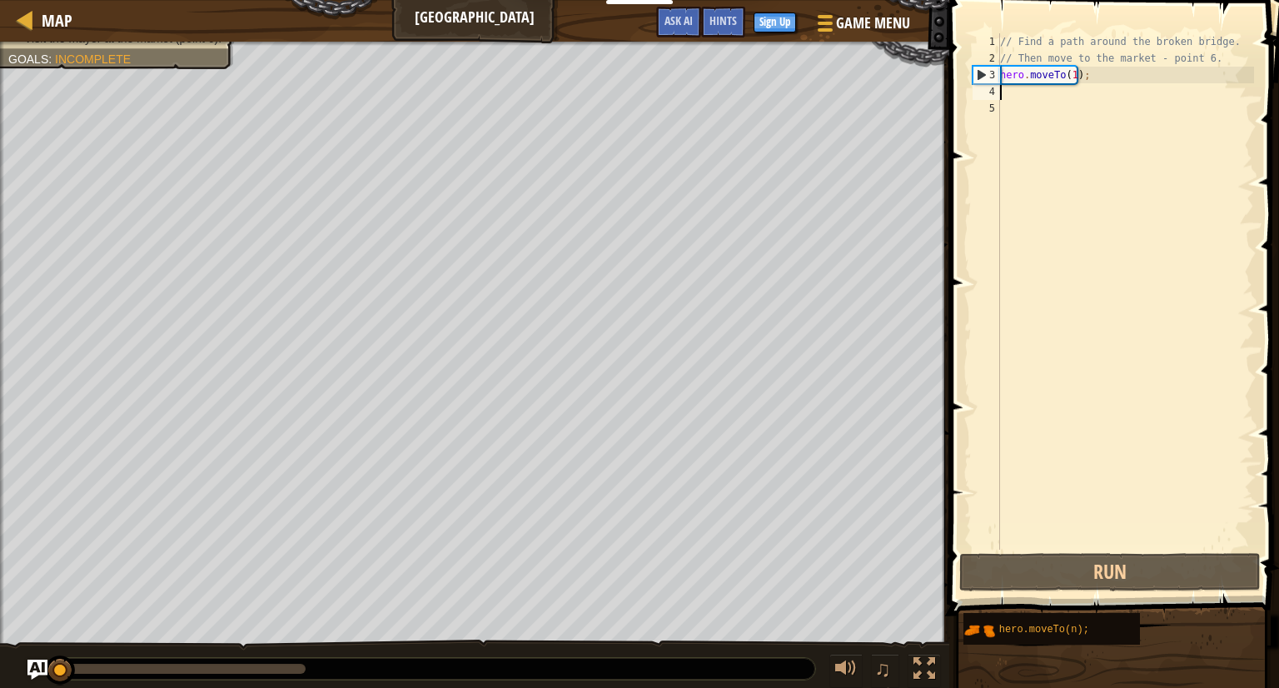
click at [1021, 97] on div "// Find a path around the broken bridge. // Then move to the market - point 6. …" at bounding box center [1124, 307] width 257 height 549
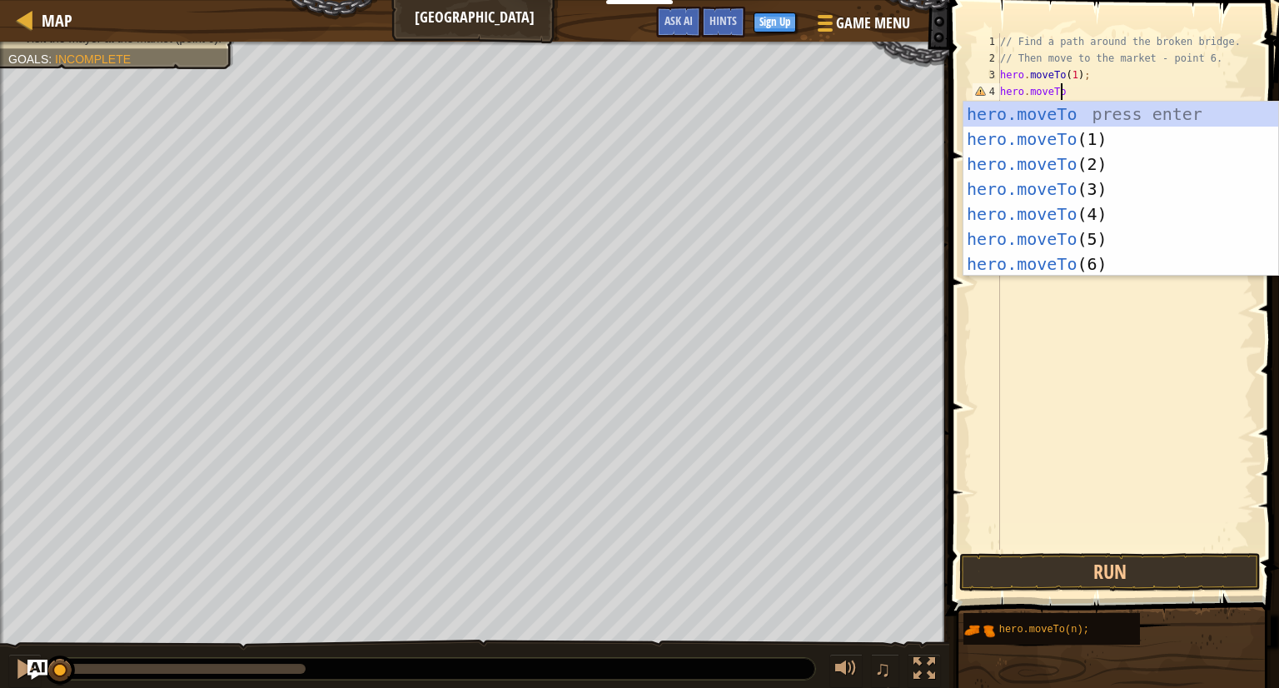
scroll to position [7, 4]
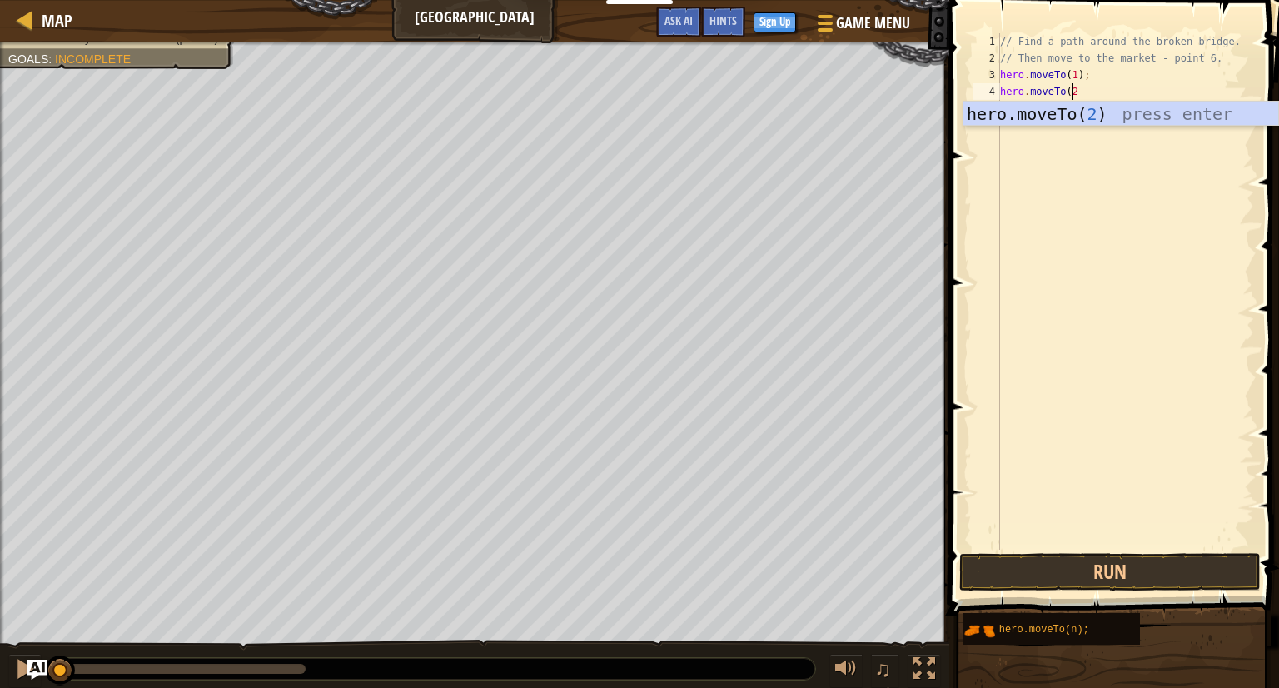
type textarea "hero.moveTo(2)"
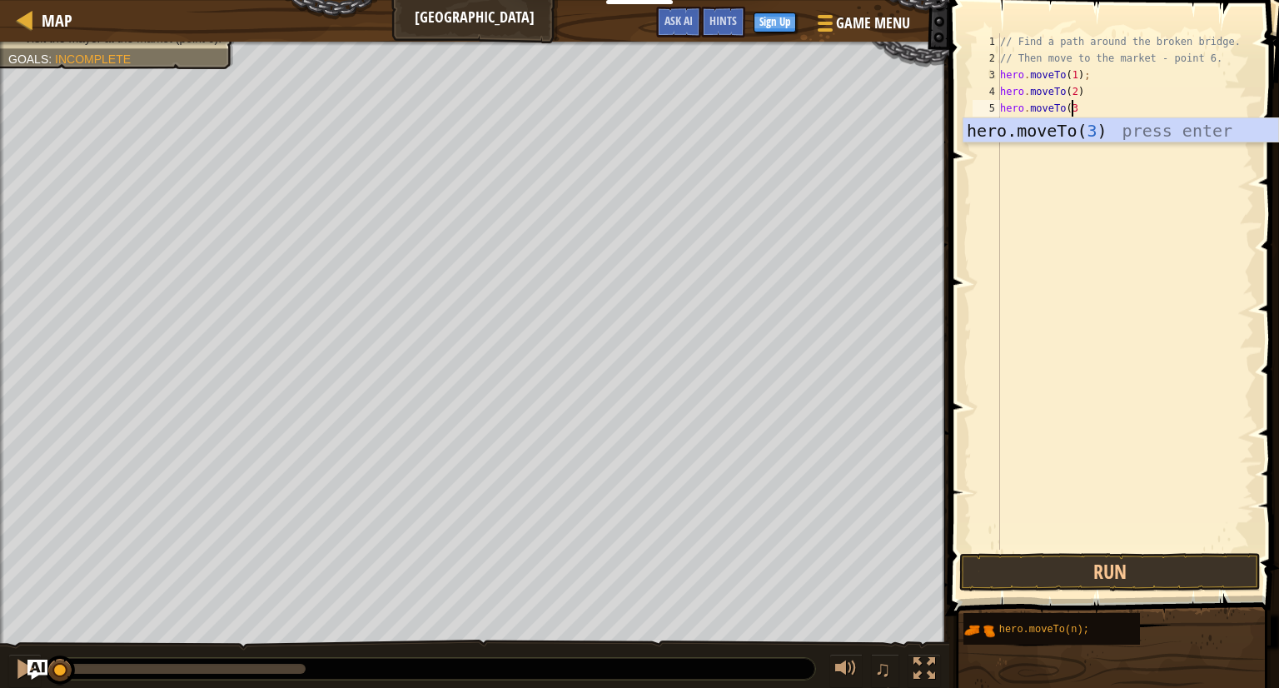
type textarea "hero.moveTo(3)"
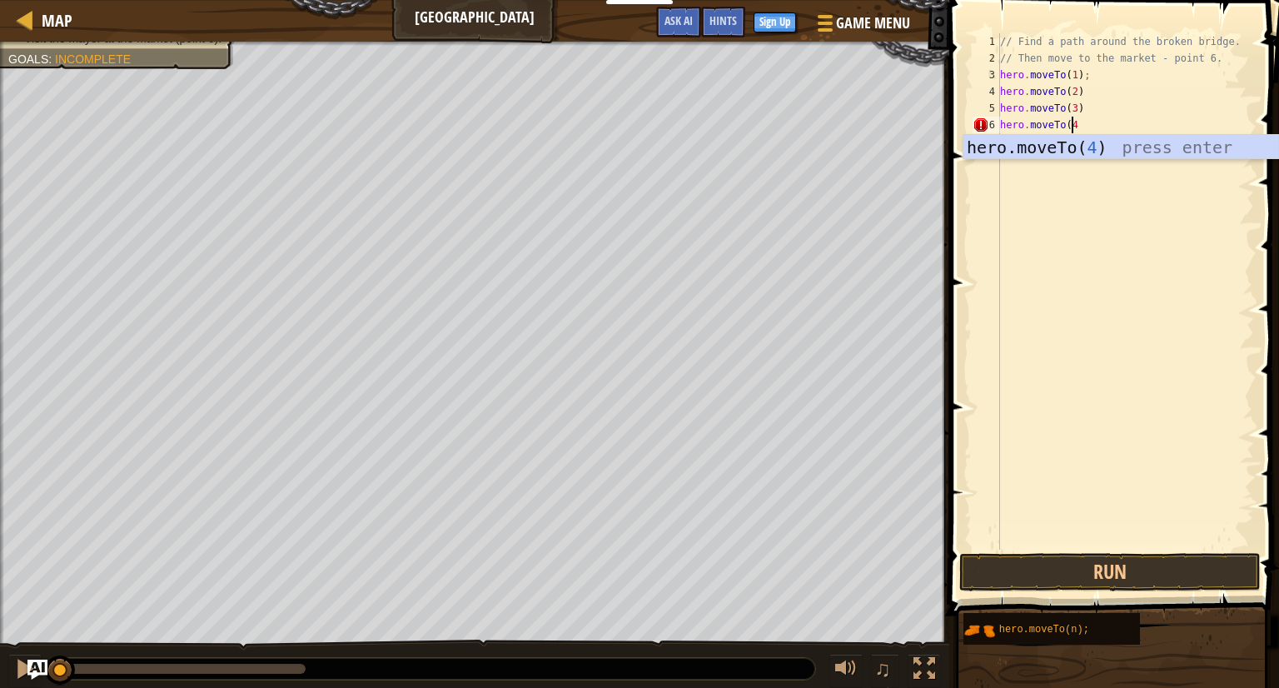
type textarea "hero.moveTo(4)"
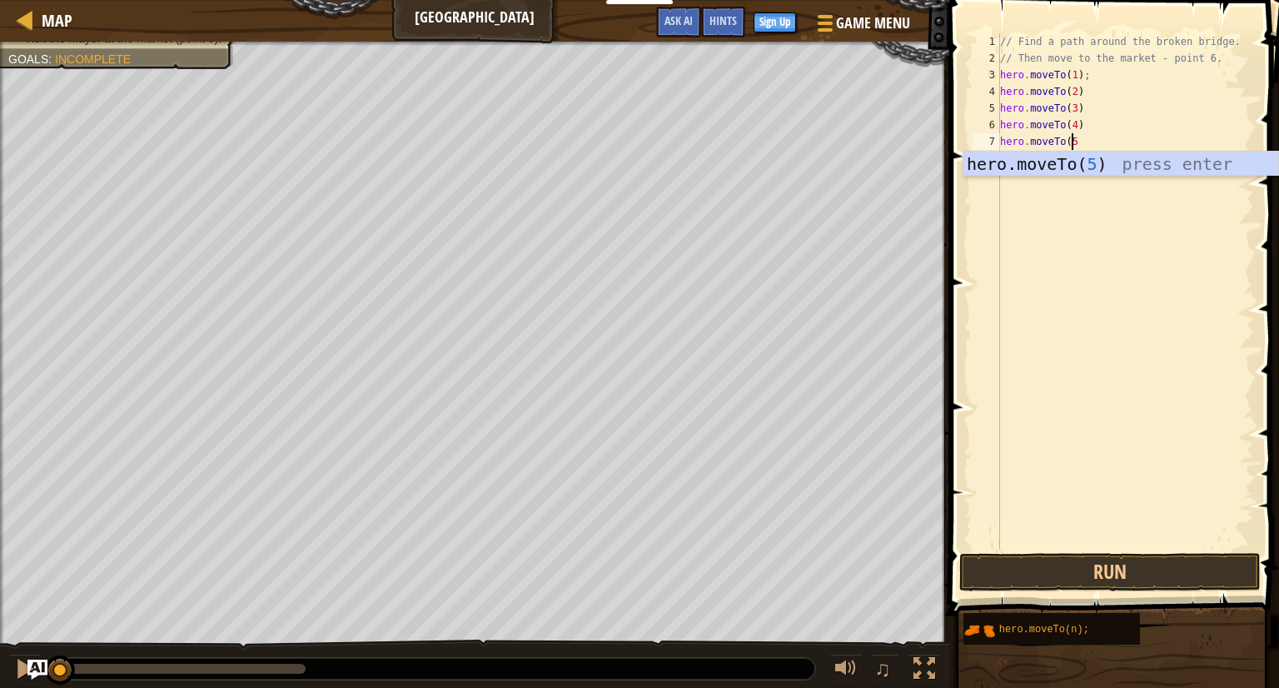
type textarea "hero.moveTo(5)"
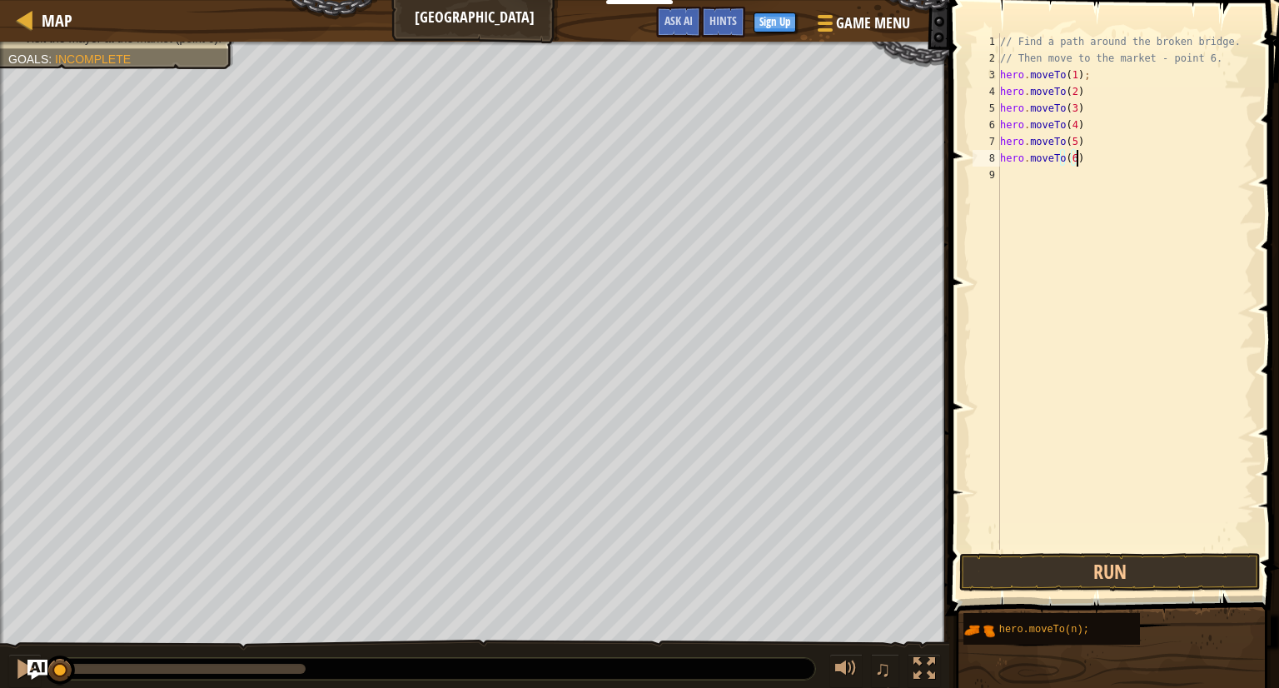
scroll to position [7, 5]
type textarea "hero.moveTo(6)"
click at [1066, 571] on button "Run" at bounding box center [1109, 572] width 301 height 38
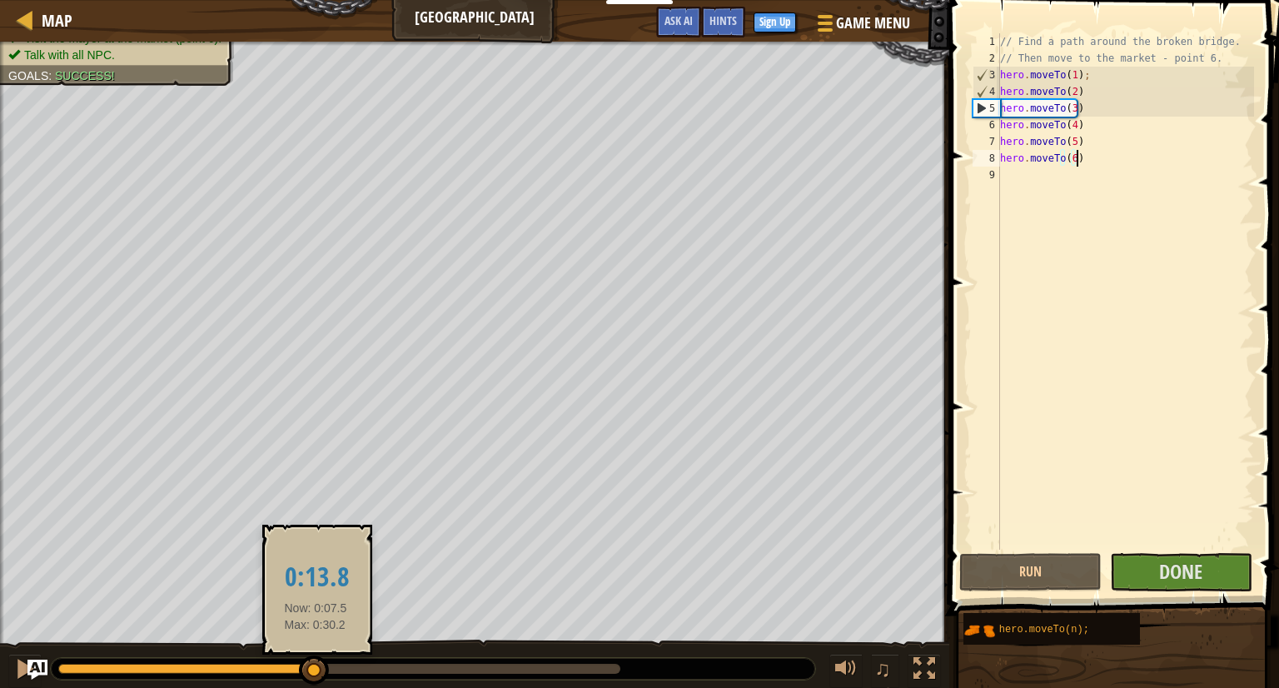
click at [316, 668] on div at bounding box center [339, 668] width 562 height 10
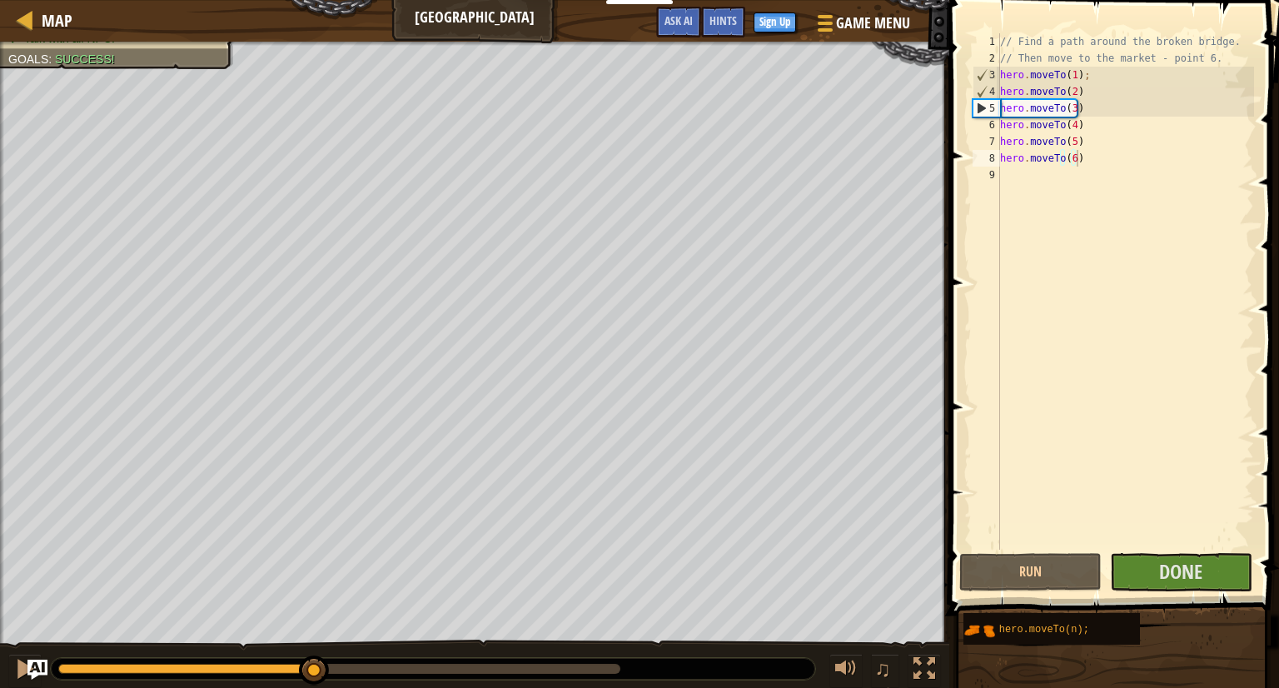
click at [436, 674] on div at bounding box center [433, 669] width 764 height 22
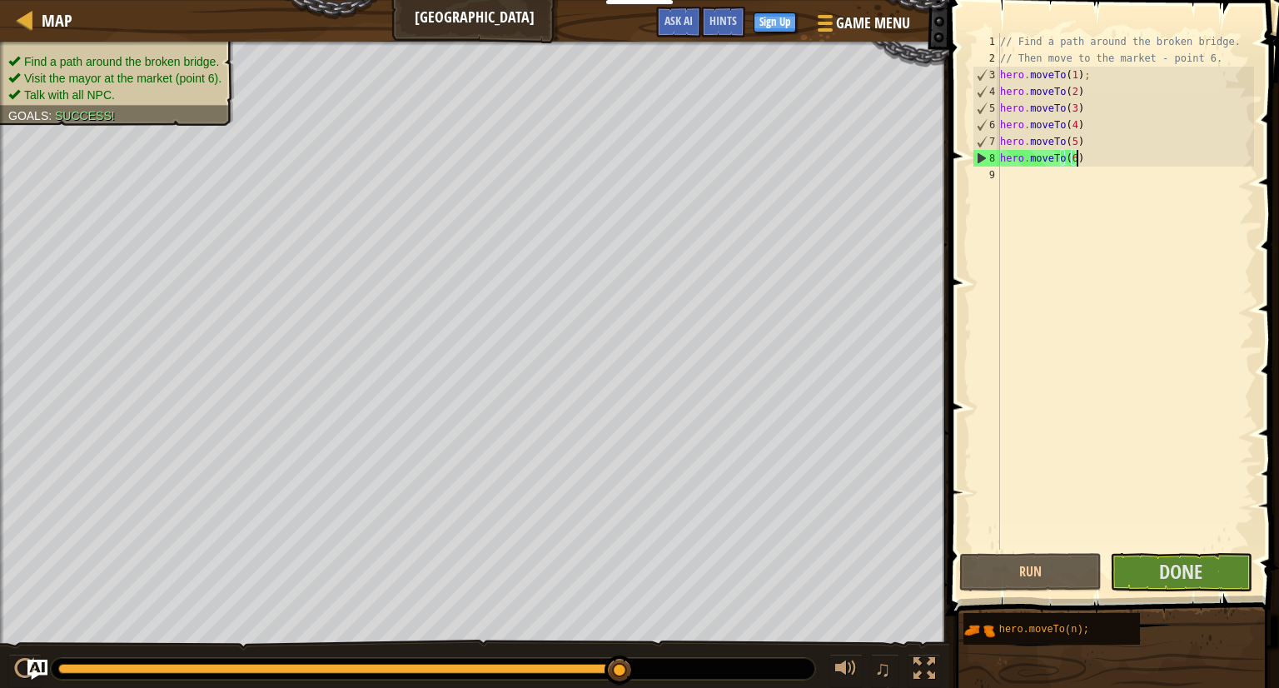
drag, startPoint x: 310, startPoint y: 673, endPoint x: 648, endPoint y: 693, distance: 338.6
click at [648, 0] on html "Educators Create Free Account School & District Solutions Teacher Toolkit Previ…" at bounding box center [639, 0] width 1279 height 0
click at [1168, 569] on span "Done" at bounding box center [1180, 571] width 43 height 27
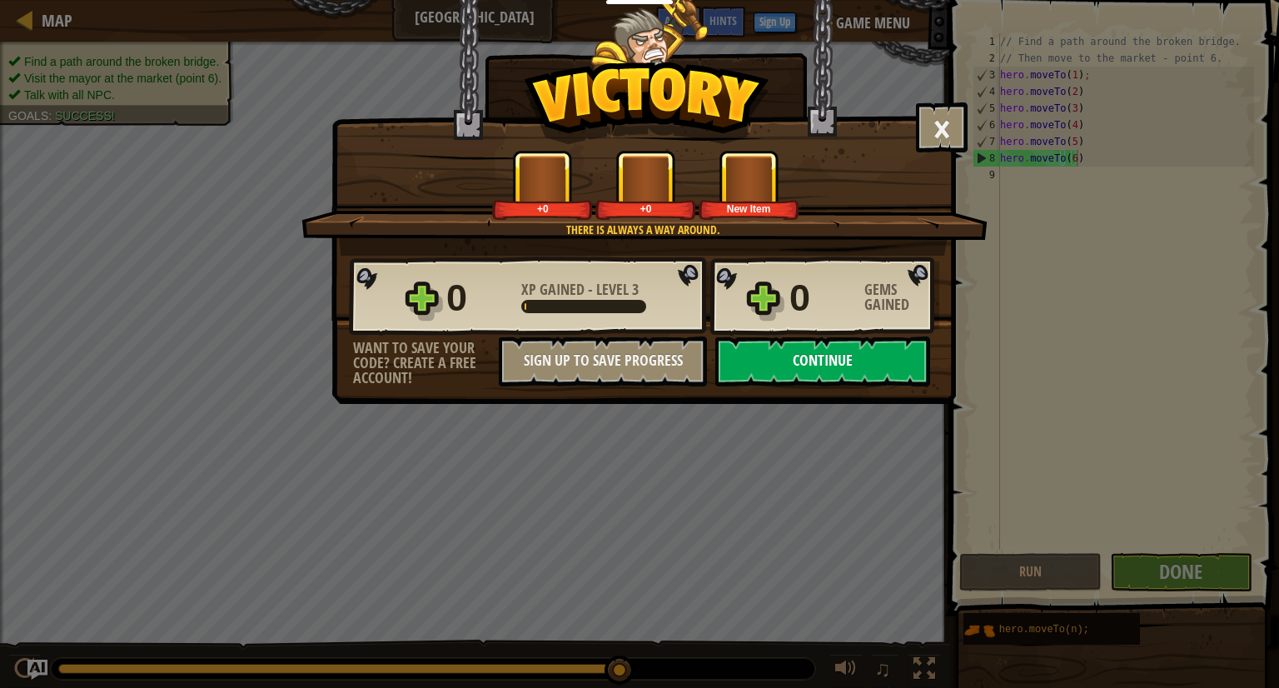
click at [750, 370] on button "Continue" at bounding box center [822, 361] width 215 height 50
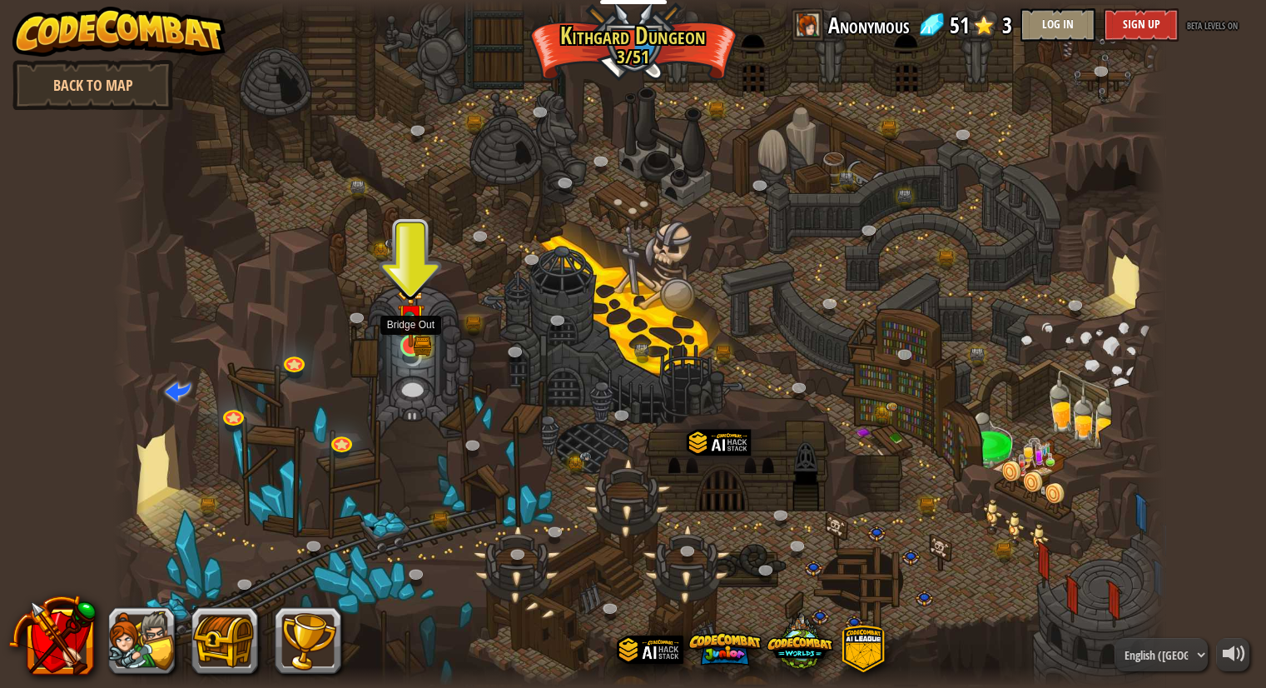
click at [405, 326] on img at bounding box center [411, 319] width 16 height 16
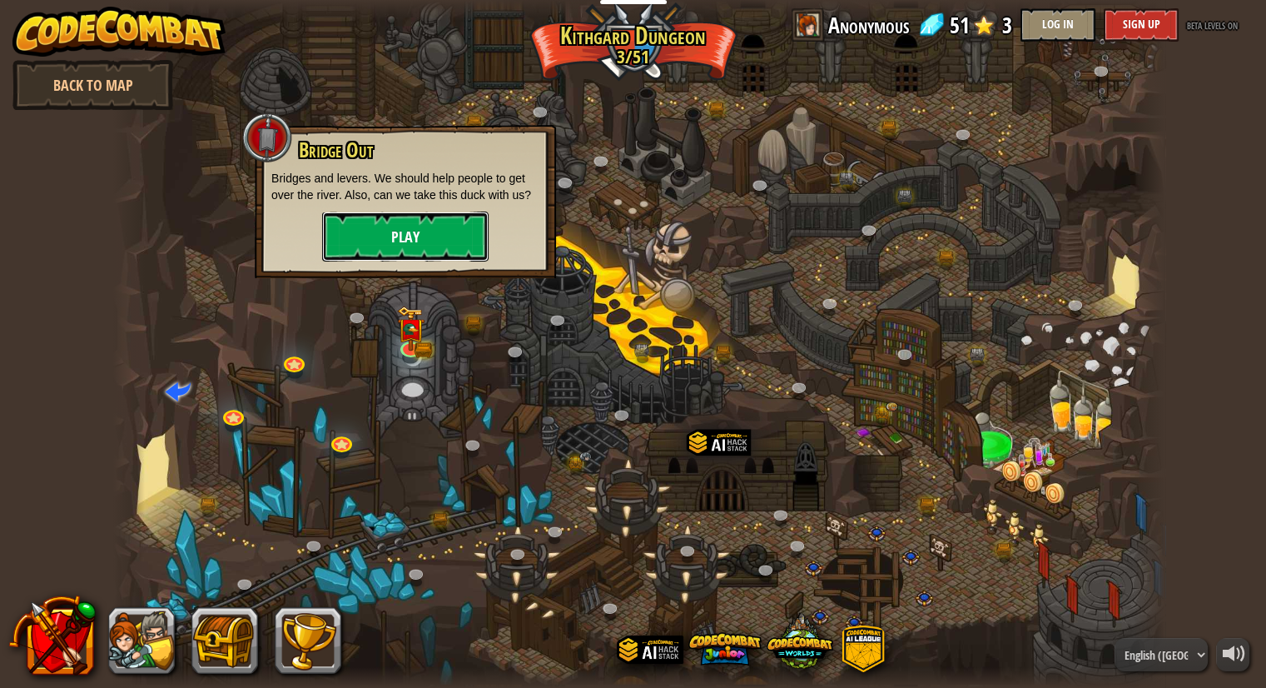
click at [415, 233] on button "Play" at bounding box center [405, 236] width 166 height 50
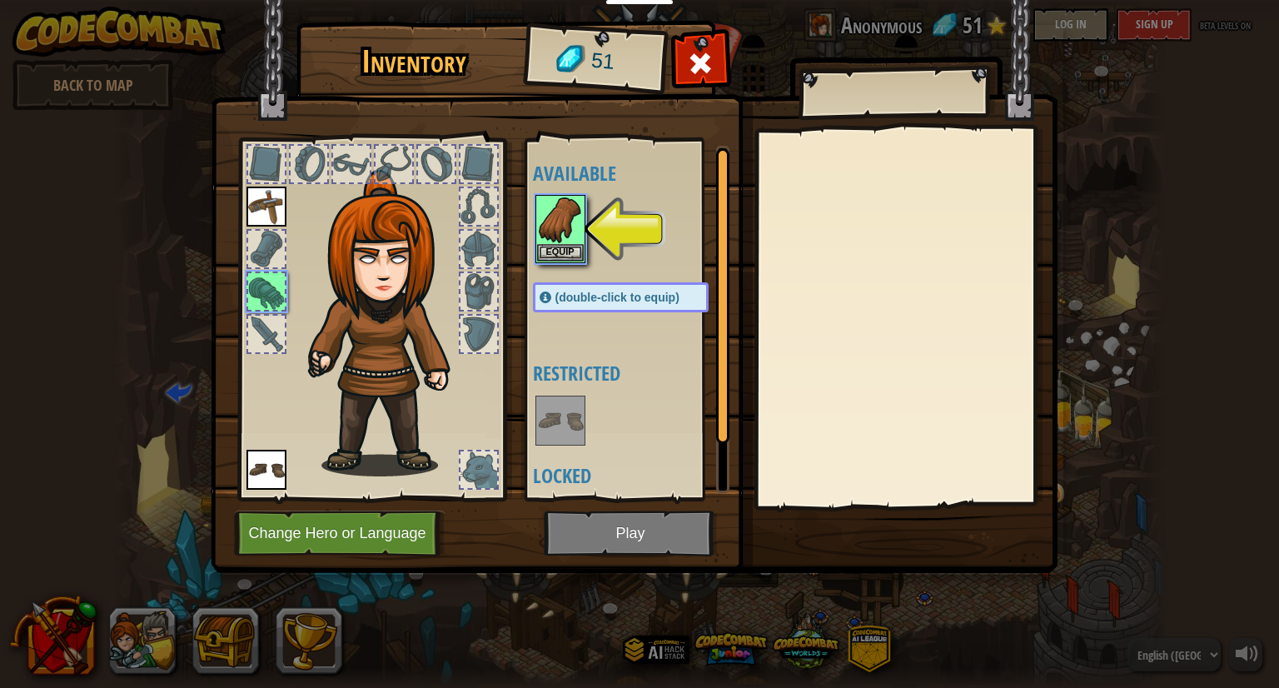
click at [573, 192] on div at bounding box center [637, 228] width 209 height 73
click at [568, 218] on img at bounding box center [560, 219] width 47 height 47
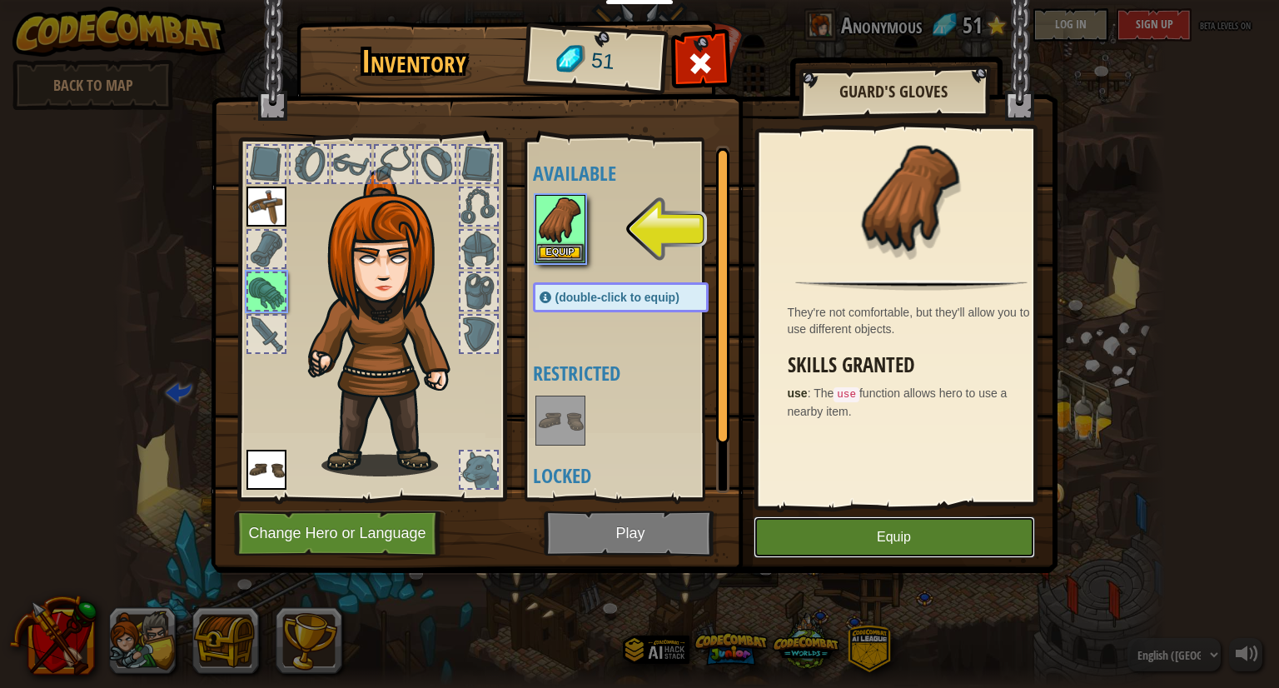
click at [832, 531] on button "Equip" at bounding box center [893, 537] width 281 height 42
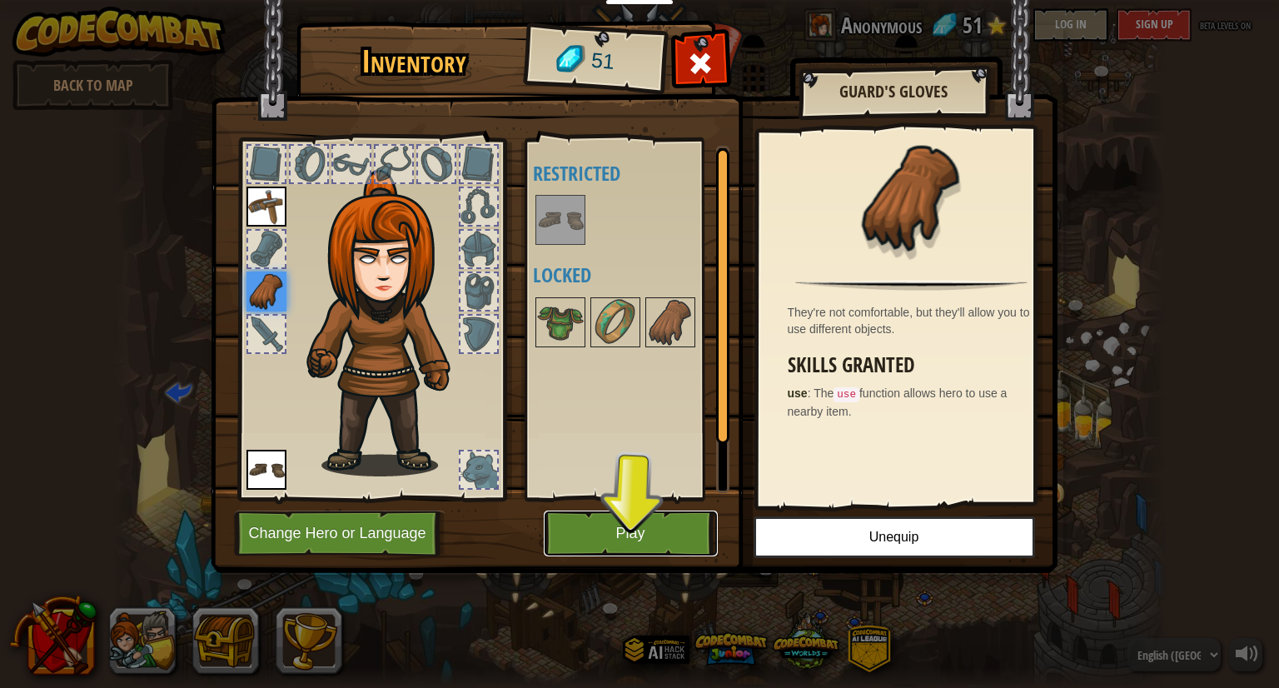
click at [586, 530] on button "Play" at bounding box center [631, 533] width 174 height 46
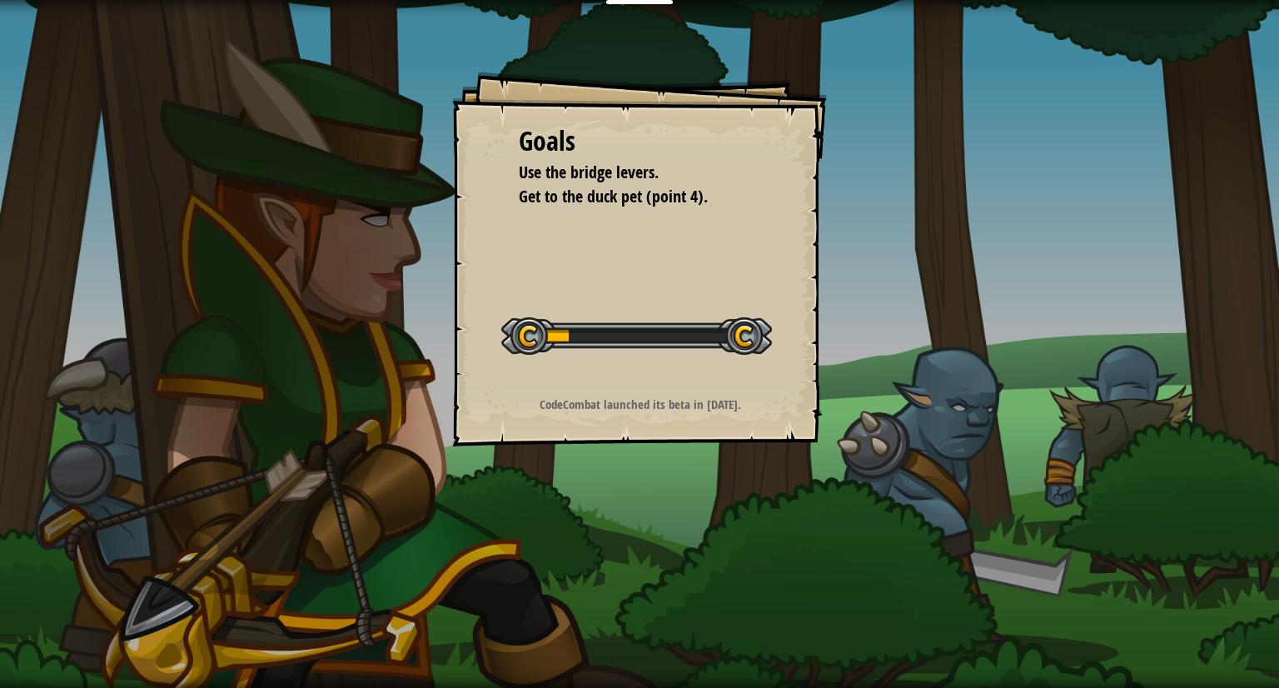
click at [586, 530] on div "Goals Use the bridge levers. Get to the duck pet (point 4). Start Level Error l…" at bounding box center [639, 344] width 1279 height 688
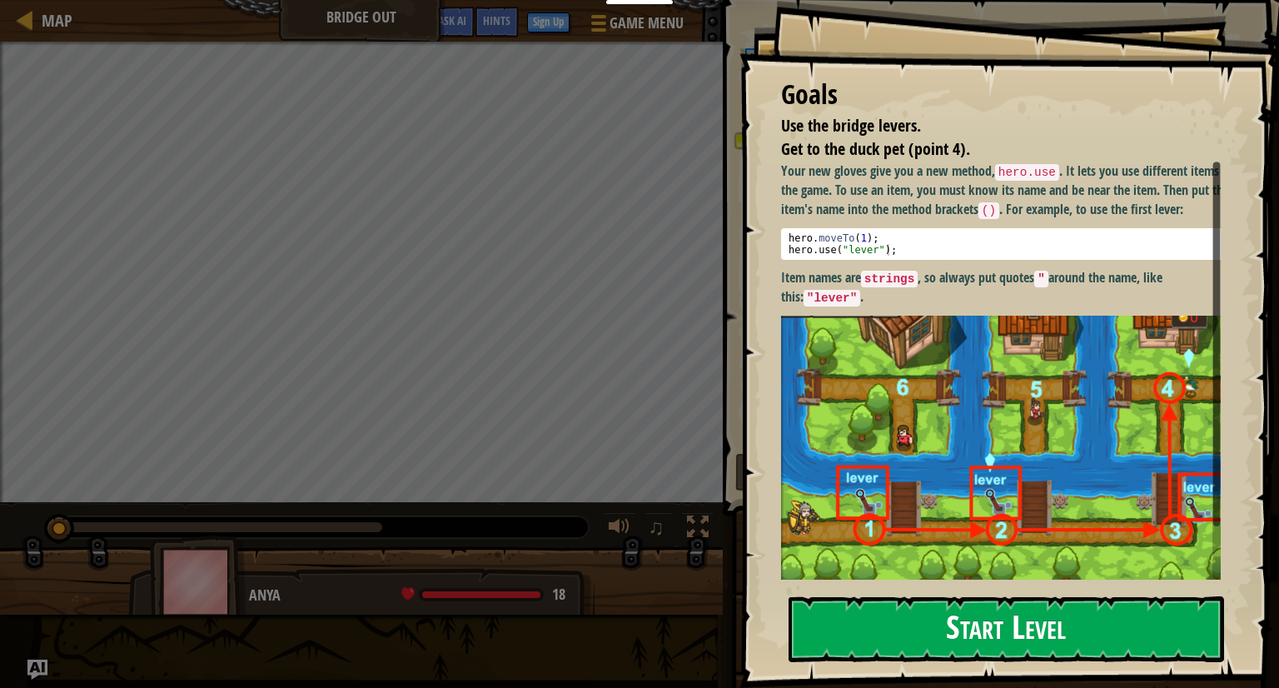
click at [885, 634] on button "Start Level" at bounding box center [1005, 629] width 435 height 66
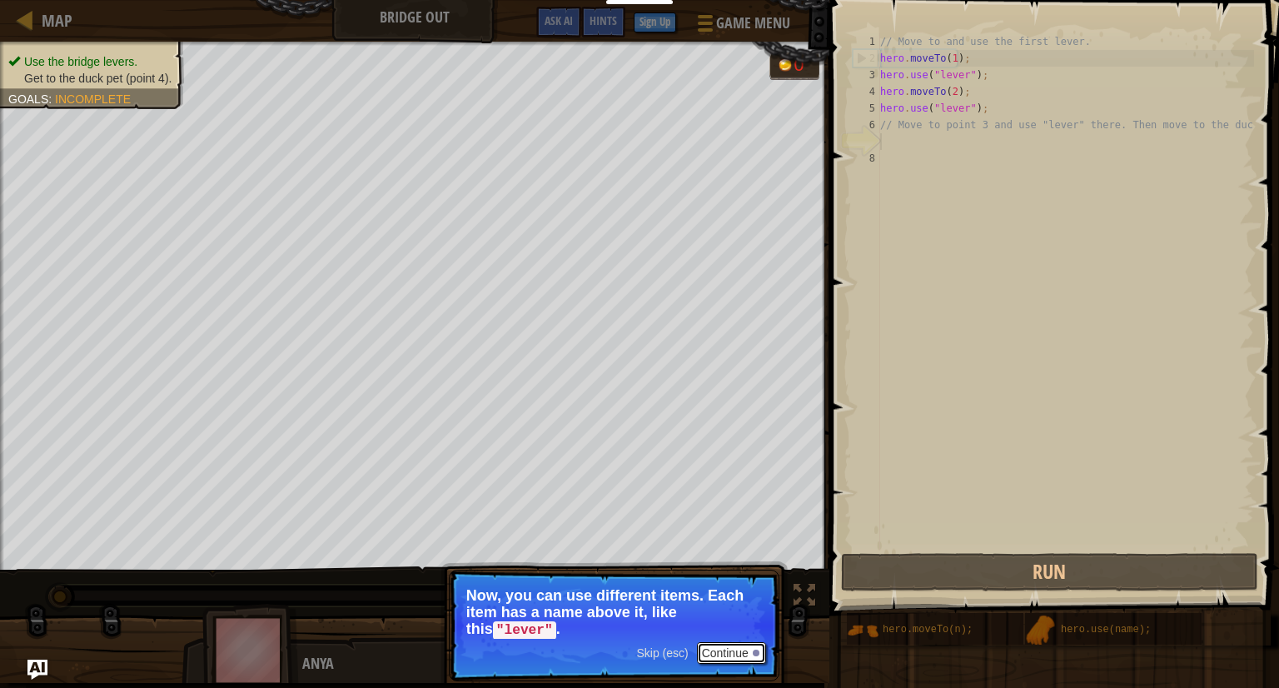
click at [730, 653] on button "Continue" at bounding box center [731, 653] width 69 height 22
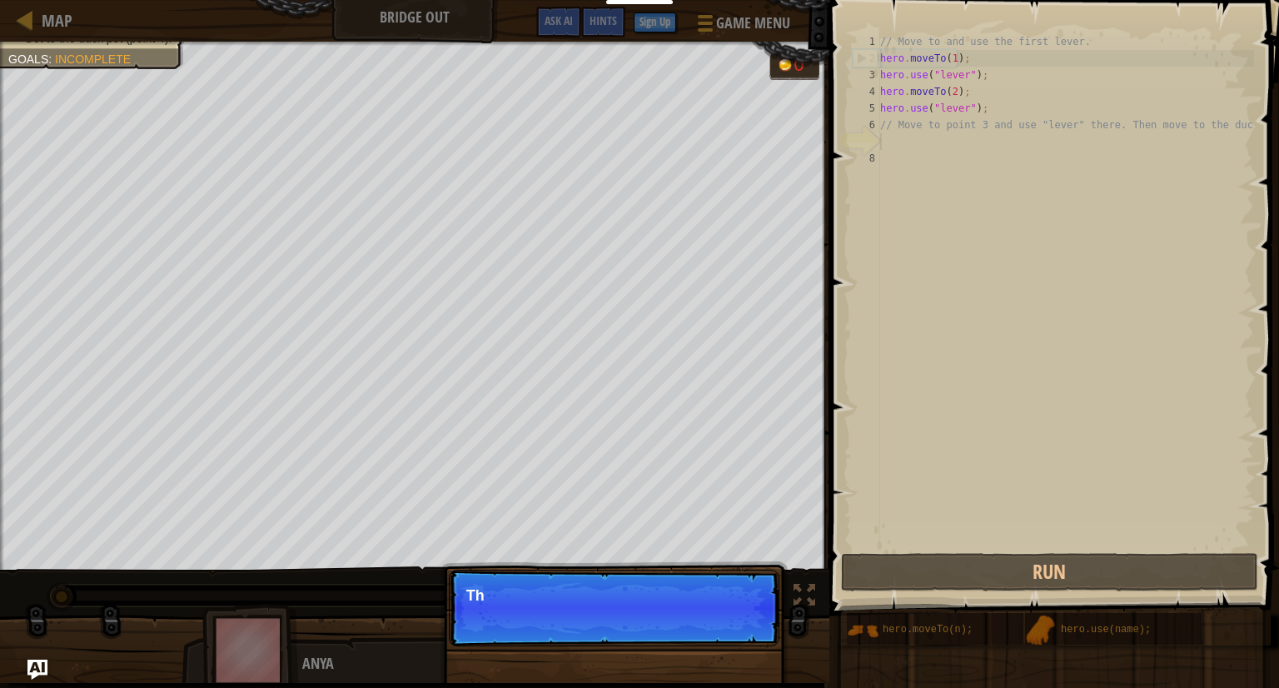
scroll to position [7, 0]
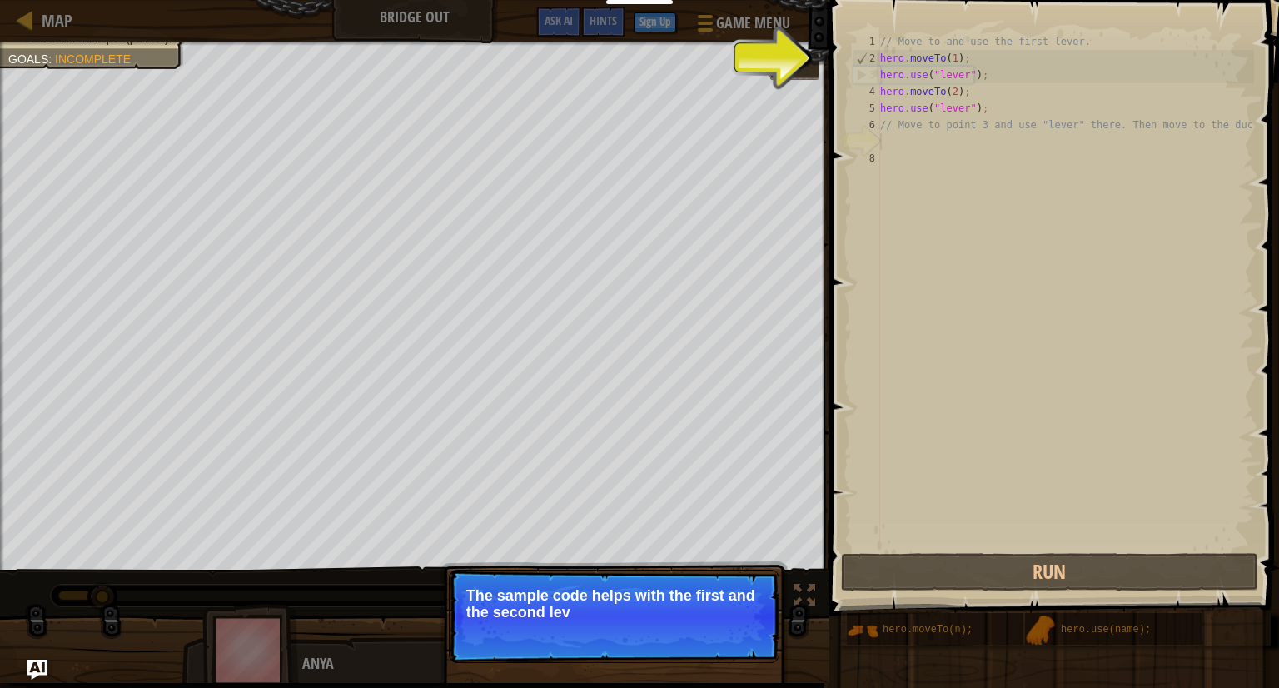
click at [708, 609] on p "The sample code helps with the first and the second lev" at bounding box center [614, 603] width 296 height 33
click at [732, 630] on button "Continue" at bounding box center [731, 635] width 69 height 22
click at [732, 630] on p "Skip (esc) Continue To use an item, you need to be near it. Move to" at bounding box center [614, 615] width 330 height 93
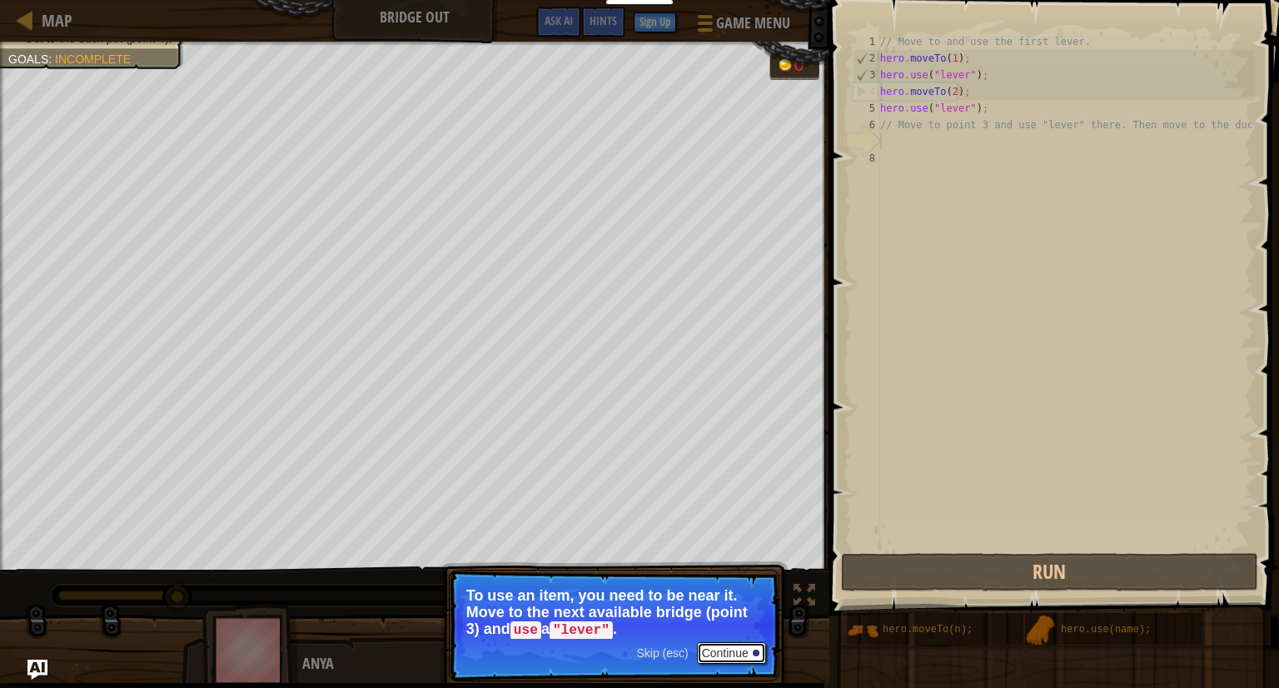
click at [723, 653] on button "Continue" at bounding box center [731, 653] width 69 height 22
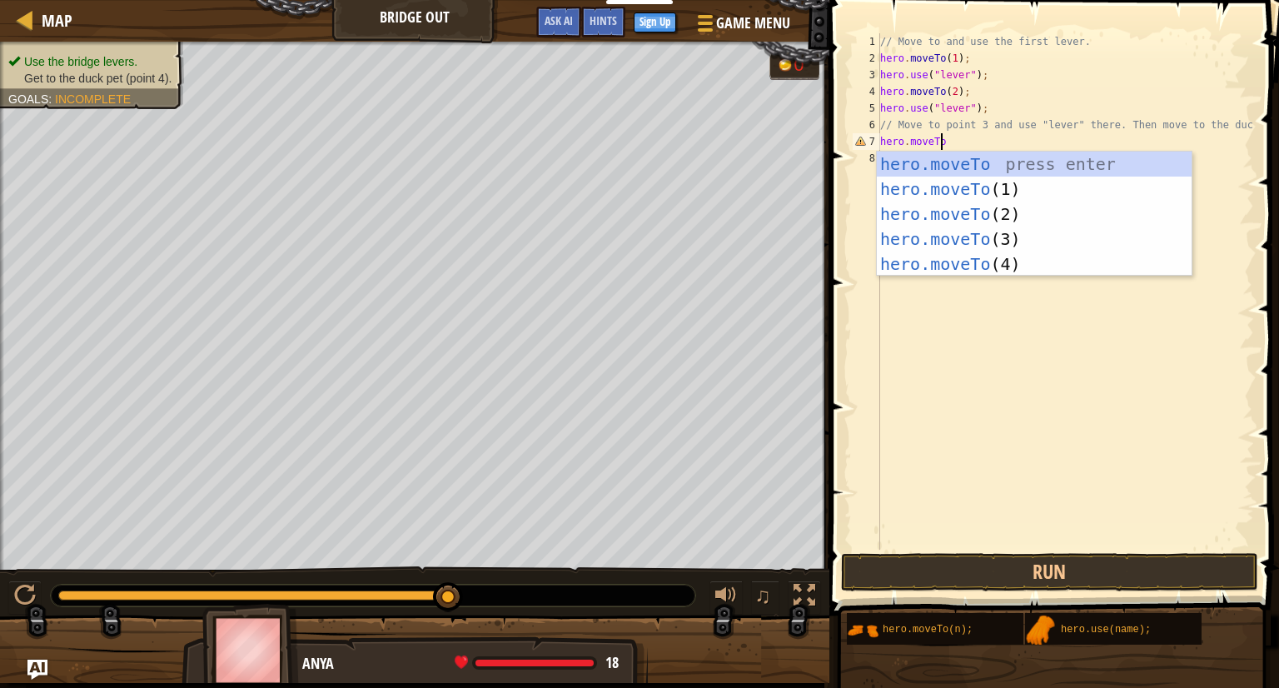
scroll to position [7, 4]
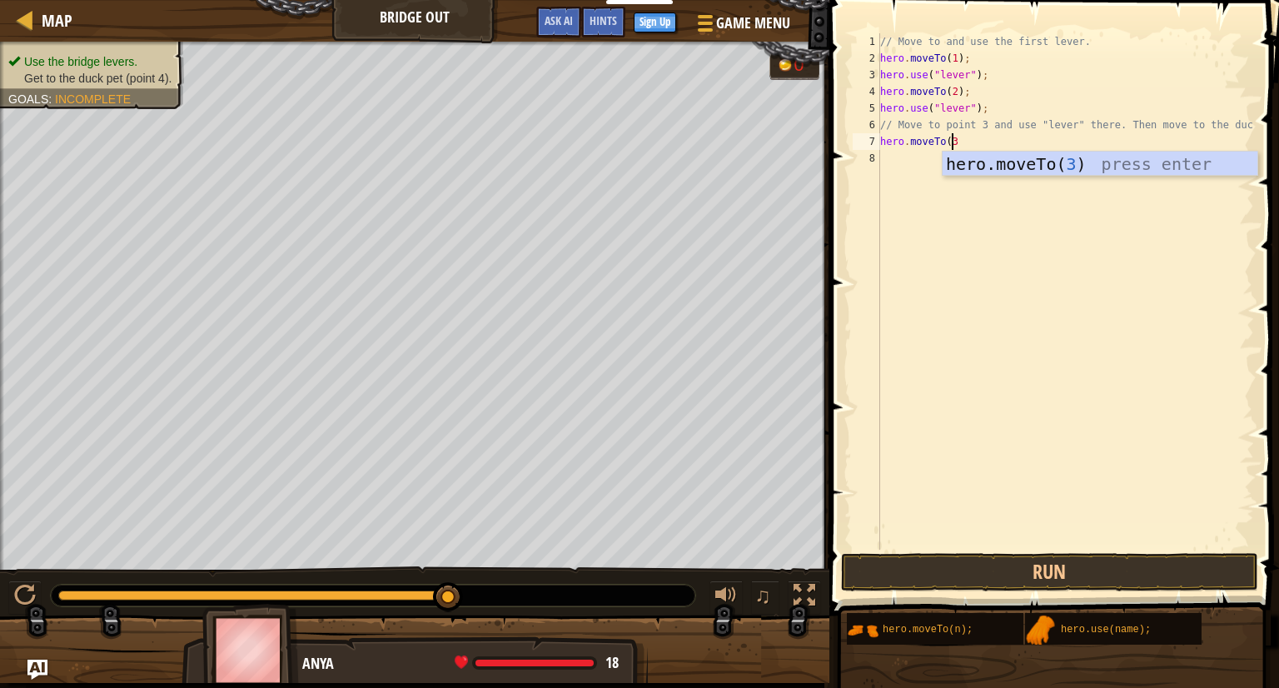
type textarea "hero.moveTo(3)"
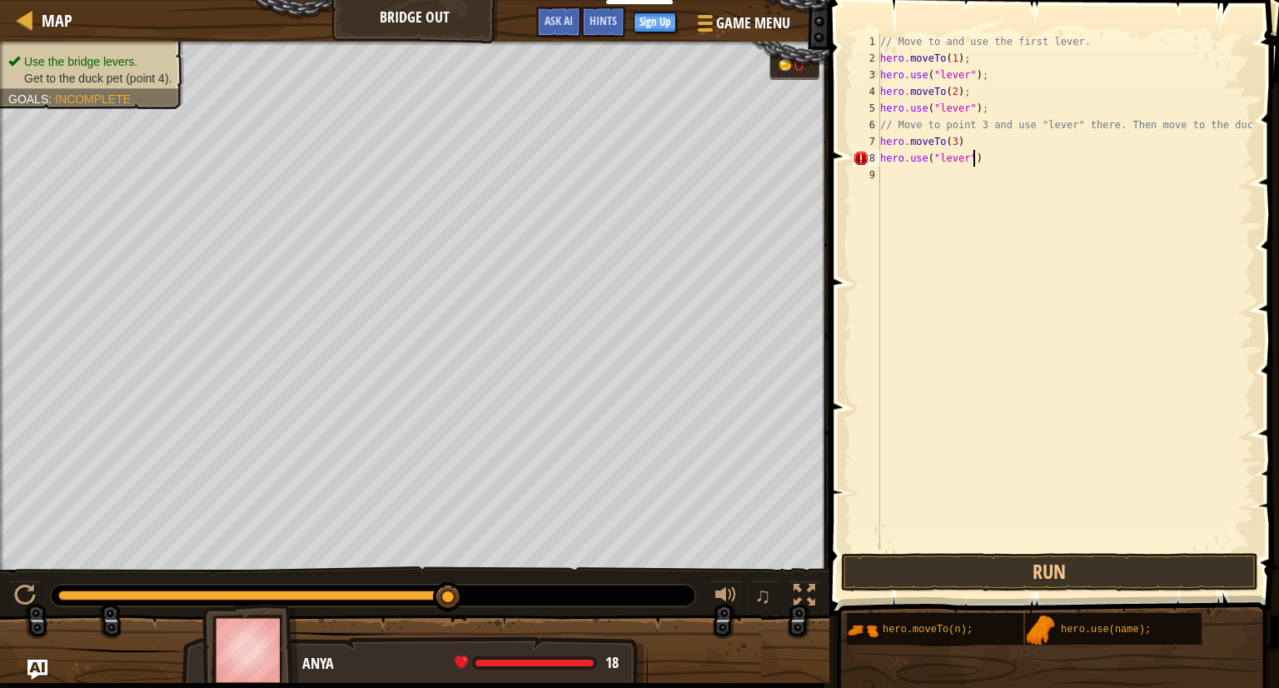
scroll to position [7, 7]
type textarea "hero.use("lever");"
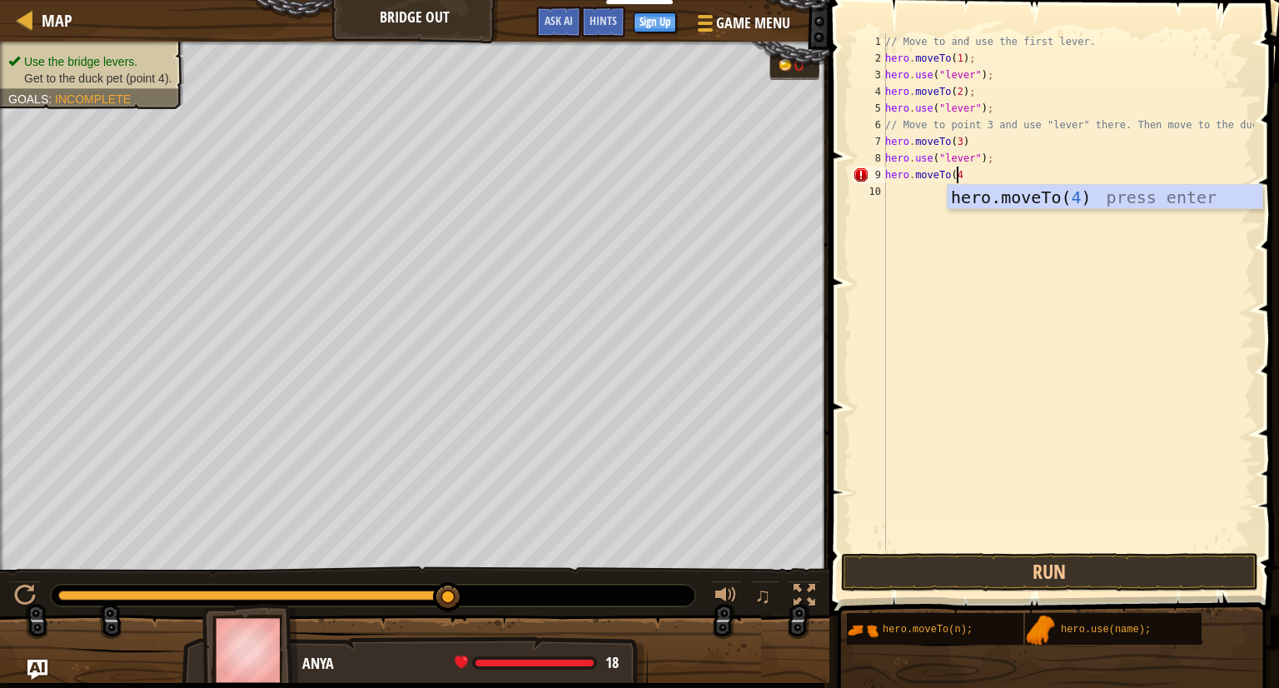
type textarea "hero.moveTo(4)"
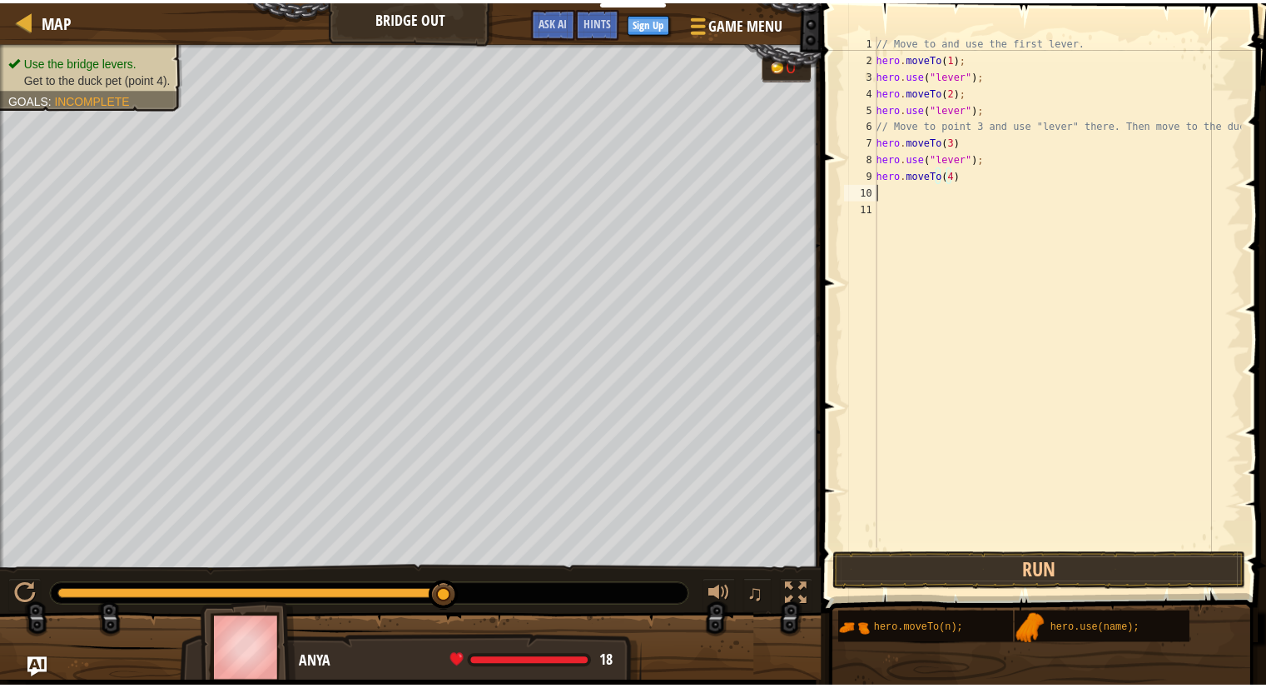
scroll to position [7, 0]
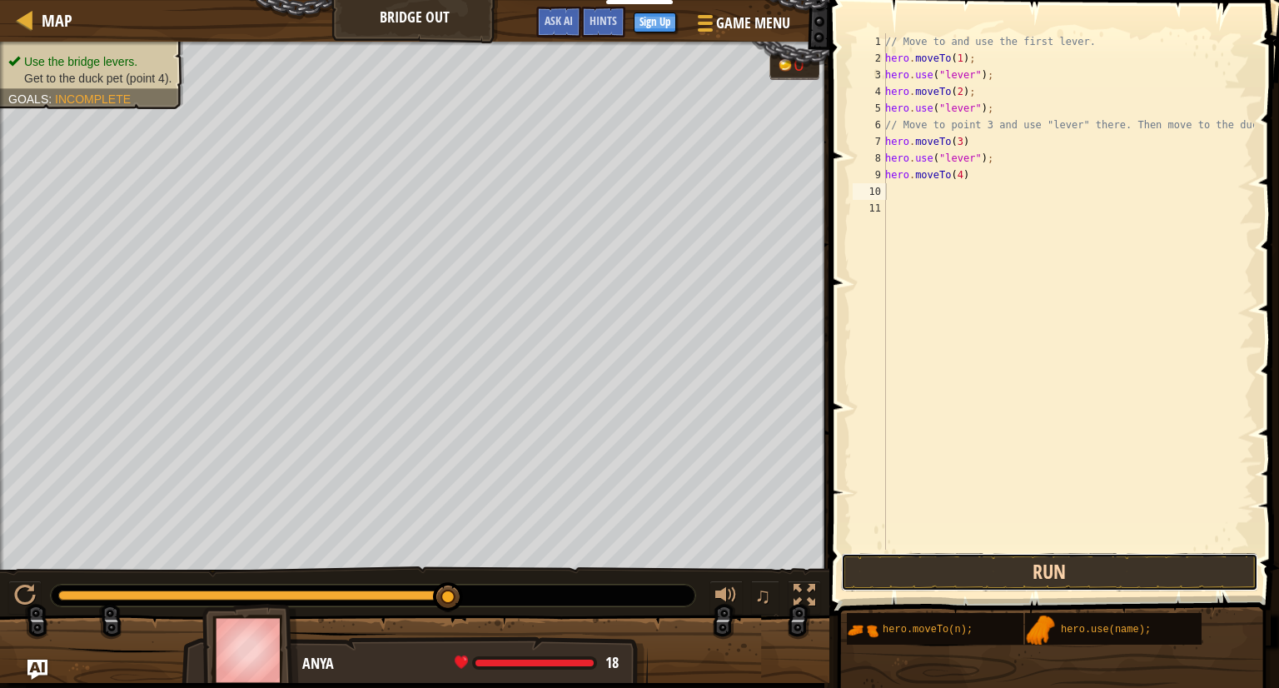
click at [932, 571] on button "Run" at bounding box center [1049, 572] width 417 height 38
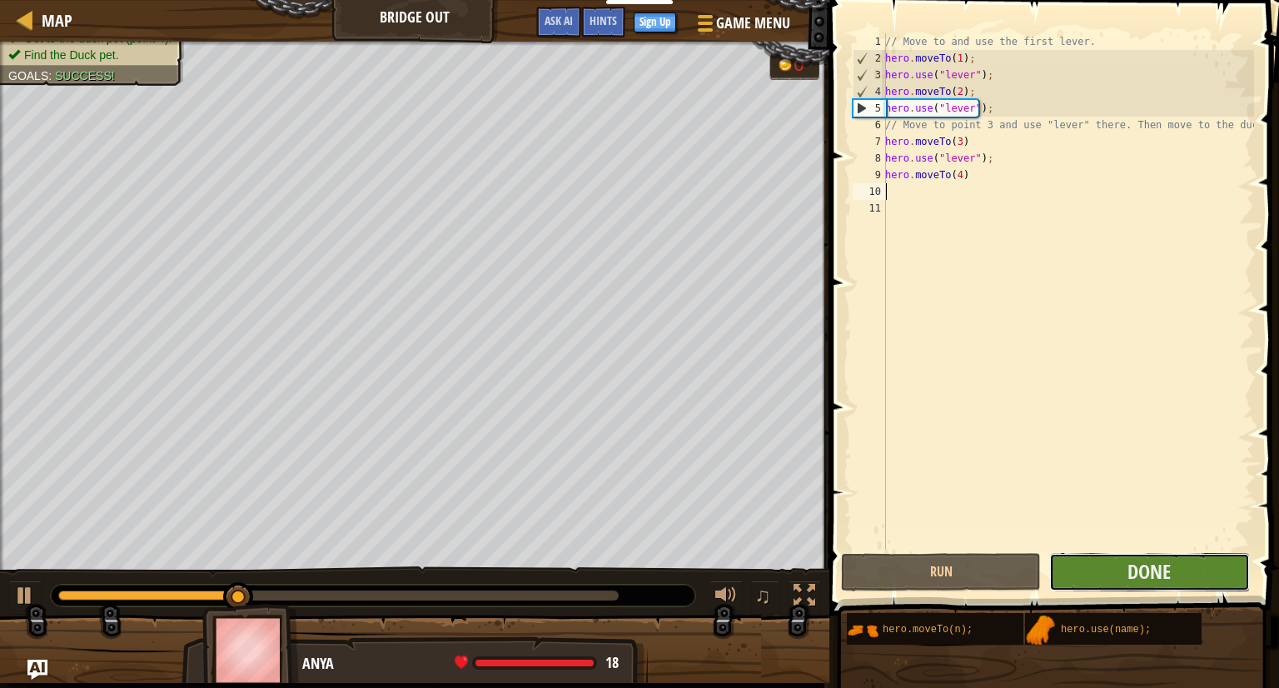
click at [1119, 565] on button "Done" at bounding box center [1149, 572] width 200 height 38
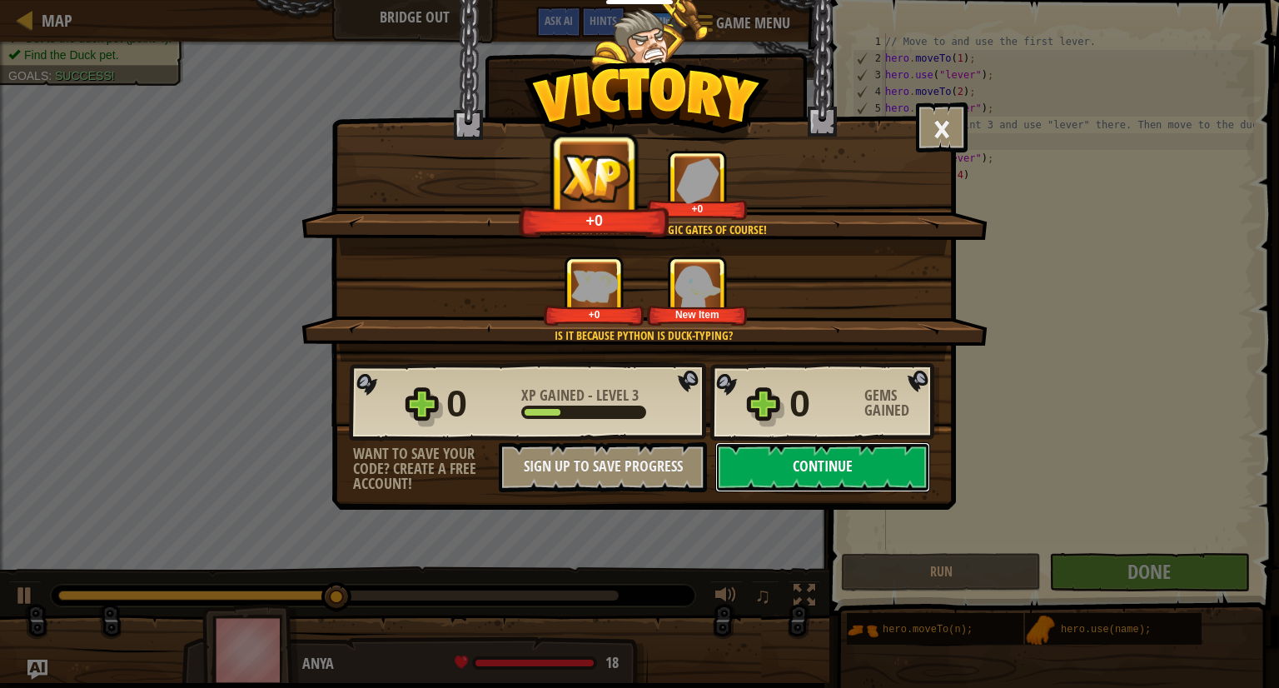
click at [762, 470] on button "Continue" at bounding box center [822, 467] width 215 height 50
